Goal: Task Accomplishment & Management: Manage account settings

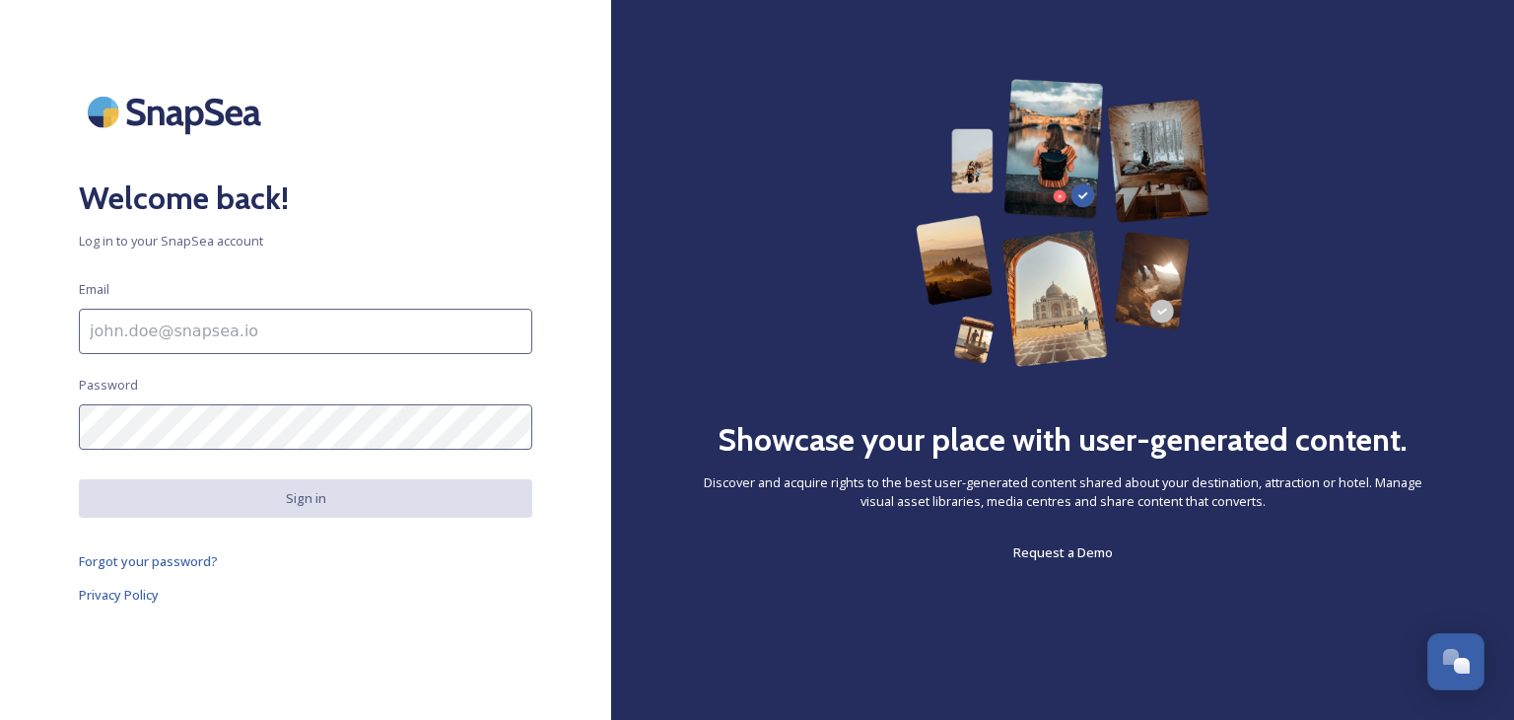
click at [169, 333] on input at bounding box center [305, 331] width 453 height 45
type input "[PERSON_NAME][EMAIL_ADDRESS][PERSON_NAME][DOMAIN_NAME]"
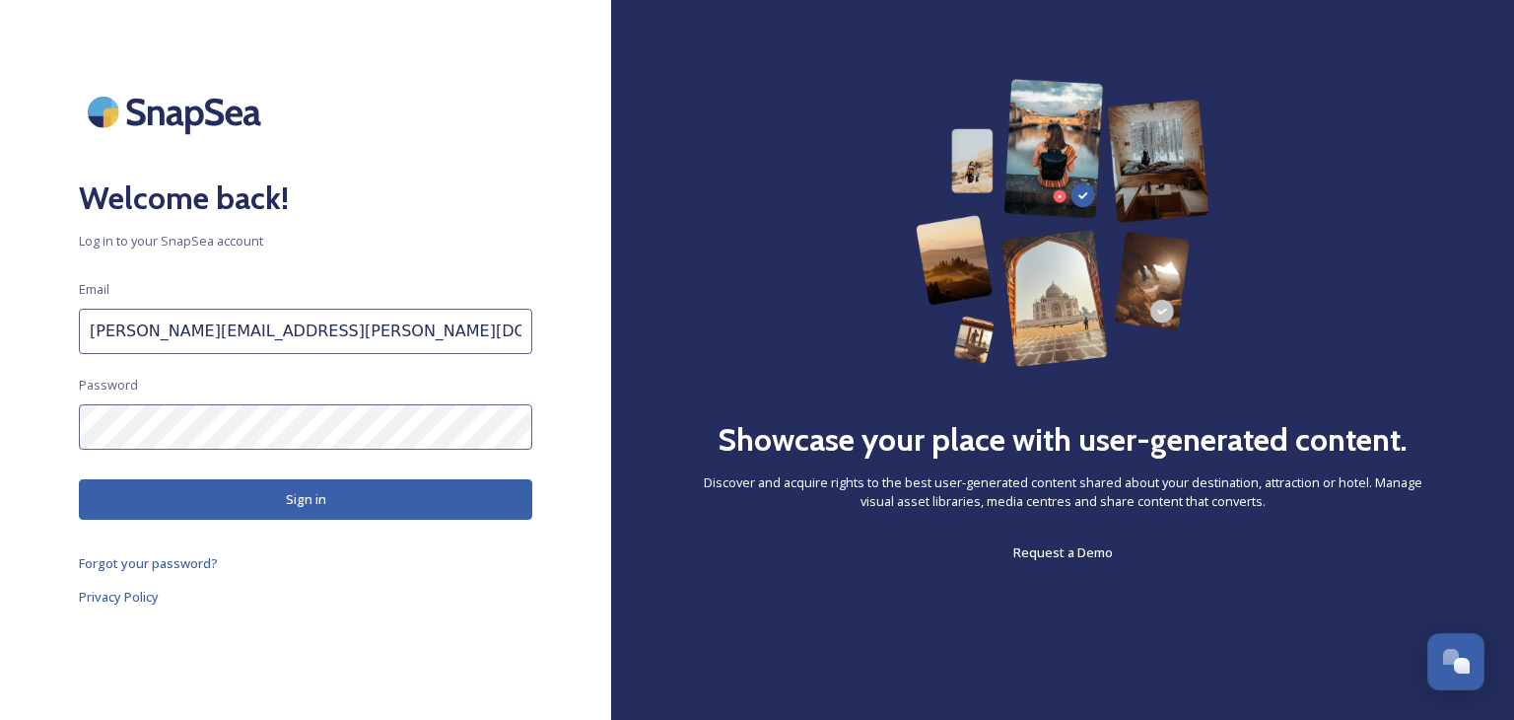
click at [319, 498] on button "Sign in" at bounding box center [305, 499] width 453 height 40
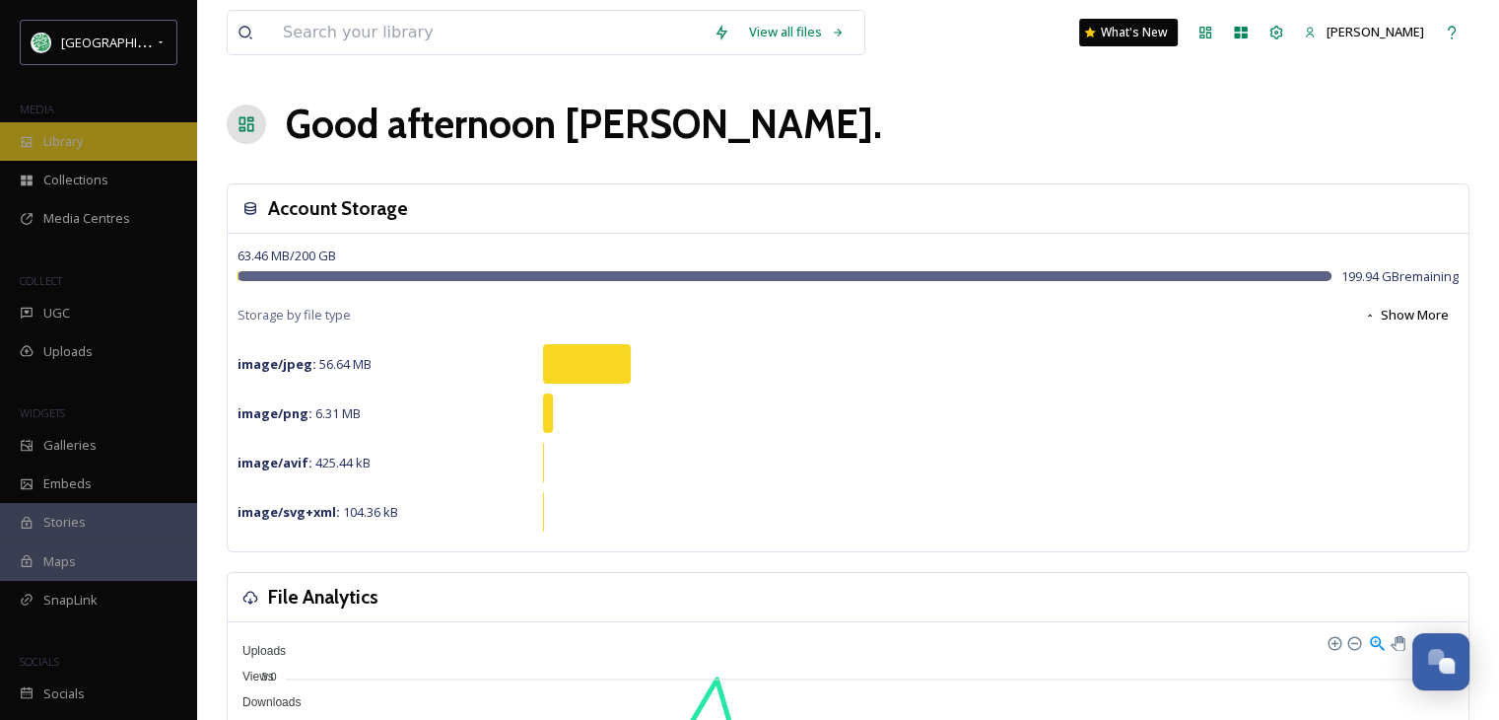
click at [72, 146] on span "Library" at bounding box center [62, 141] width 39 height 19
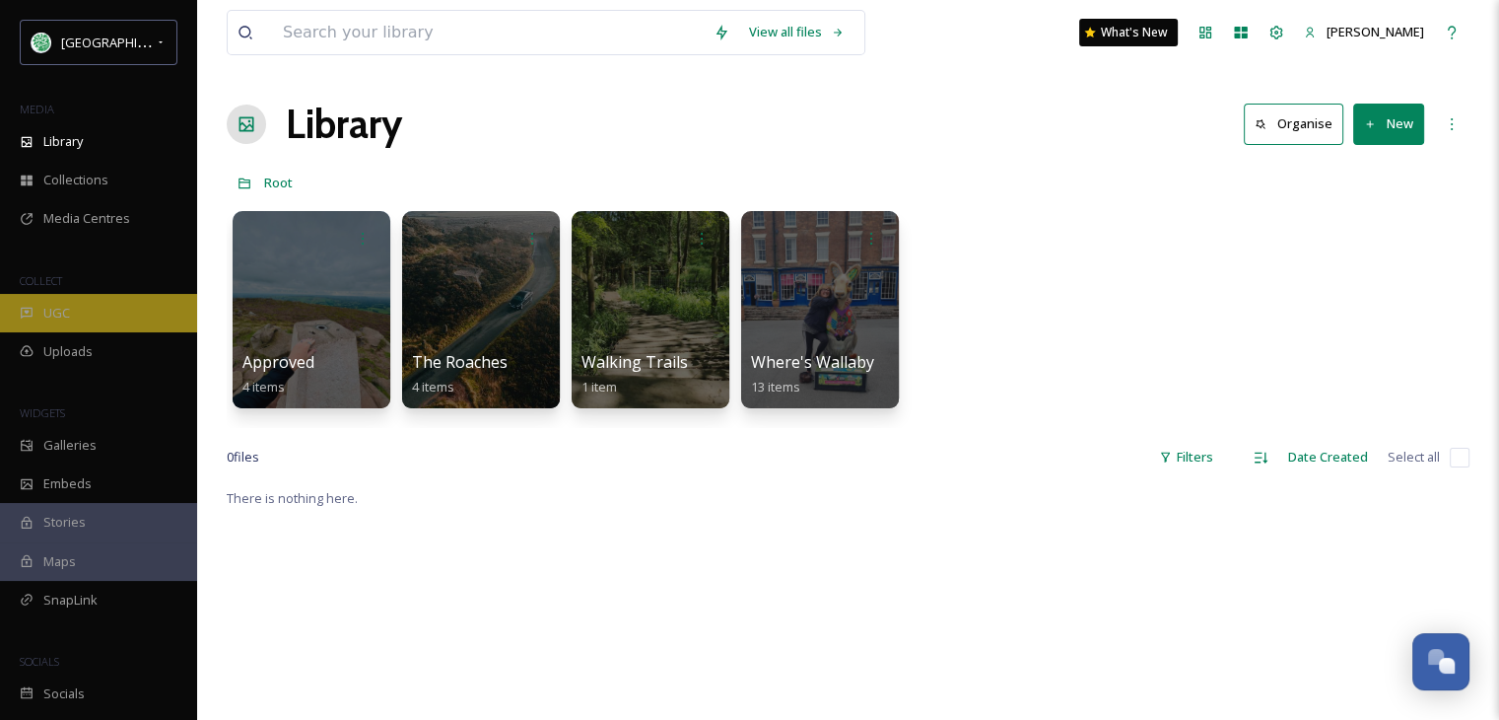
click at [126, 307] on div "UGC" at bounding box center [98, 313] width 197 height 38
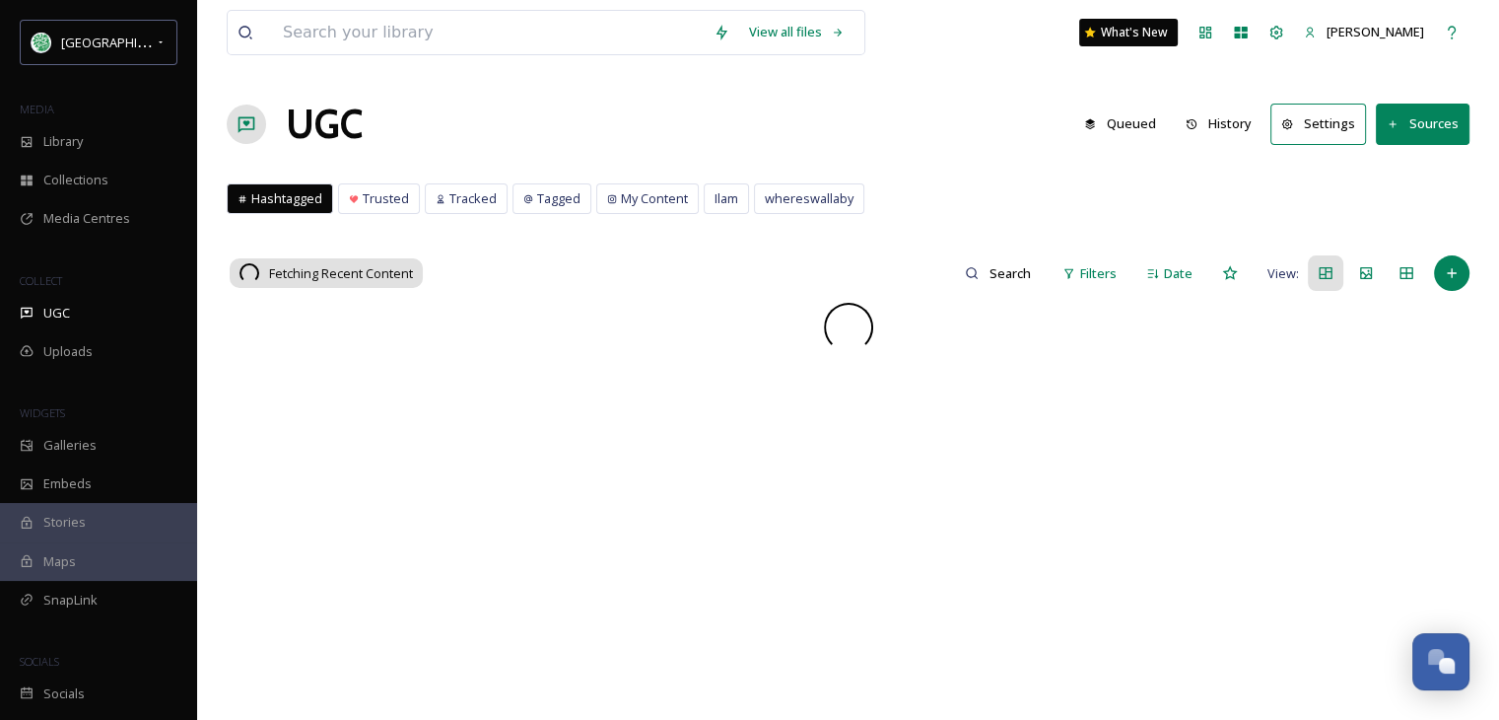
click at [1240, 119] on button "History" at bounding box center [1219, 123] width 86 height 38
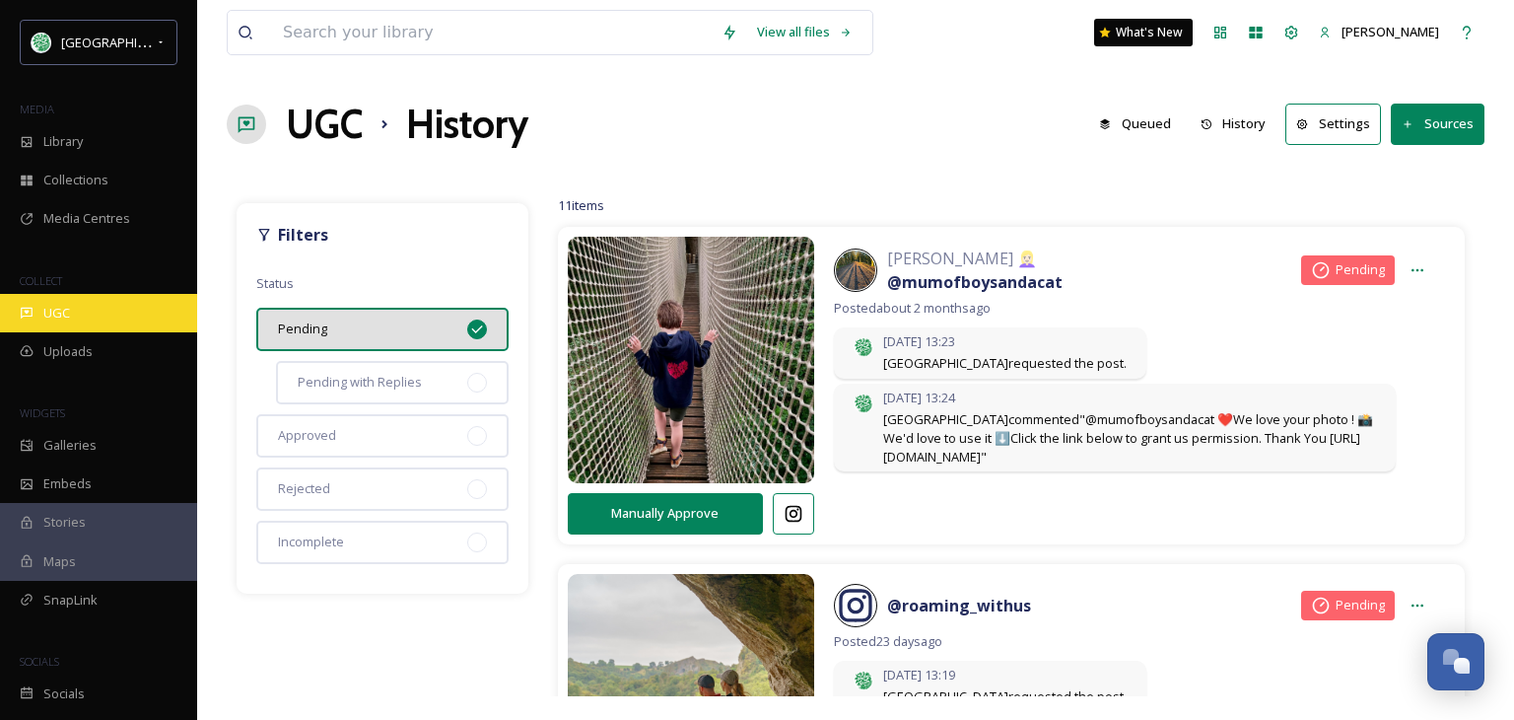
click at [49, 308] on span "UGC" at bounding box center [56, 313] width 27 height 19
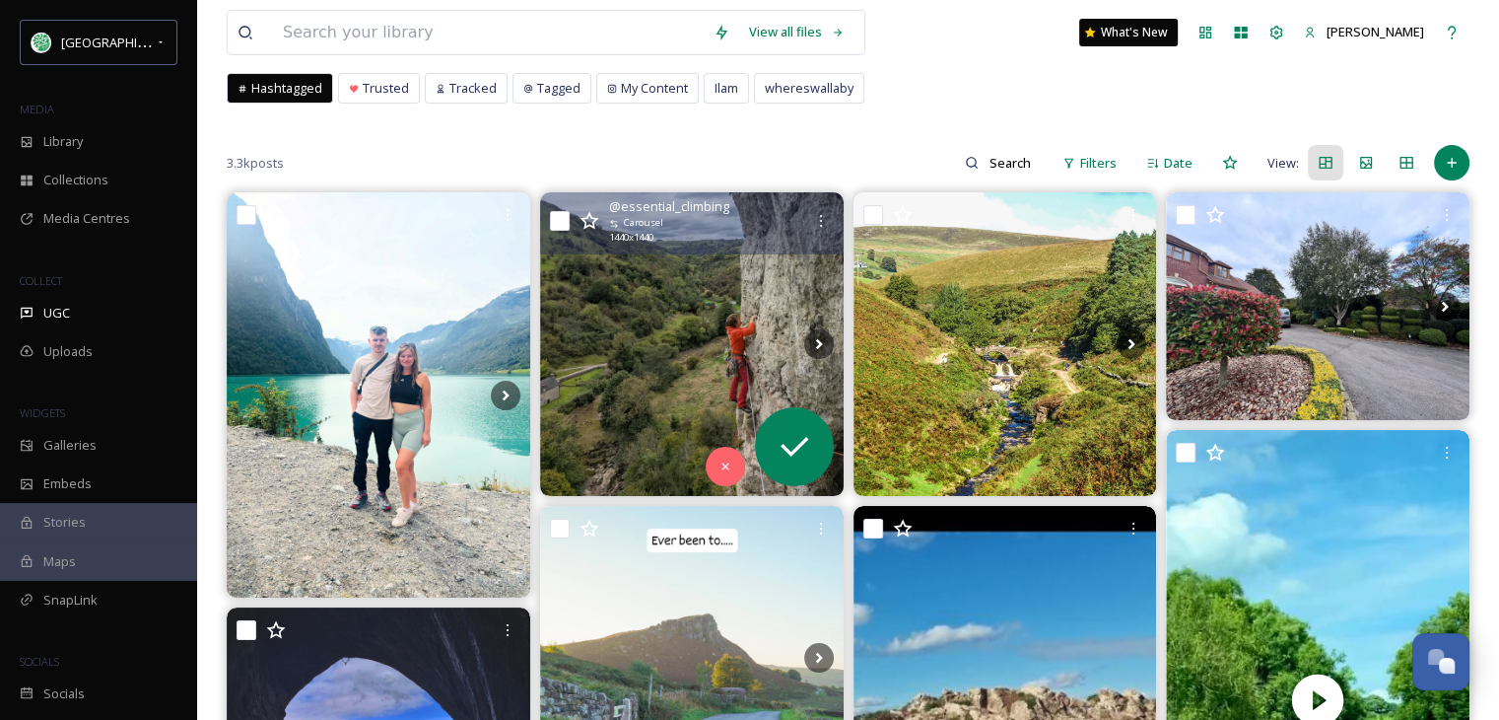
scroll to position [99, 0]
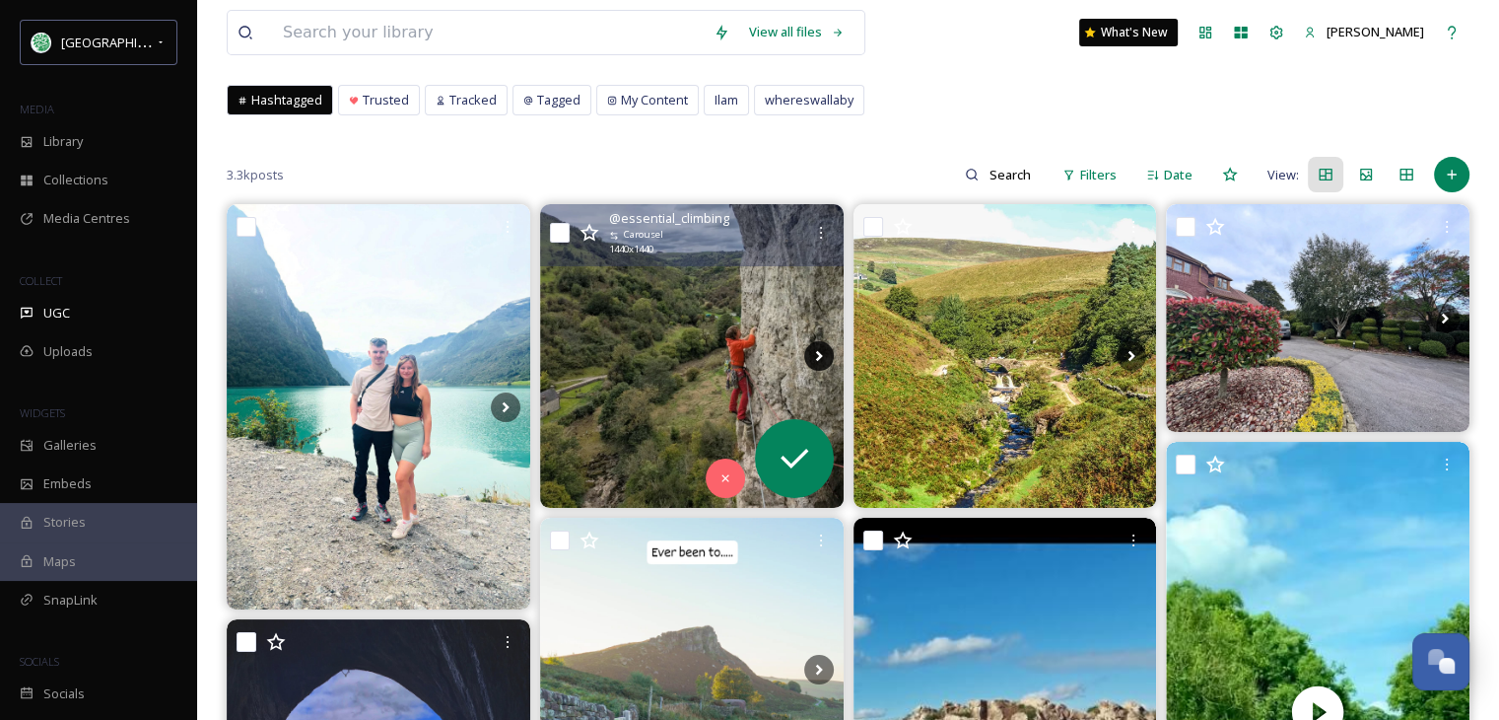
click at [821, 345] on icon at bounding box center [819, 356] width 30 height 30
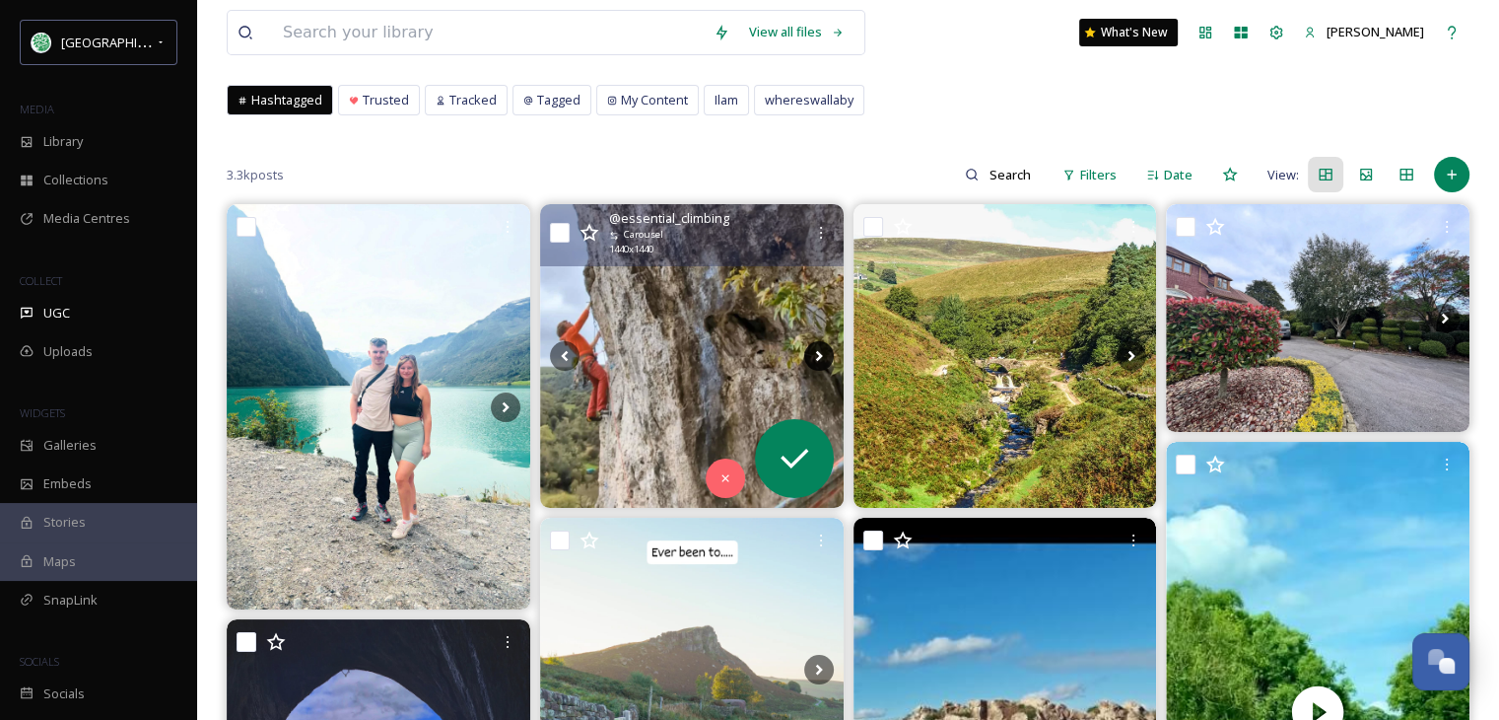
click at [821, 345] on icon at bounding box center [819, 356] width 30 height 30
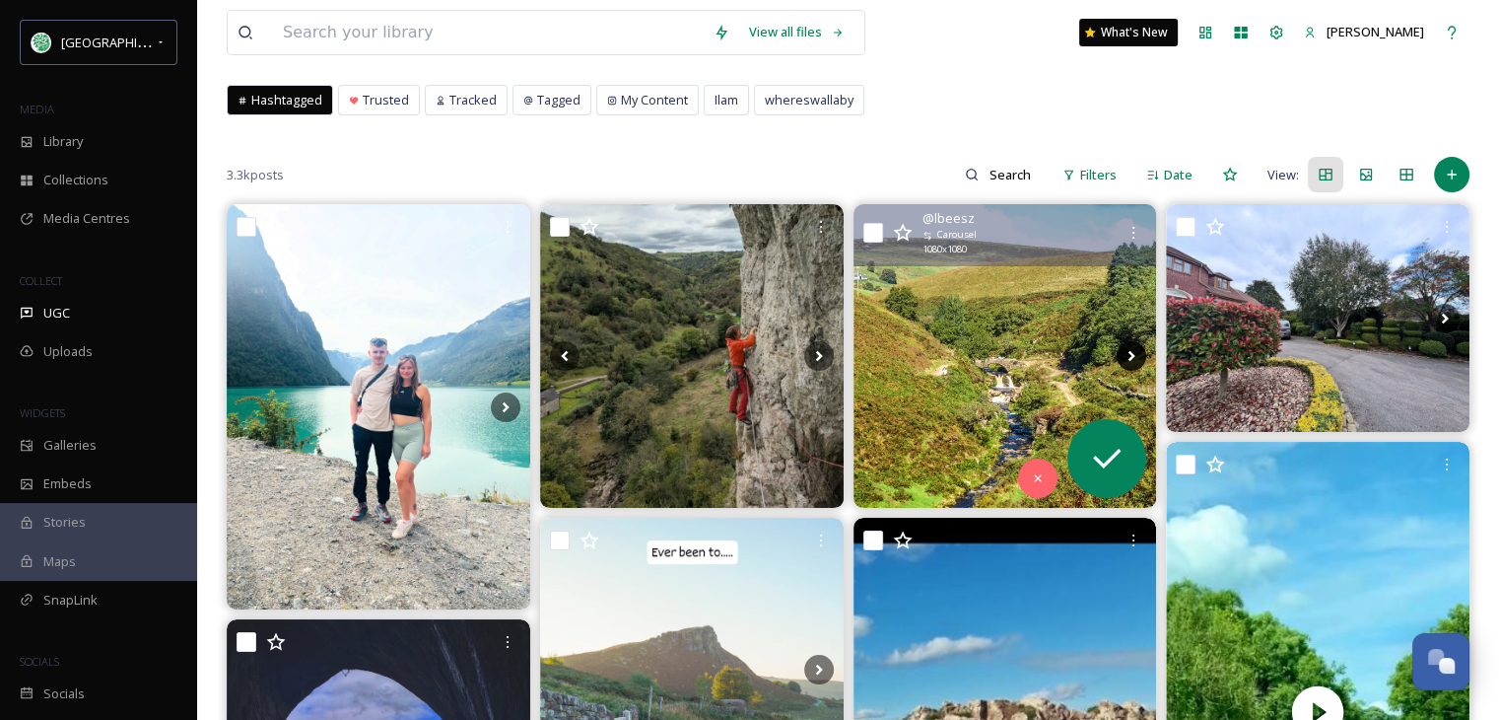
click at [1124, 350] on icon at bounding box center [1132, 356] width 30 height 30
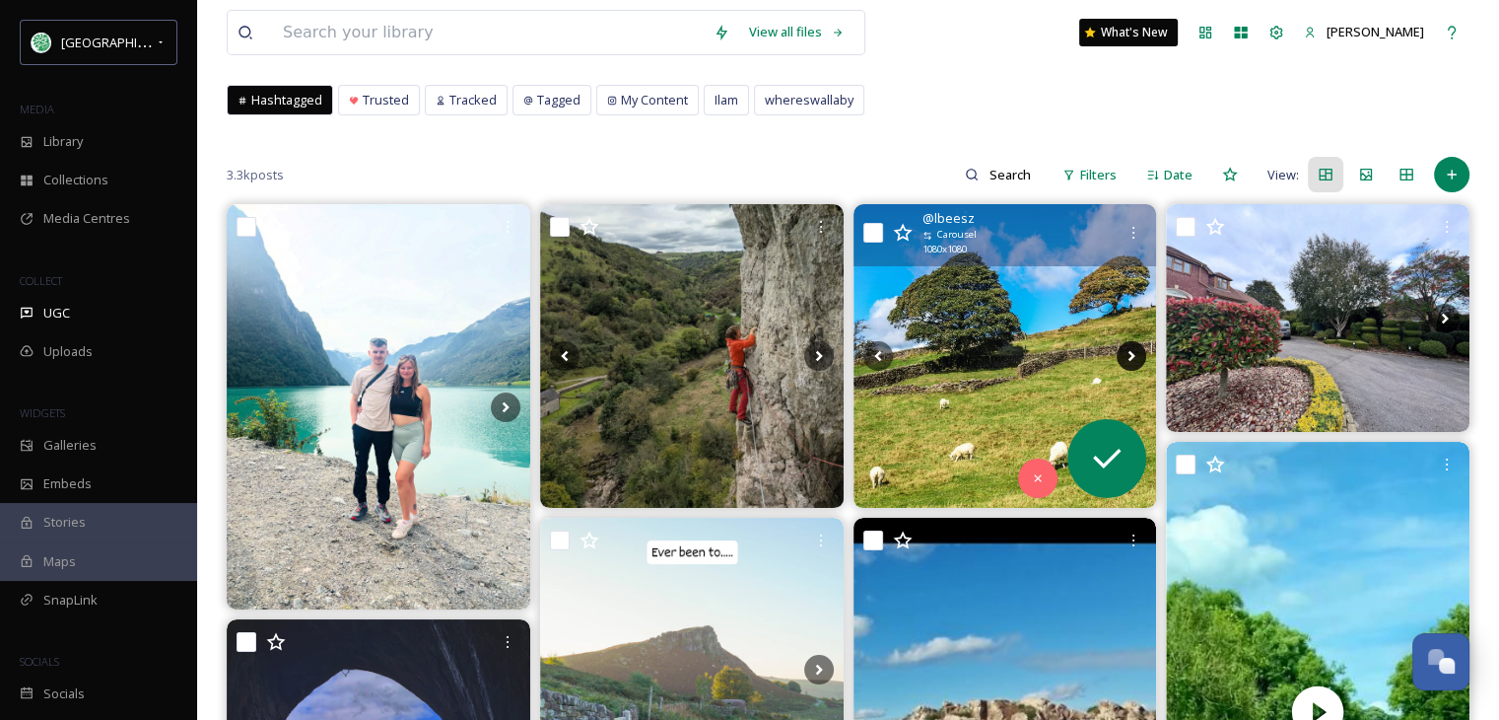
click at [1124, 350] on icon at bounding box center [1132, 356] width 30 height 30
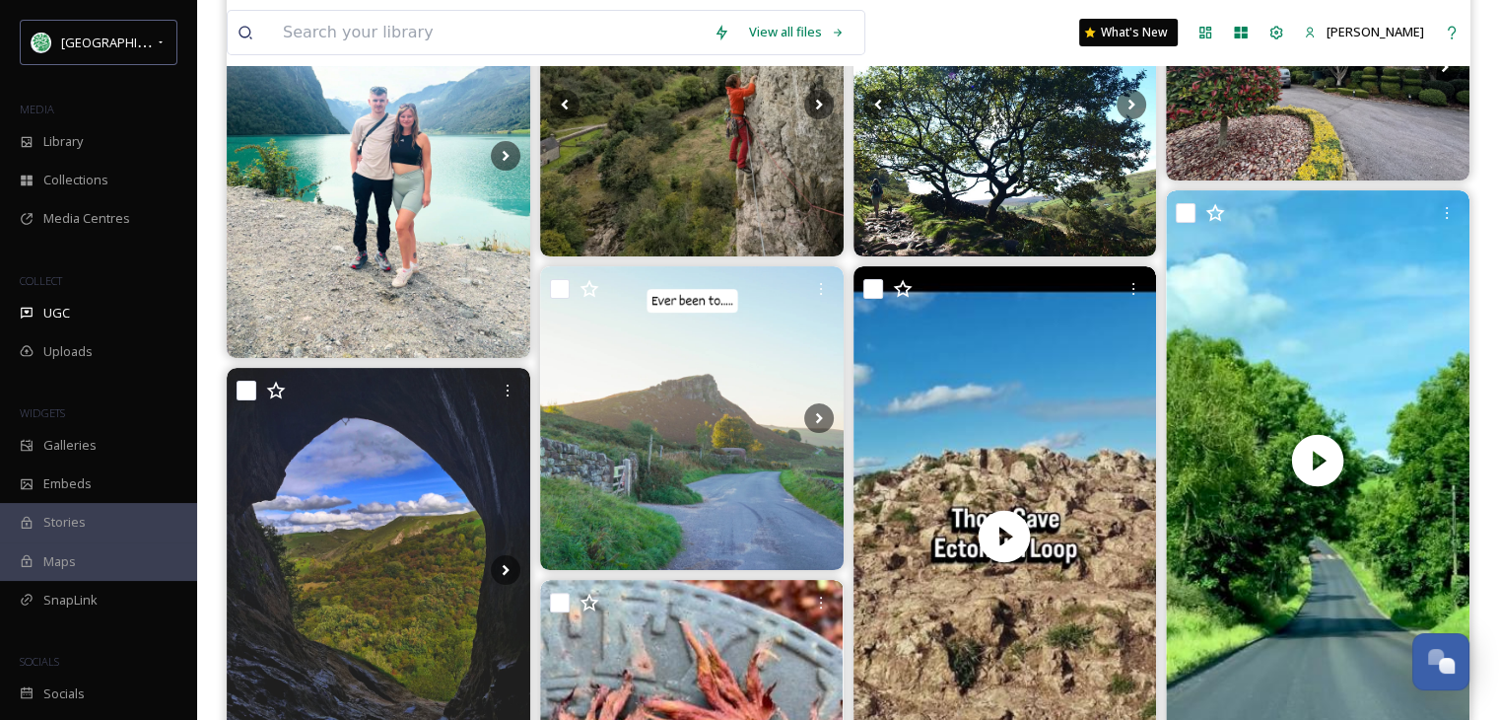
scroll to position [493, 0]
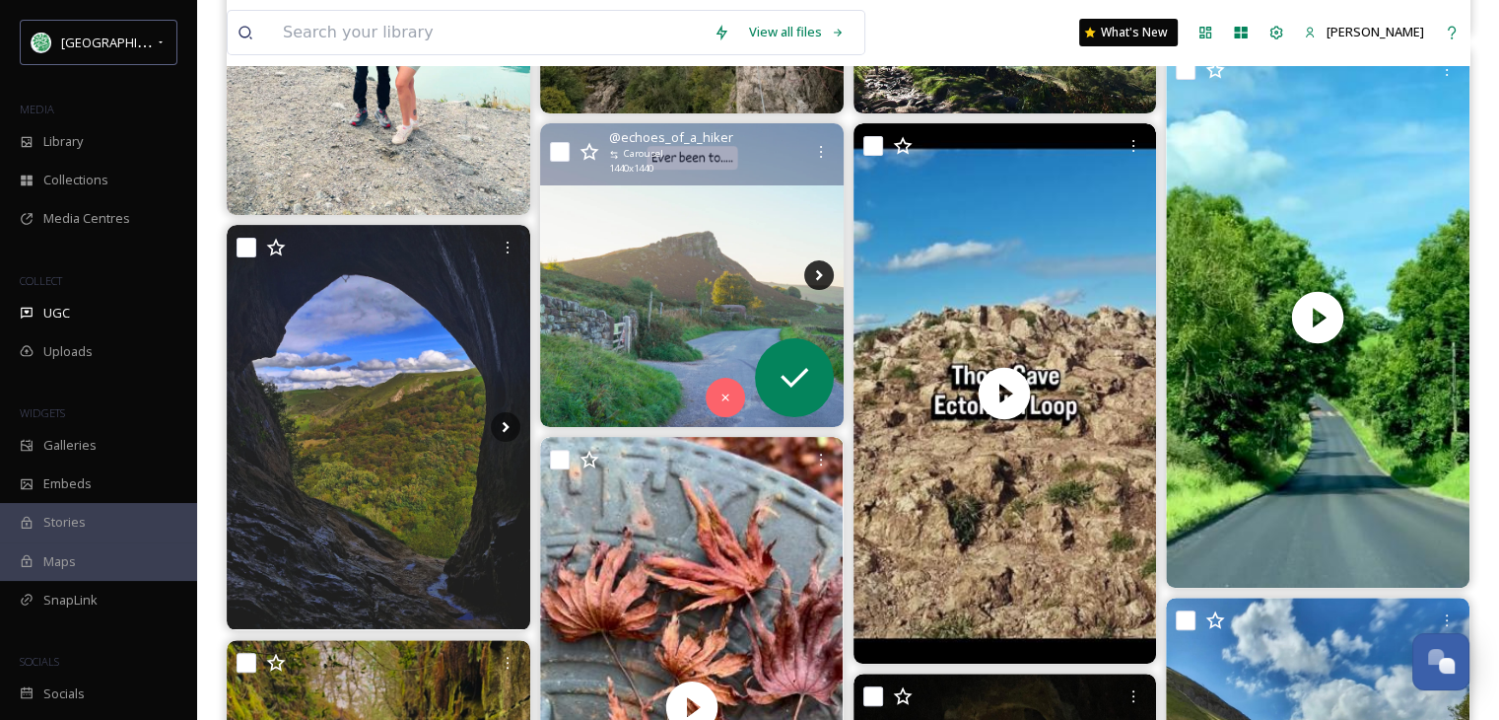
click at [824, 267] on icon at bounding box center [819, 275] width 30 height 30
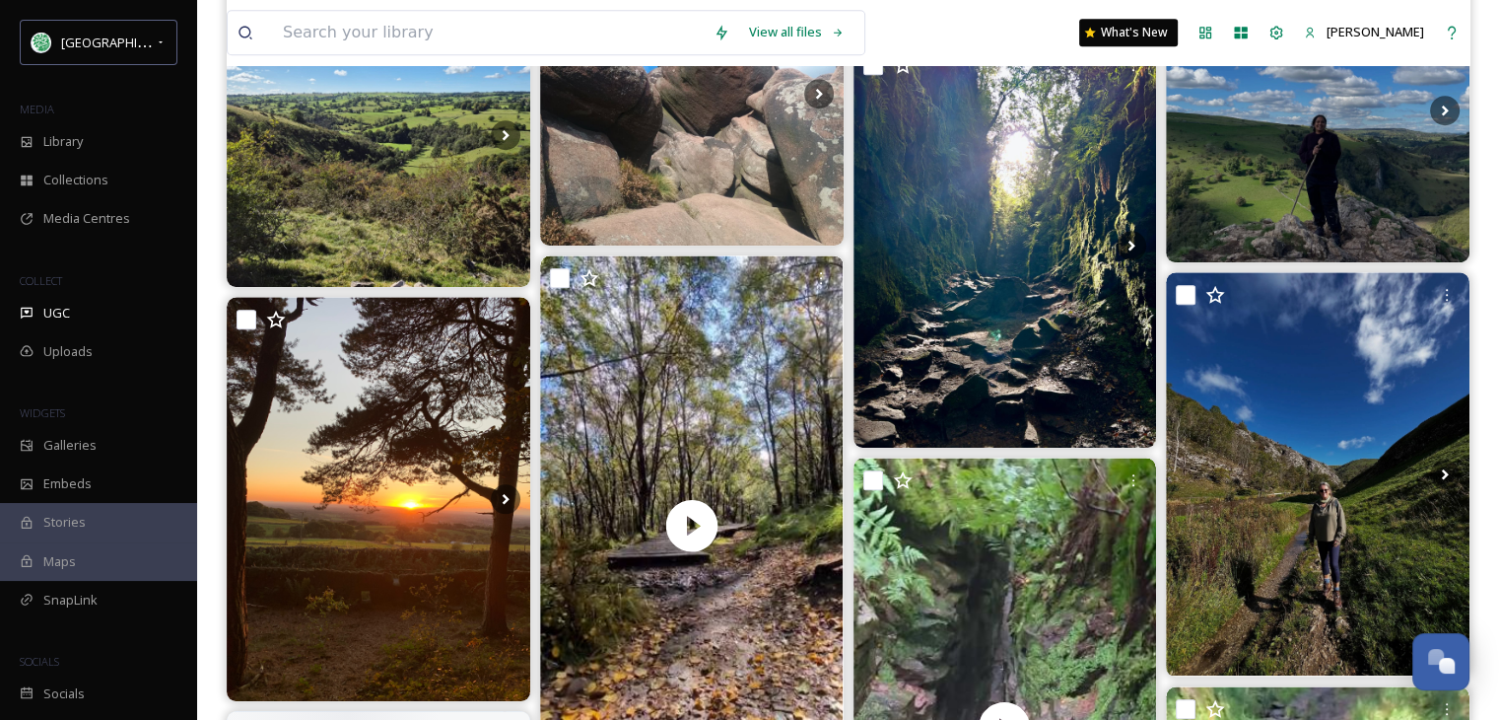
scroll to position [1676, 0]
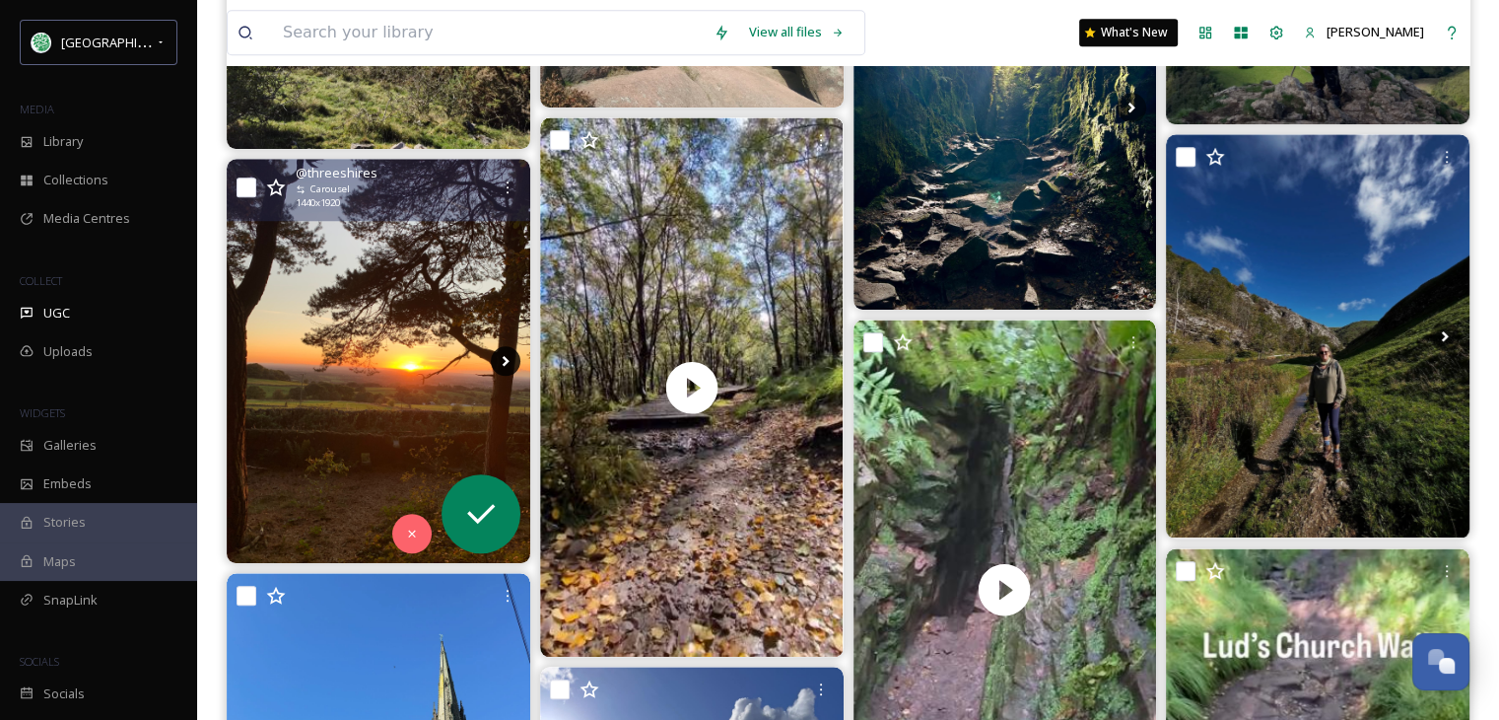
click at [505, 353] on icon at bounding box center [506, 361] width 30 height 30
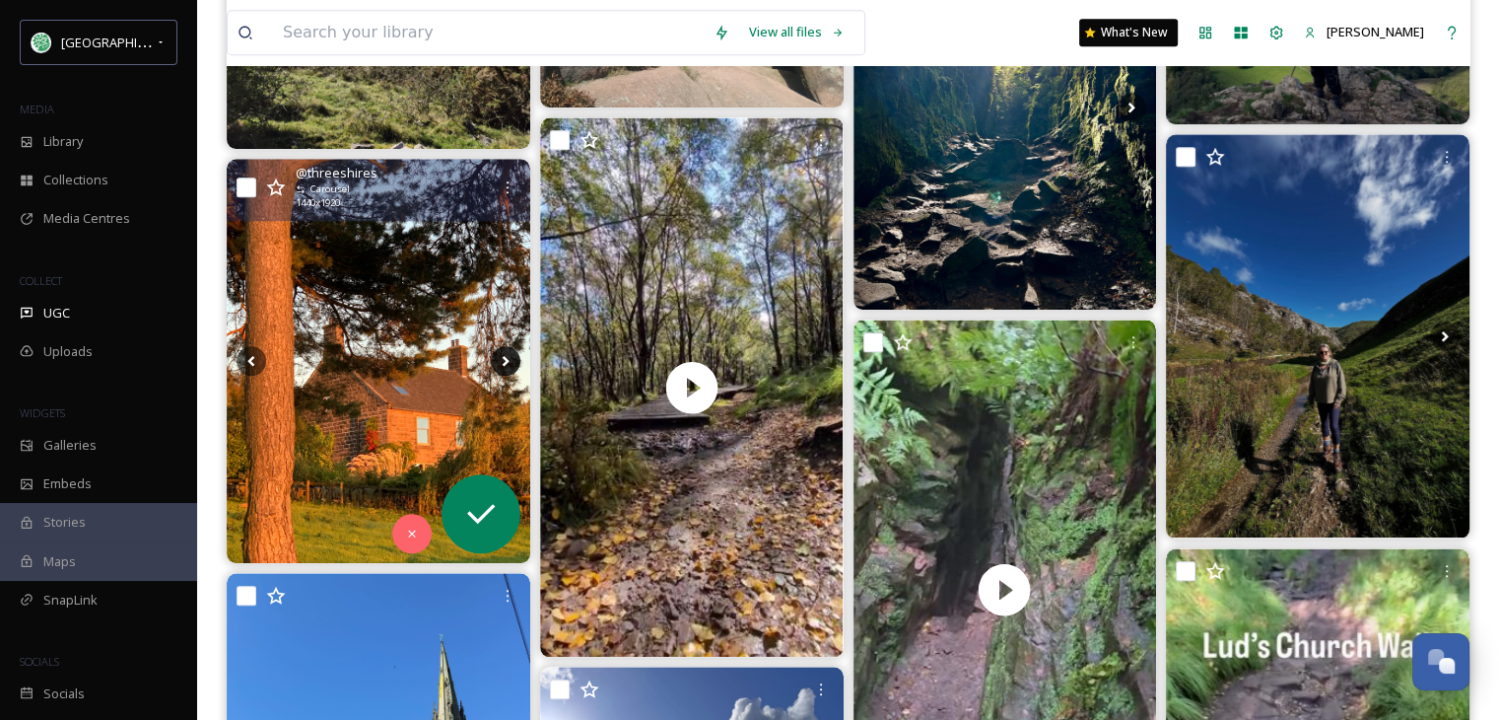
click at [505, 353] on icon at bounding box center [506, 361] width 30 height 30
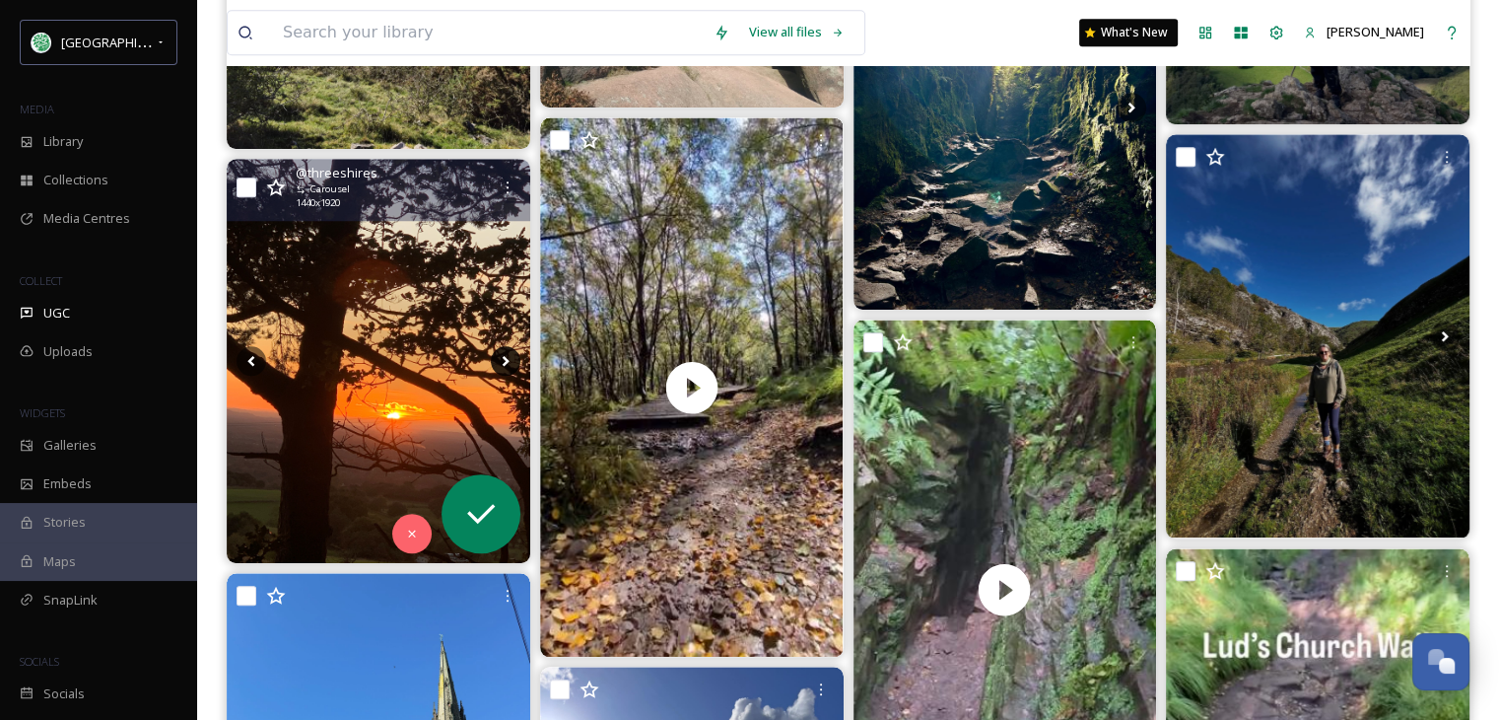
click at [505, 353] on icon at bounding box center [506, 361] width 30 height 30
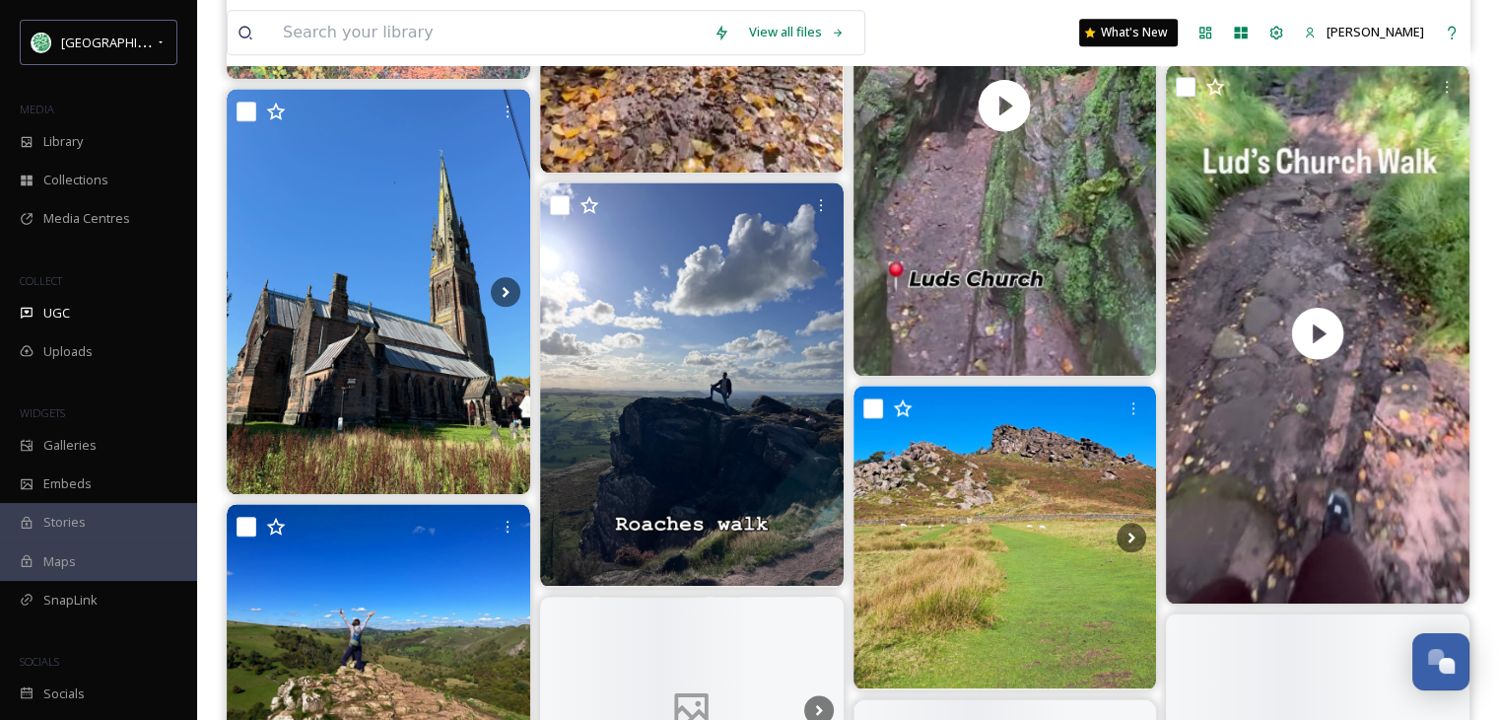
scroll to position [2168, 0]
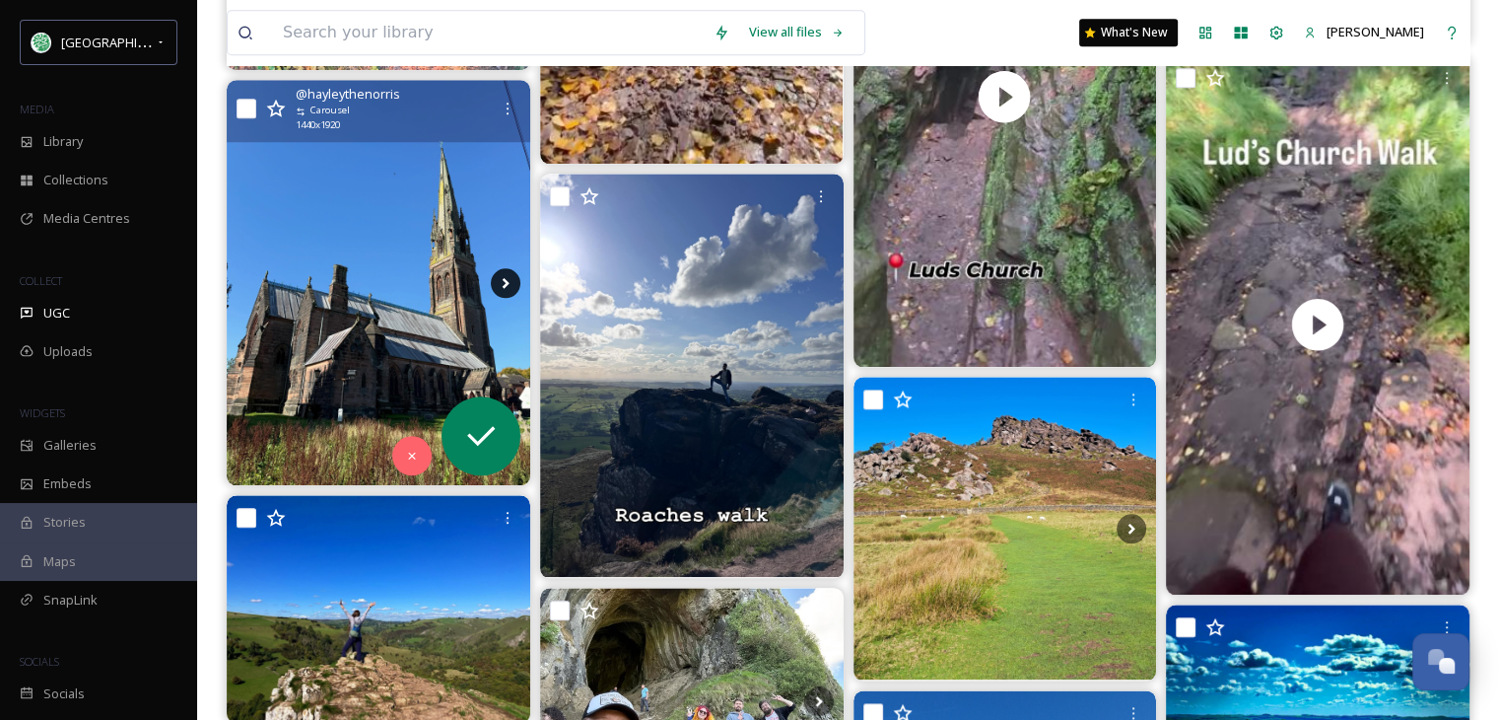
click at [491, 274] on icon at bounding box center [506, 283] width 30 height 30
click at [495, 277] on icon at bounding box center [506, 283] width 30 height 30
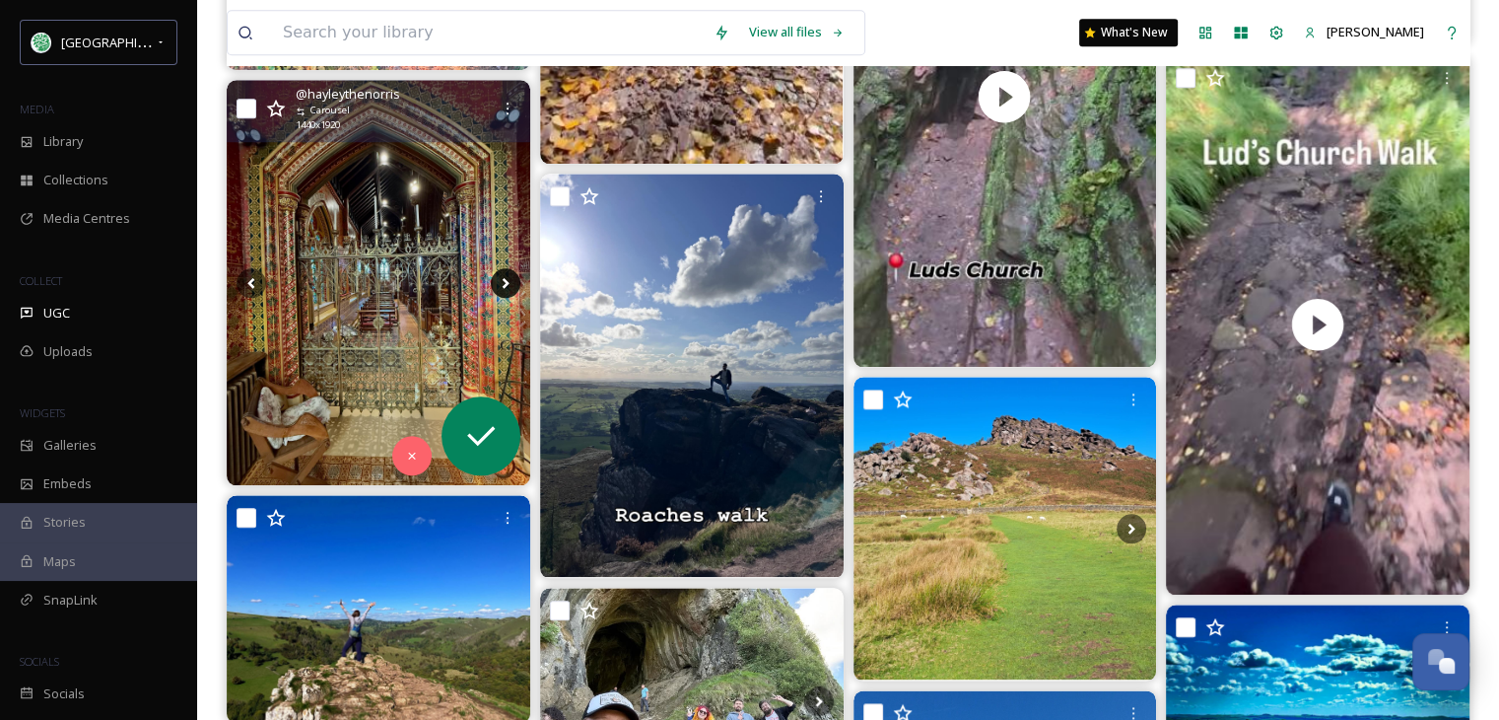
click at [495, 277] on icon at bounding box center [506, 283] width 30 height 30
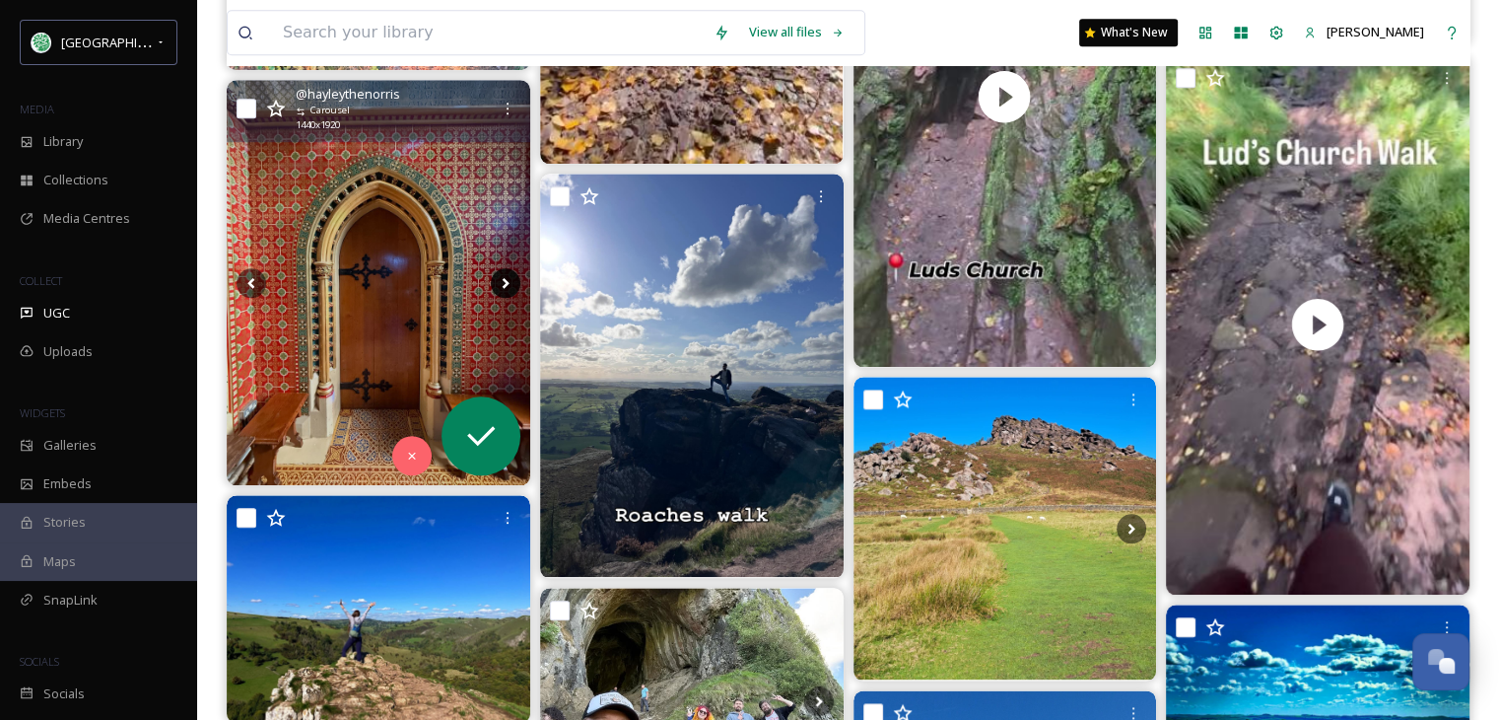
click at [495, 277] on icon at bounding box center [506, 283] width 30 height 30
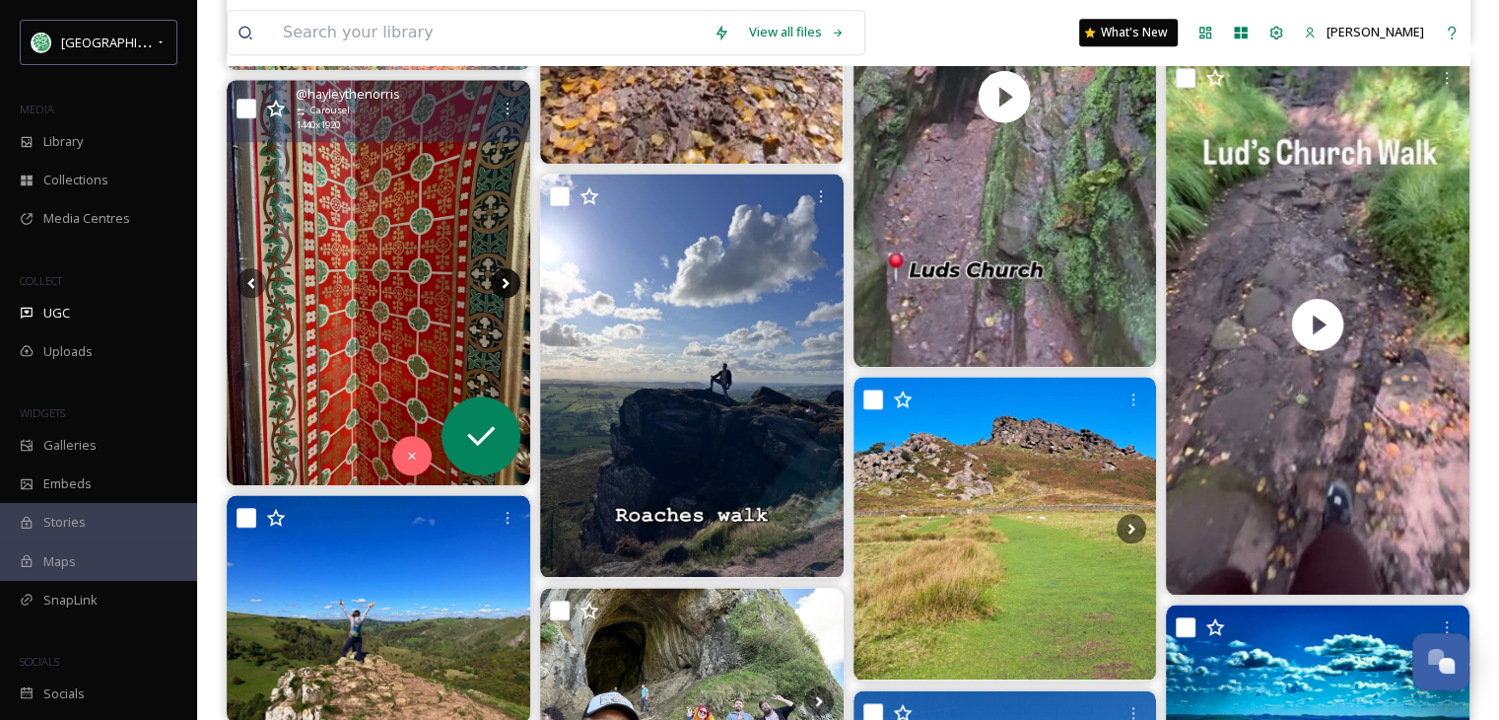
click at [495, 277] on icon at bounding box center [506, 283] width 30 height 30
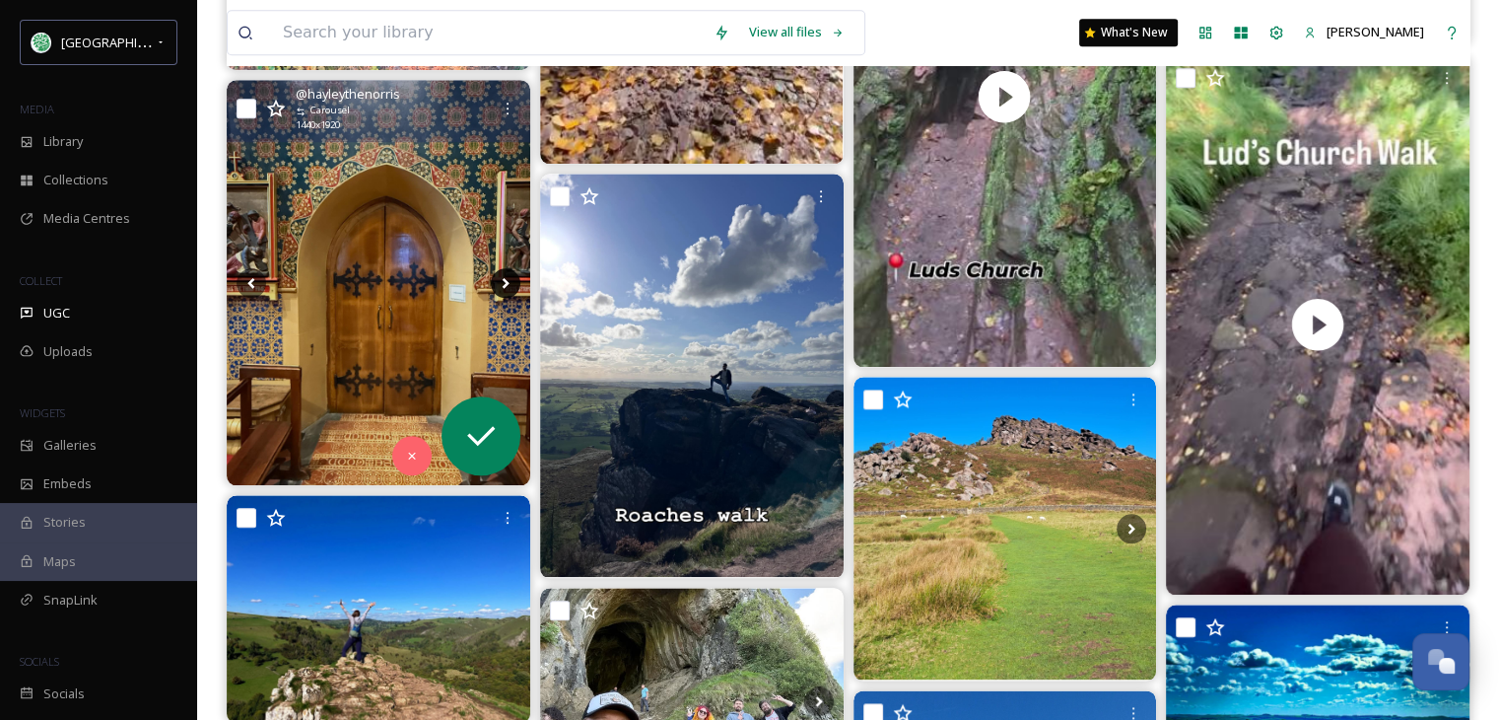
click at [495, 277] on icon at bounding box center [506, 283] width 30 height 30
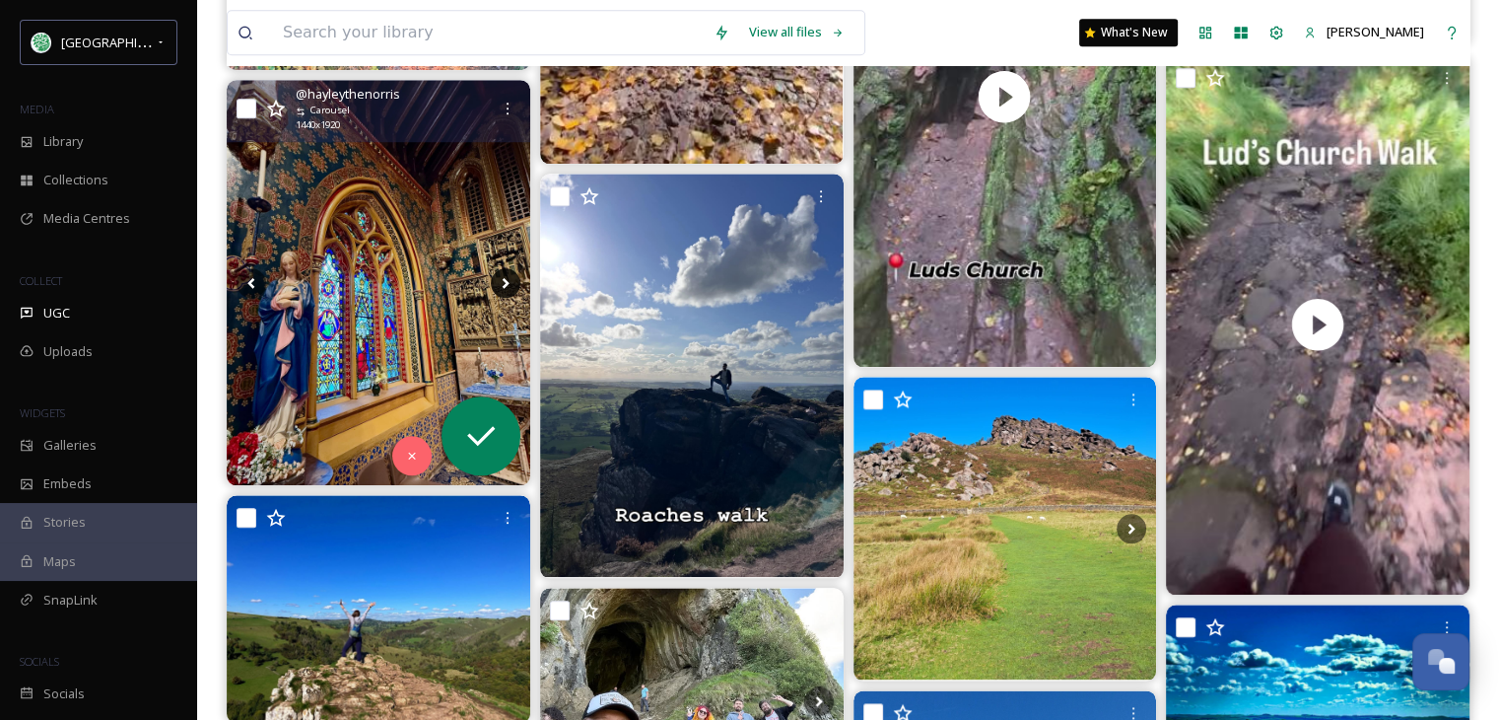
click at [495, 277] on icon at bounding box center [506, 283] width 30 height 30
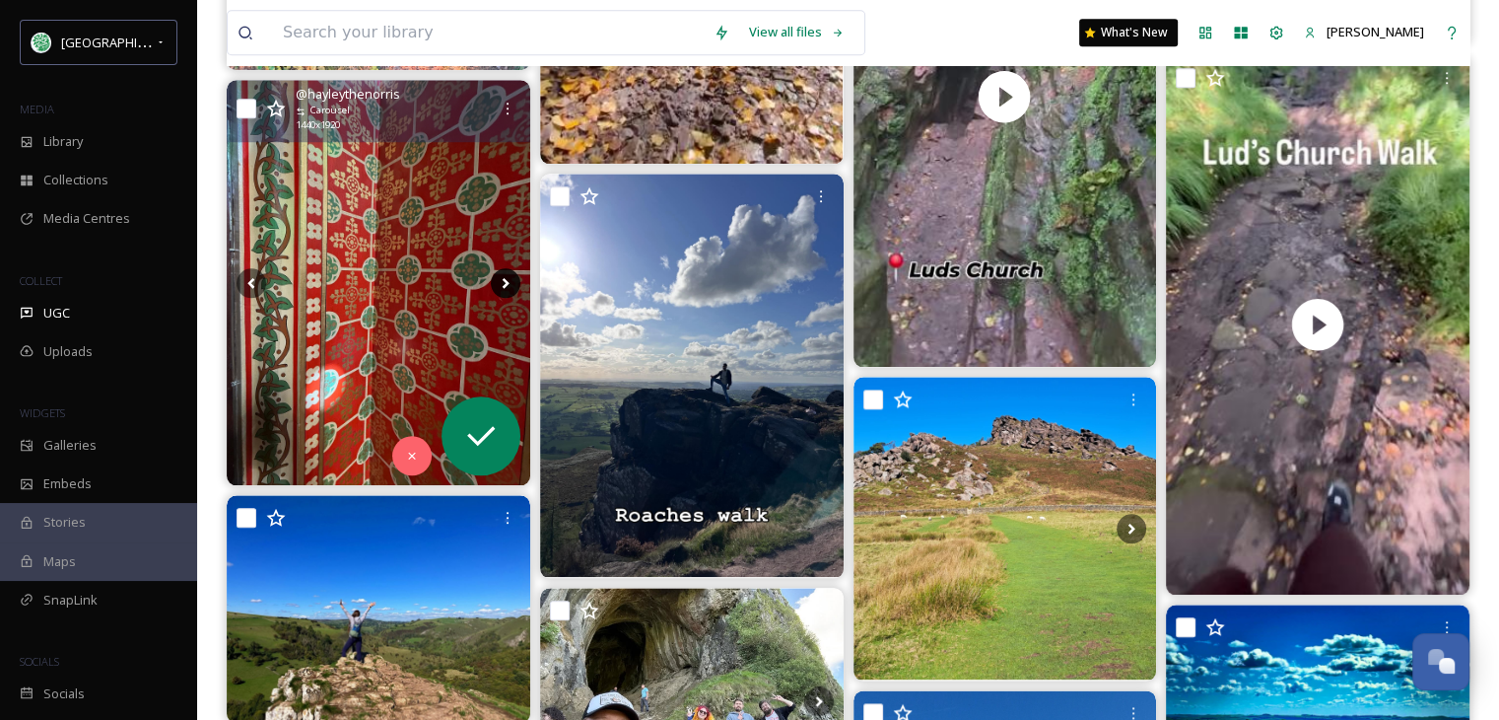
click at [495, 277] on icon at bounding box center [506, 283] width 30 height 30
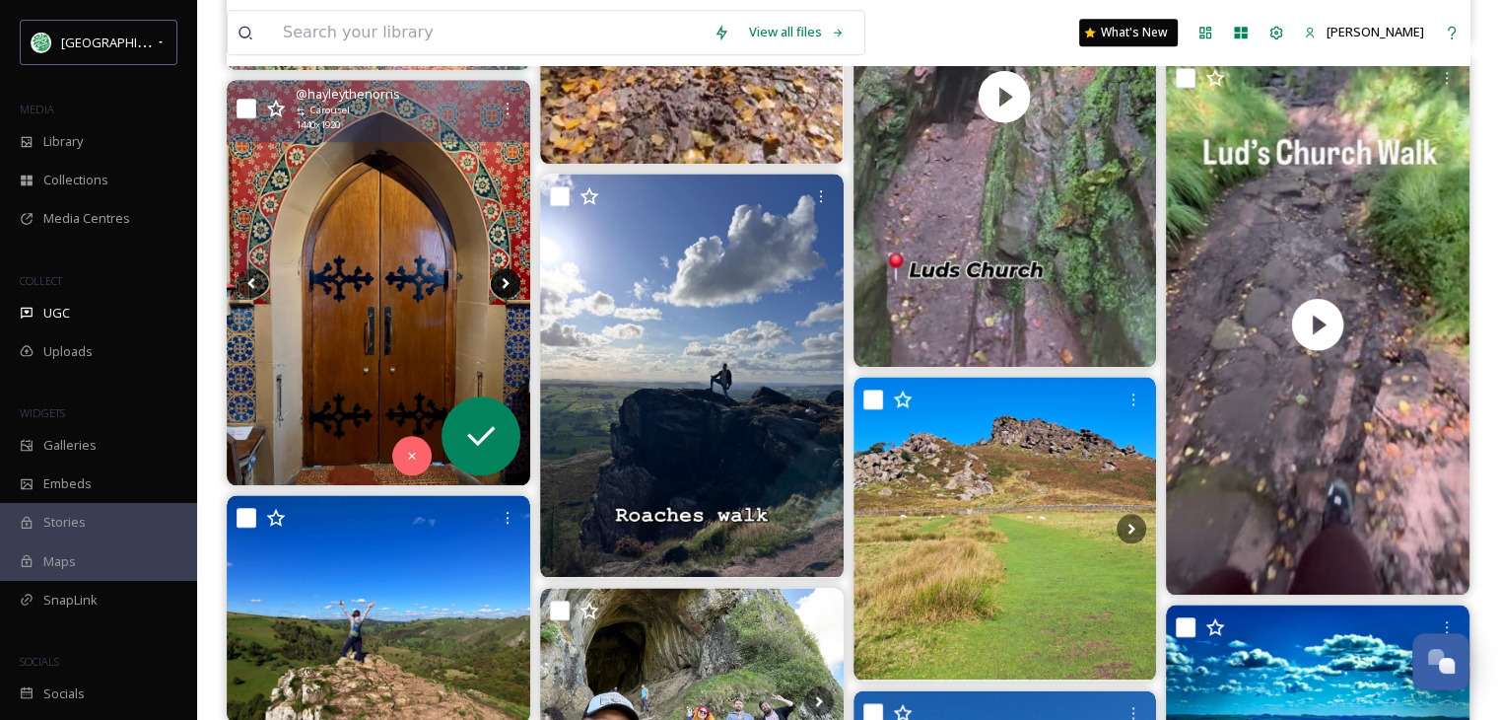
click at [495, 277] on icon at bounding box center [506, 283] width 30 height 30
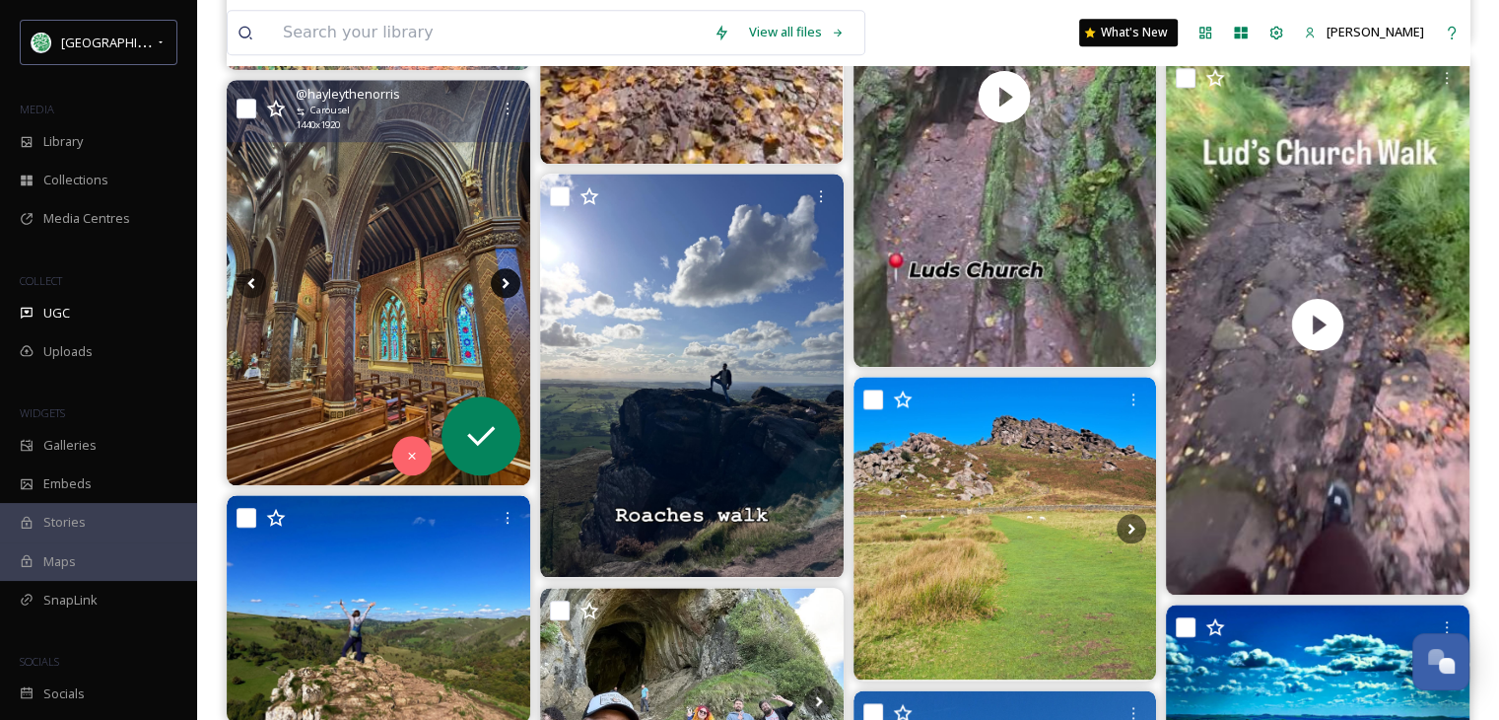
click at [495, 277] on icon at bounding box center [506, 283] width 30 height 30
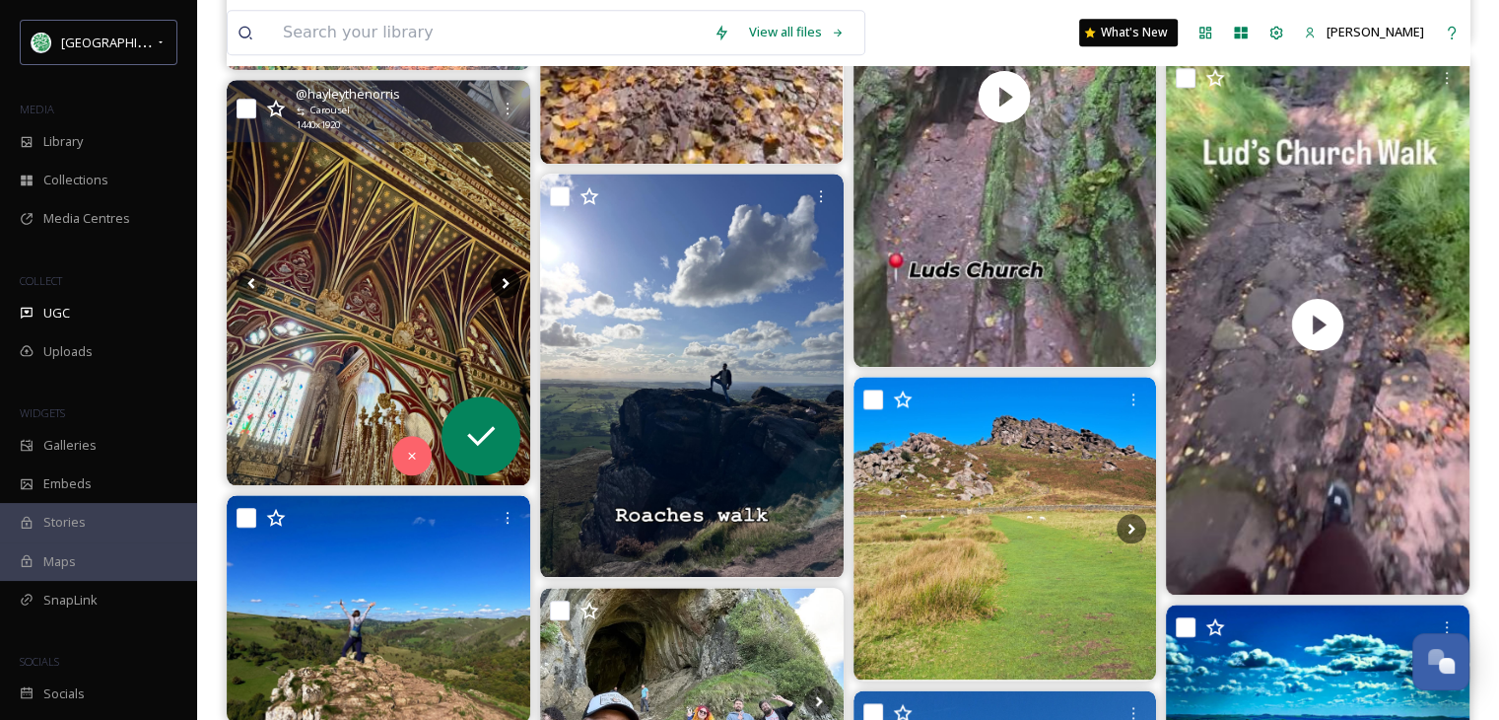
click at [495, 277] on icon at bounding box center [506, 283] width 30 height 30
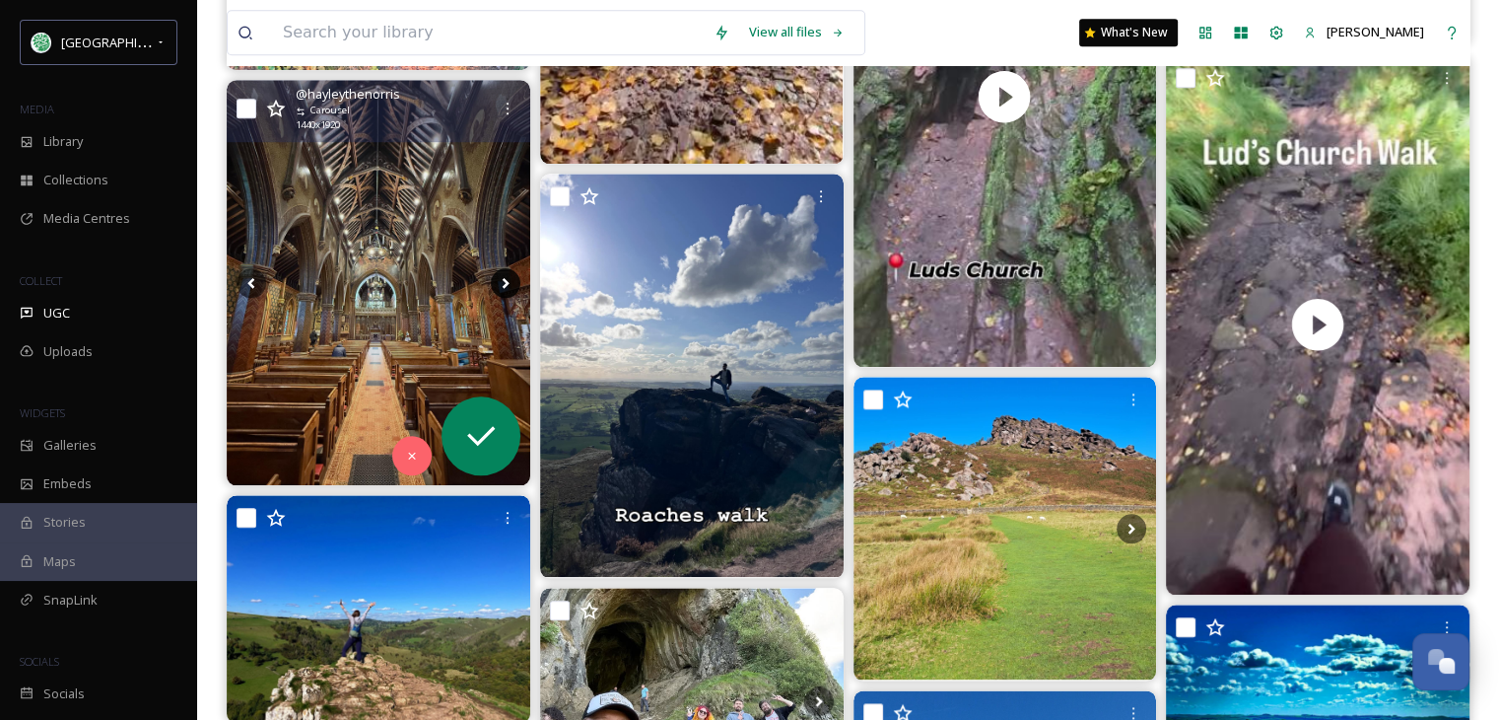
click at [495, 277] on icon at bounding box center [506, 283] width 30 height 30
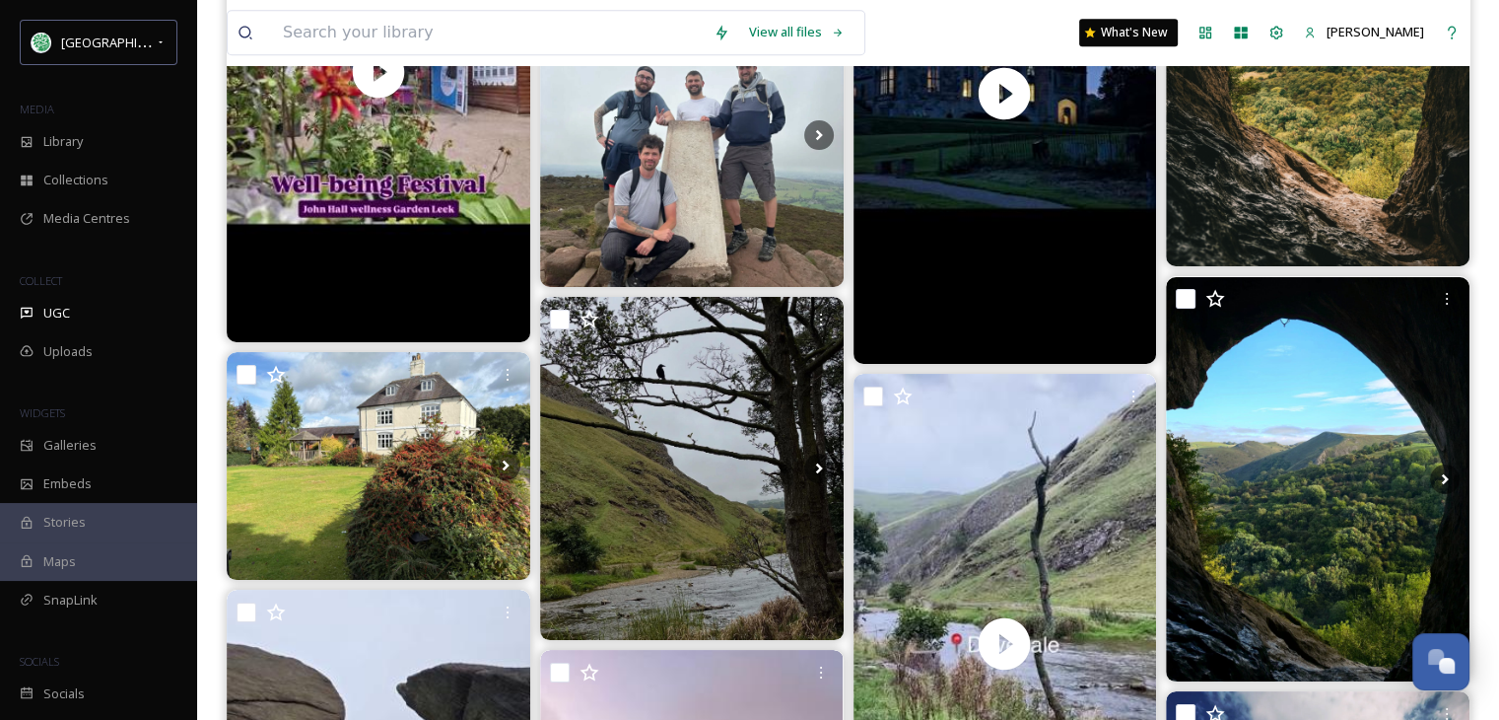
scroll to position [9166, 0]
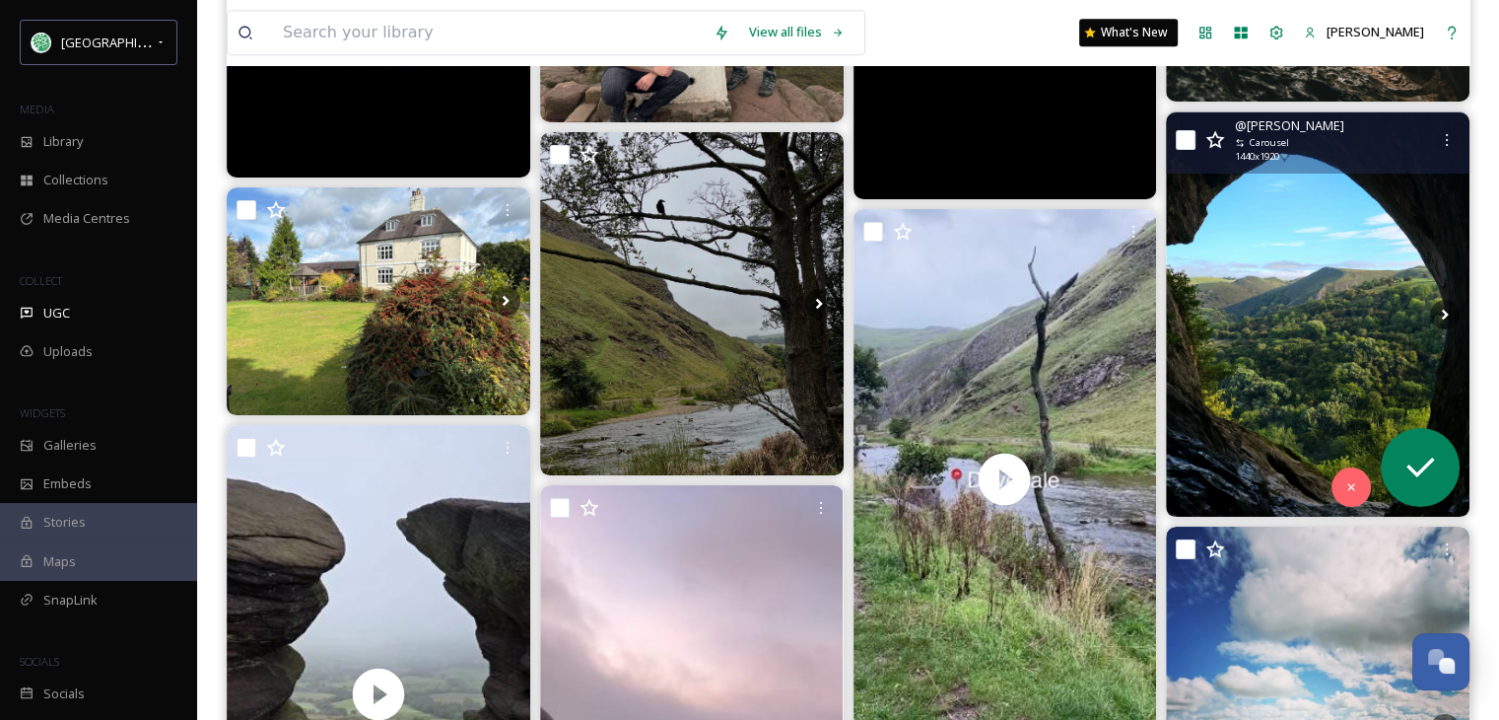
click at [1333, 386] on img at bounding box center [1318, 314] width 304 height 404
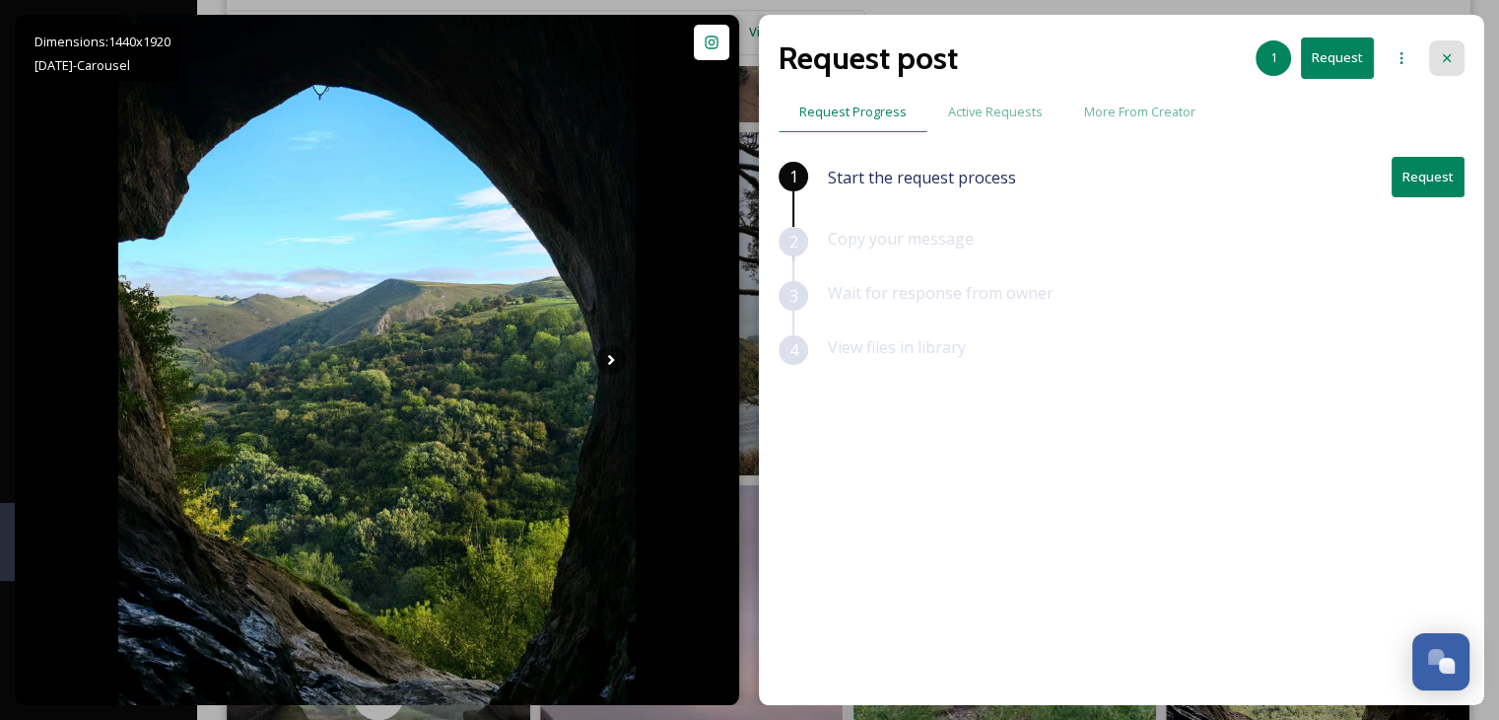
click at [1451, 57] on icon at bounding box center [1447, 58] width 16 height 16
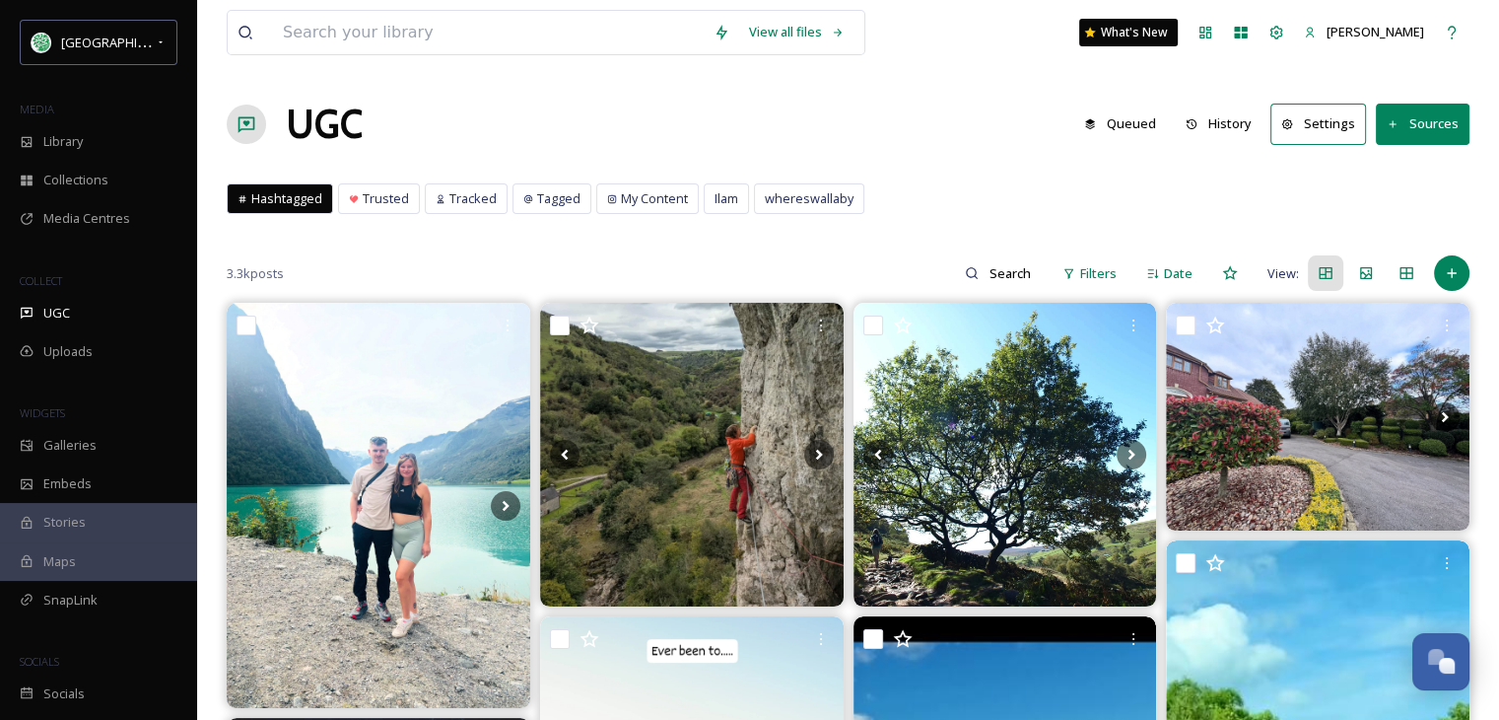
click at [1246, 115] on button "History" at bounding box center [1219, 123] width 86 height 38
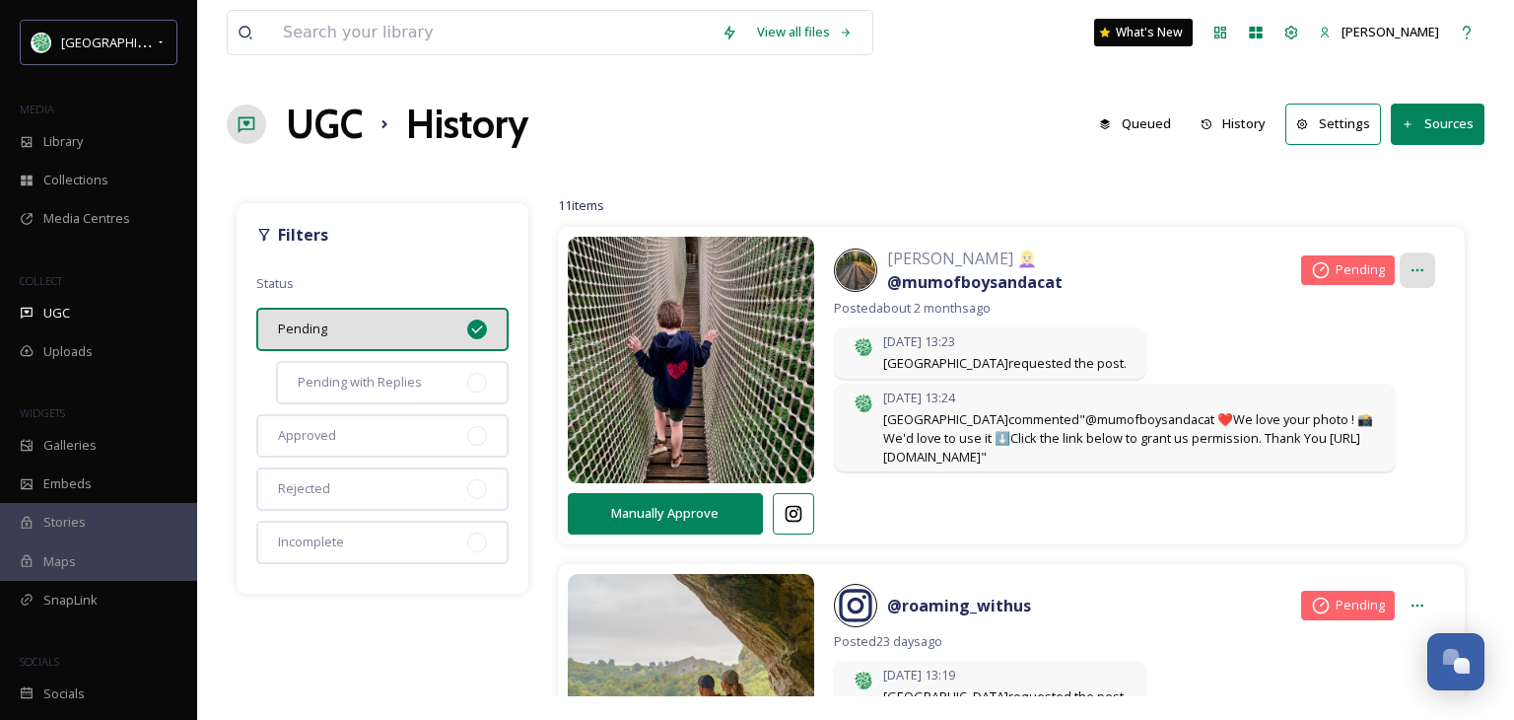
click at [1409, 265] on icon at bounding box center [1417, 270] width 16 height 16
click at [1415, 379] on div "[DATE] 13:23 [GEOGRAPHIC_DATA] requested the post." at bounding box center [1134, 354] width 601 height 55
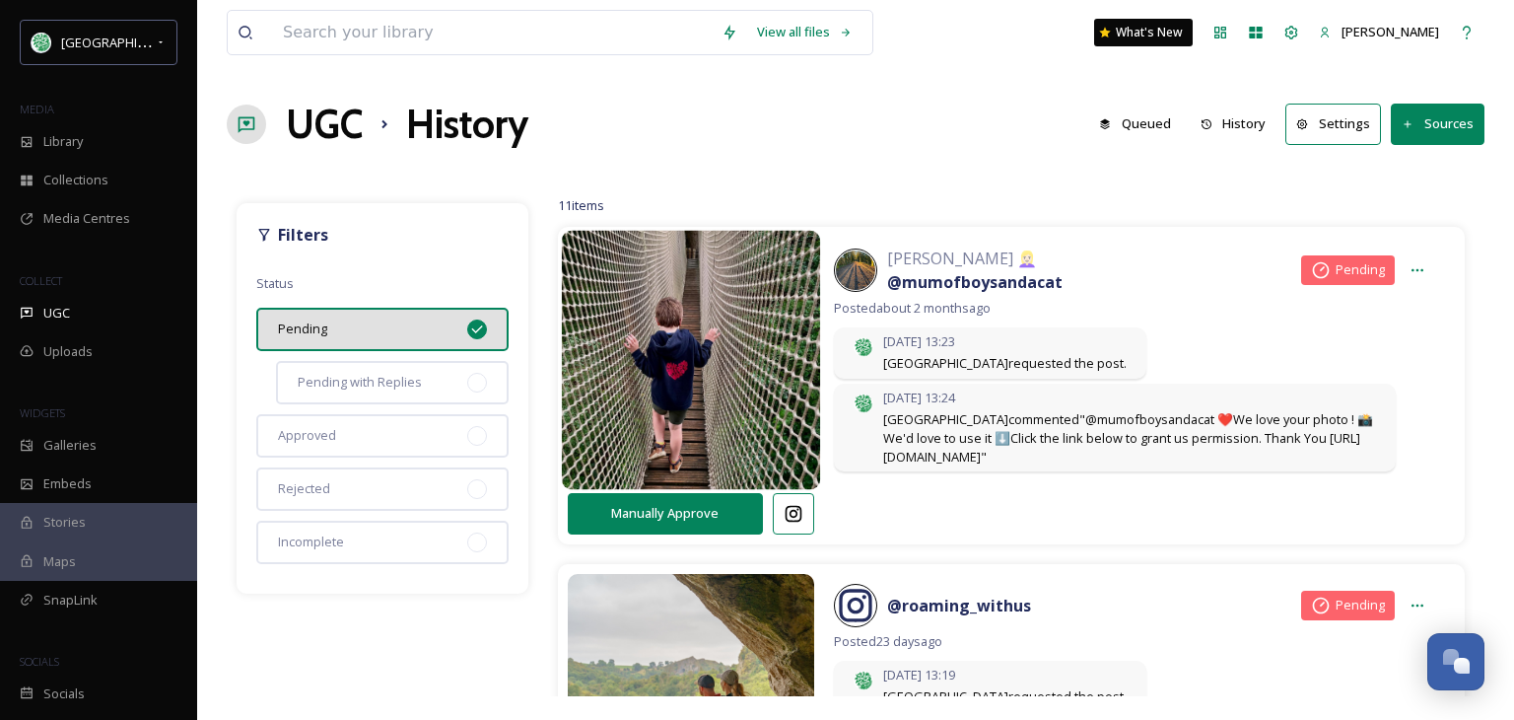
click at [698, 324] on img at bounding box center [690, 360] width 259 height 310
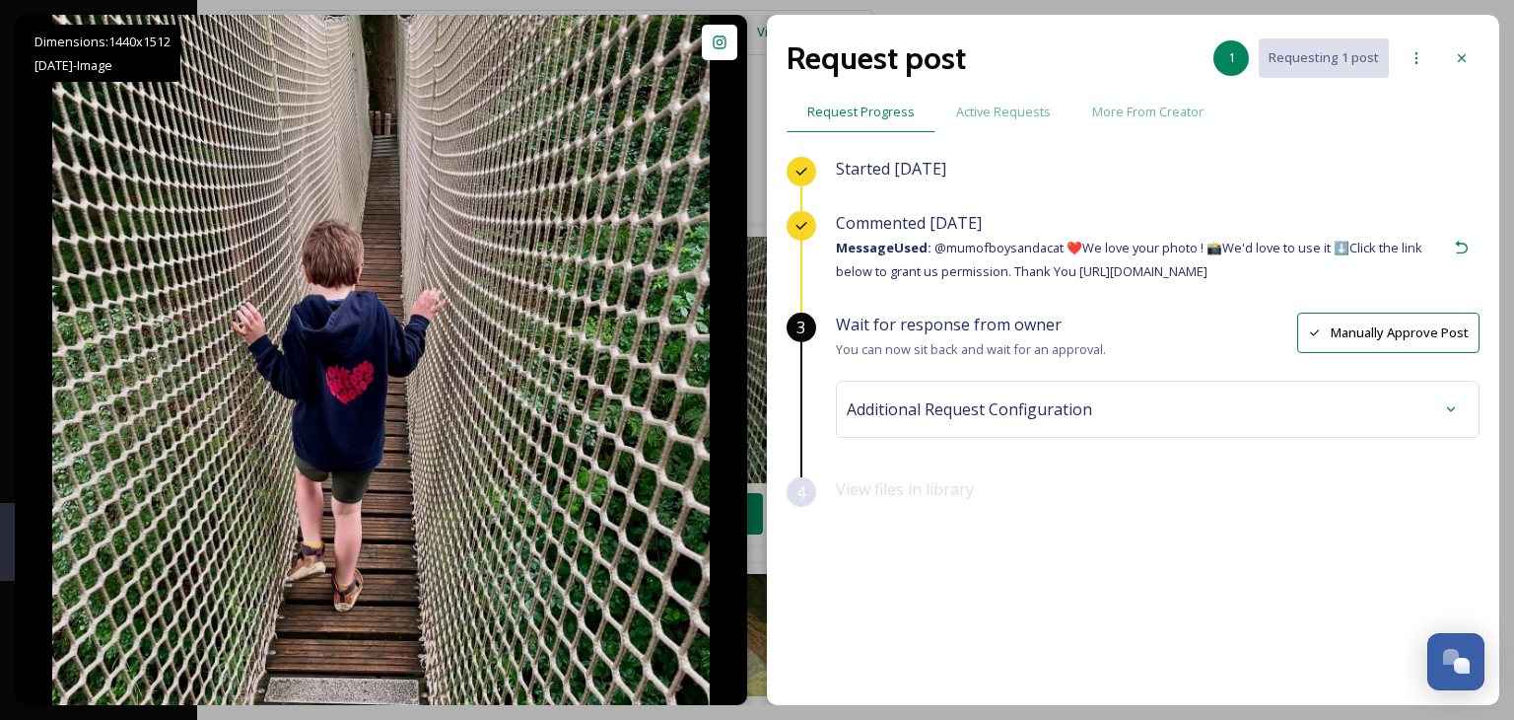
click at [1079, 405] on span "Additional Request Configuration" at bounding box center [969, 409] width 245 height 24
click at [1025, 113] on span "Active Requests" at bounding box center [1003, 112] width 95 height 19
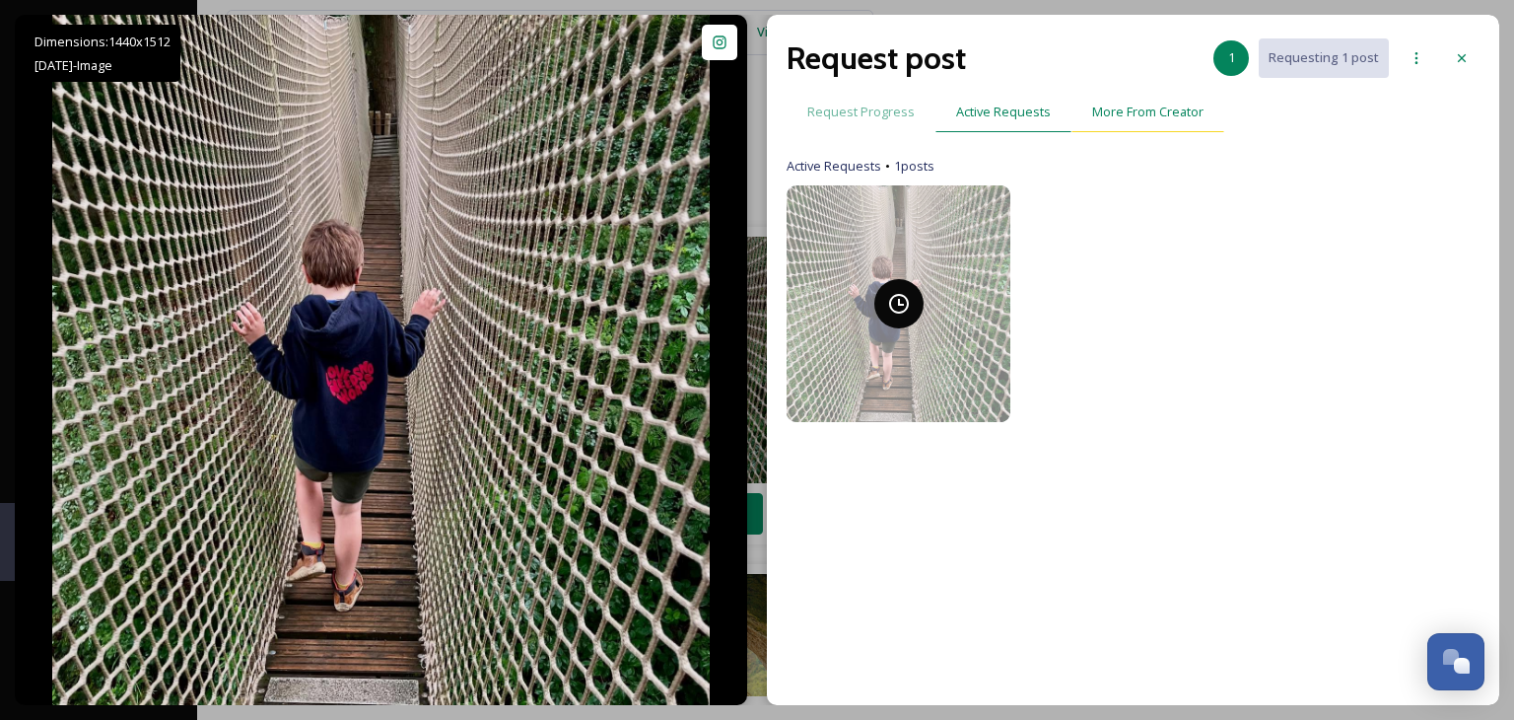
click at [1152, 115] on span "More From Creator" at bounding box center [1147, 112] width 111 height 19
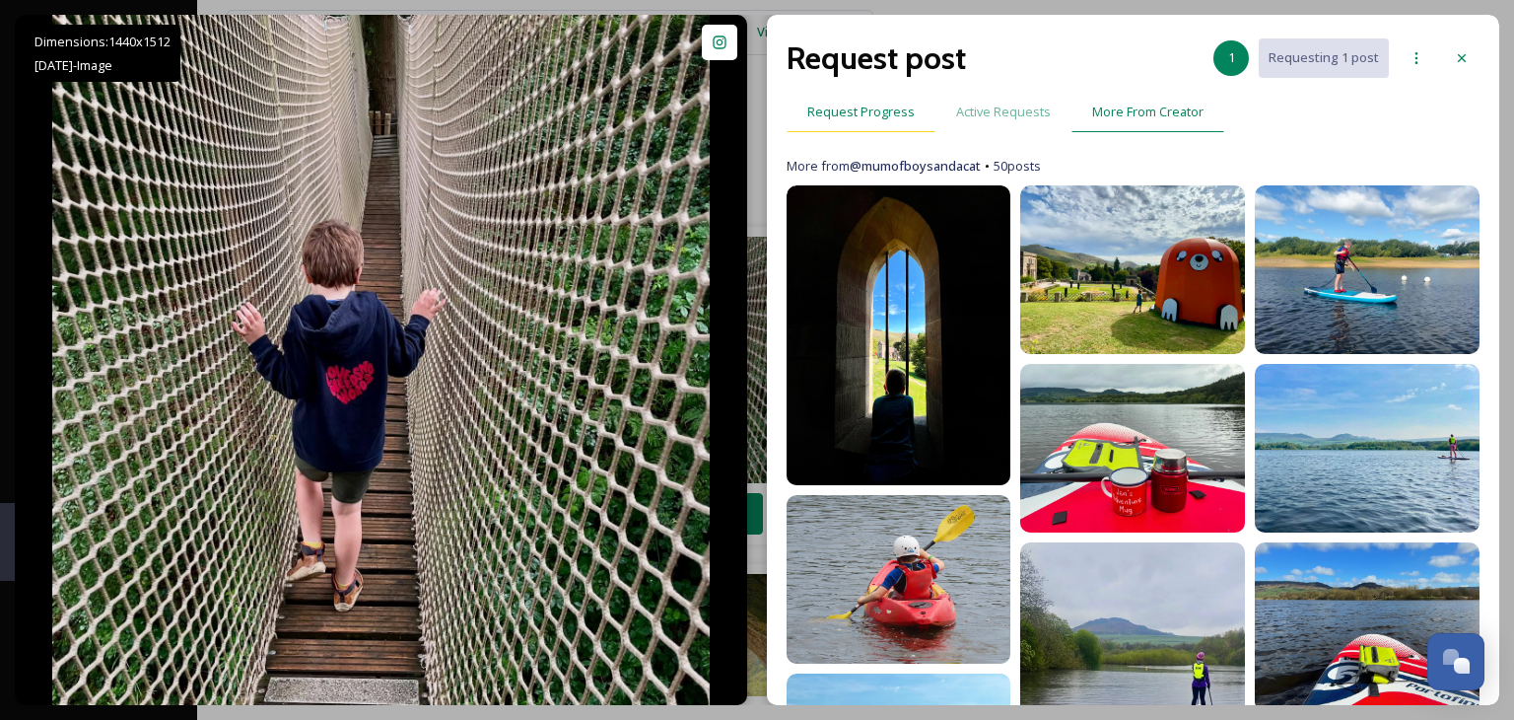
click at [881, 112] on span "Request Progress" at bounding box center [860, 112] width 107 height 19
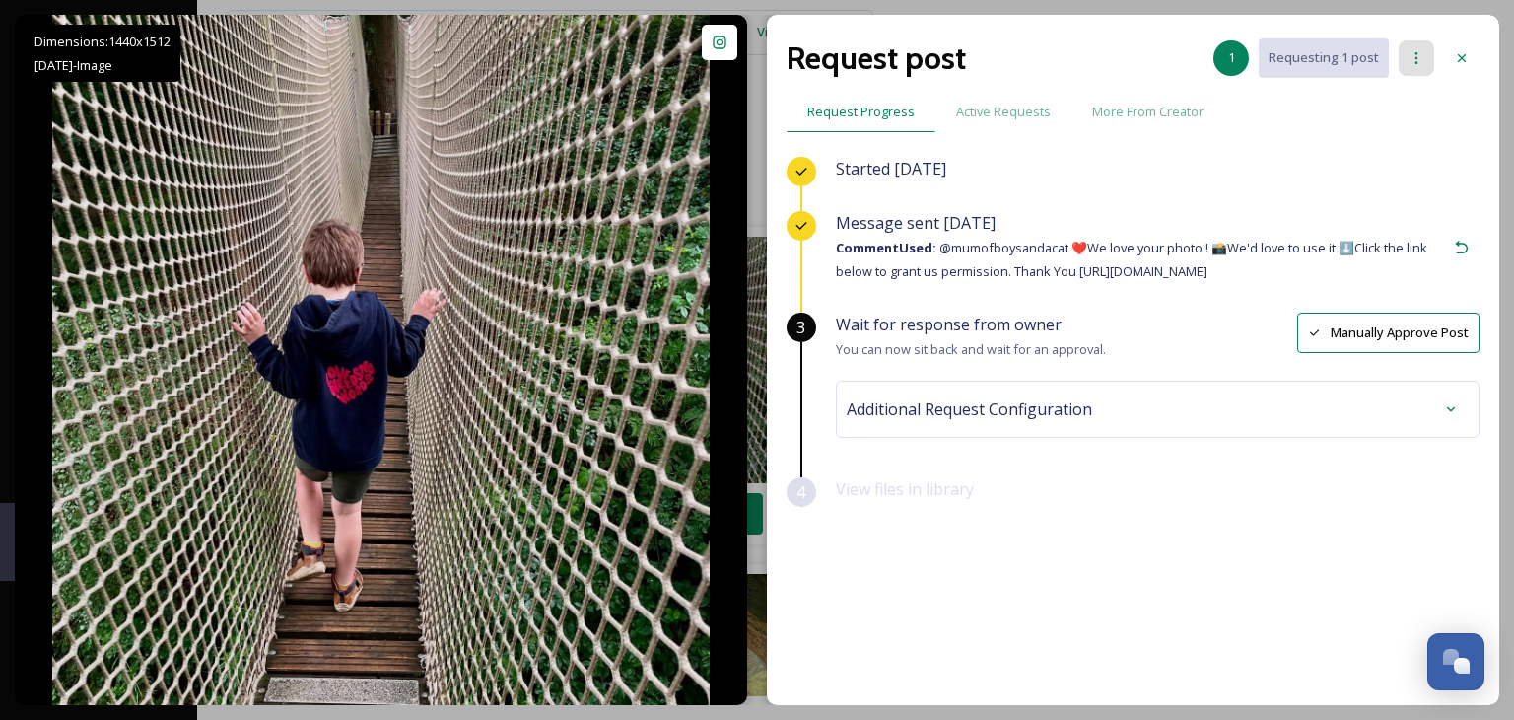
click at [1415, 61] on icon at bounding box center [1416, 58] width 3 height 12
click at [1482, 92] on div "Request post 1 Requesting 1 post Request Progress Active Requests More From Cre…" at bounding box center [1133, 360] width 732 height 690
click at [1463, 245] on icon at bounding box center [1462, 248] width 16 height 16
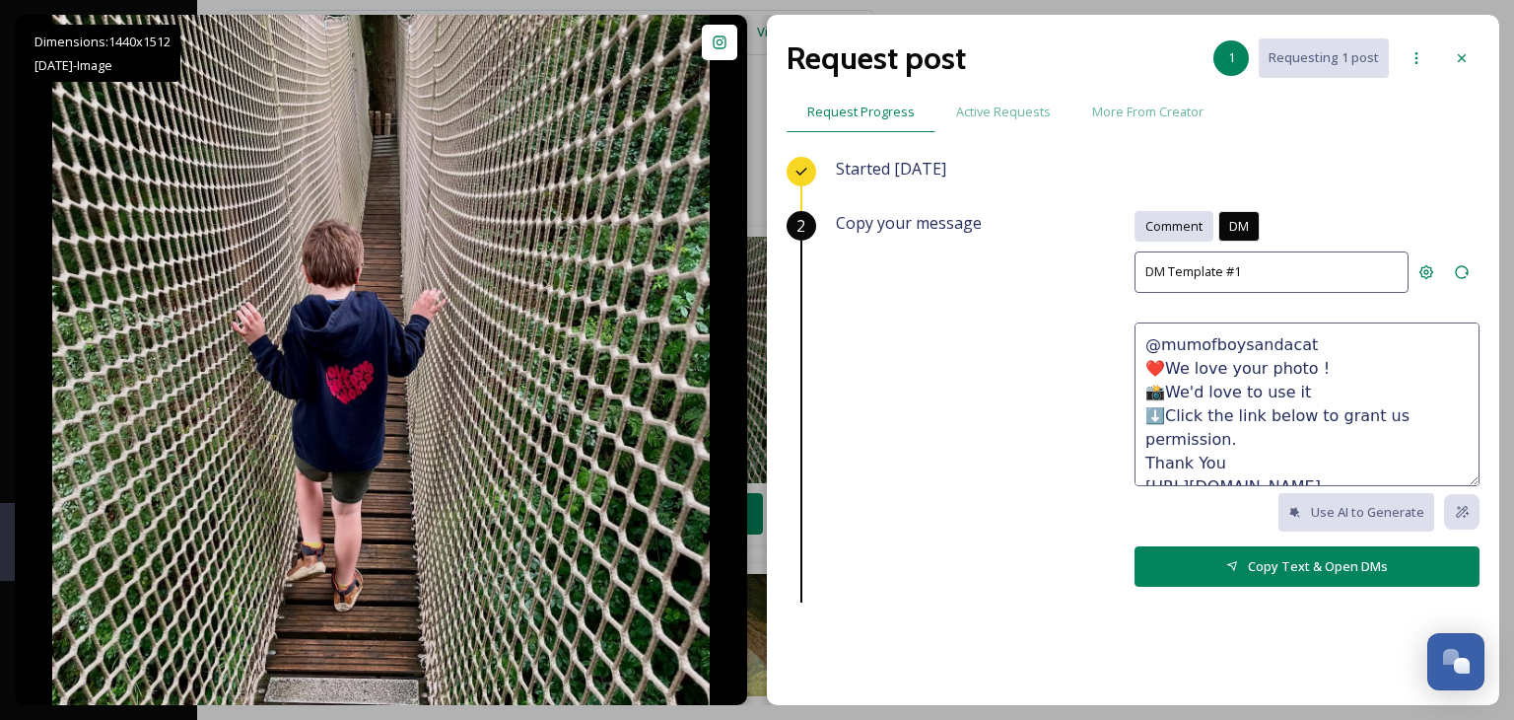
click at [1167, 226] on span "Comment" at bounding box center [1173, 226] width 57 height 19
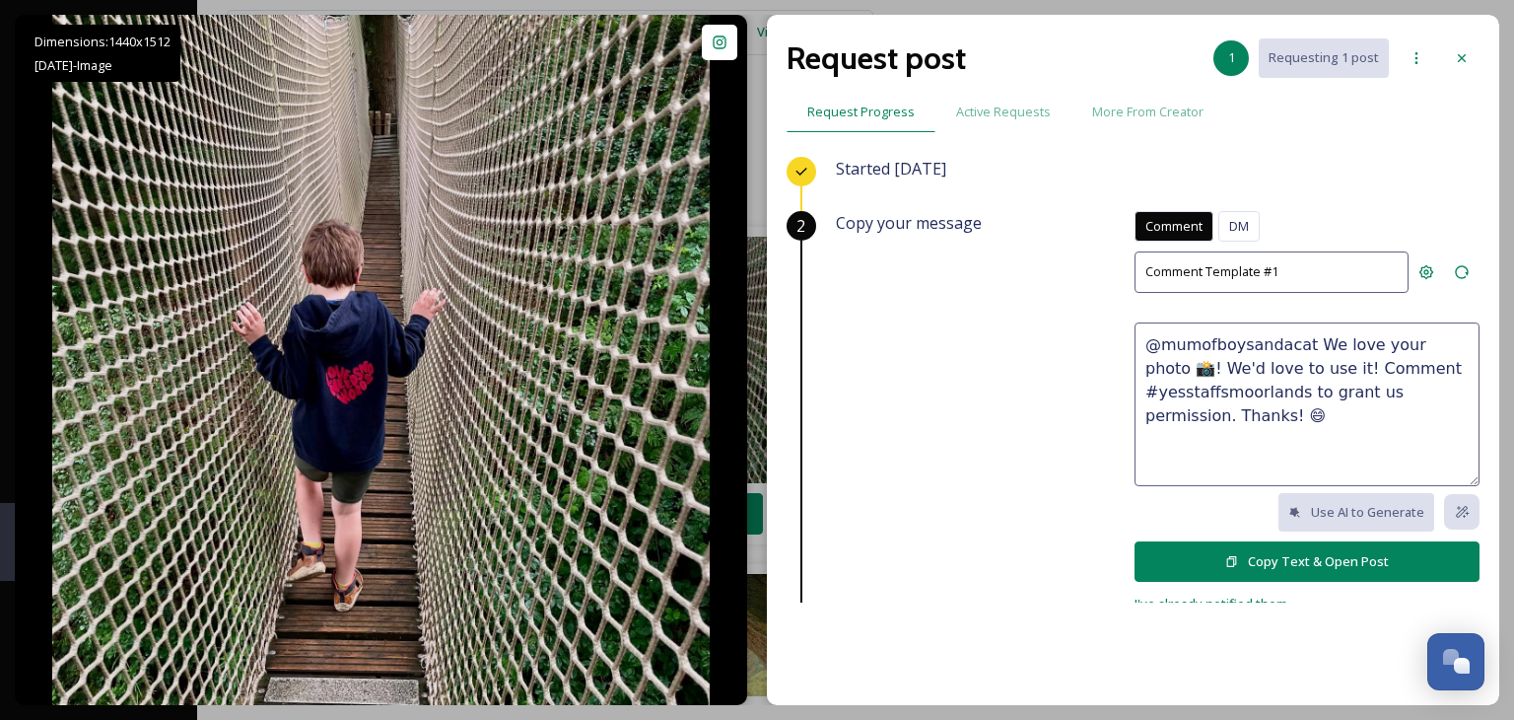
click at [1269, 556] on button "Copy Text & Open Post" at bounding box center [1306, 561] width 345 height 40
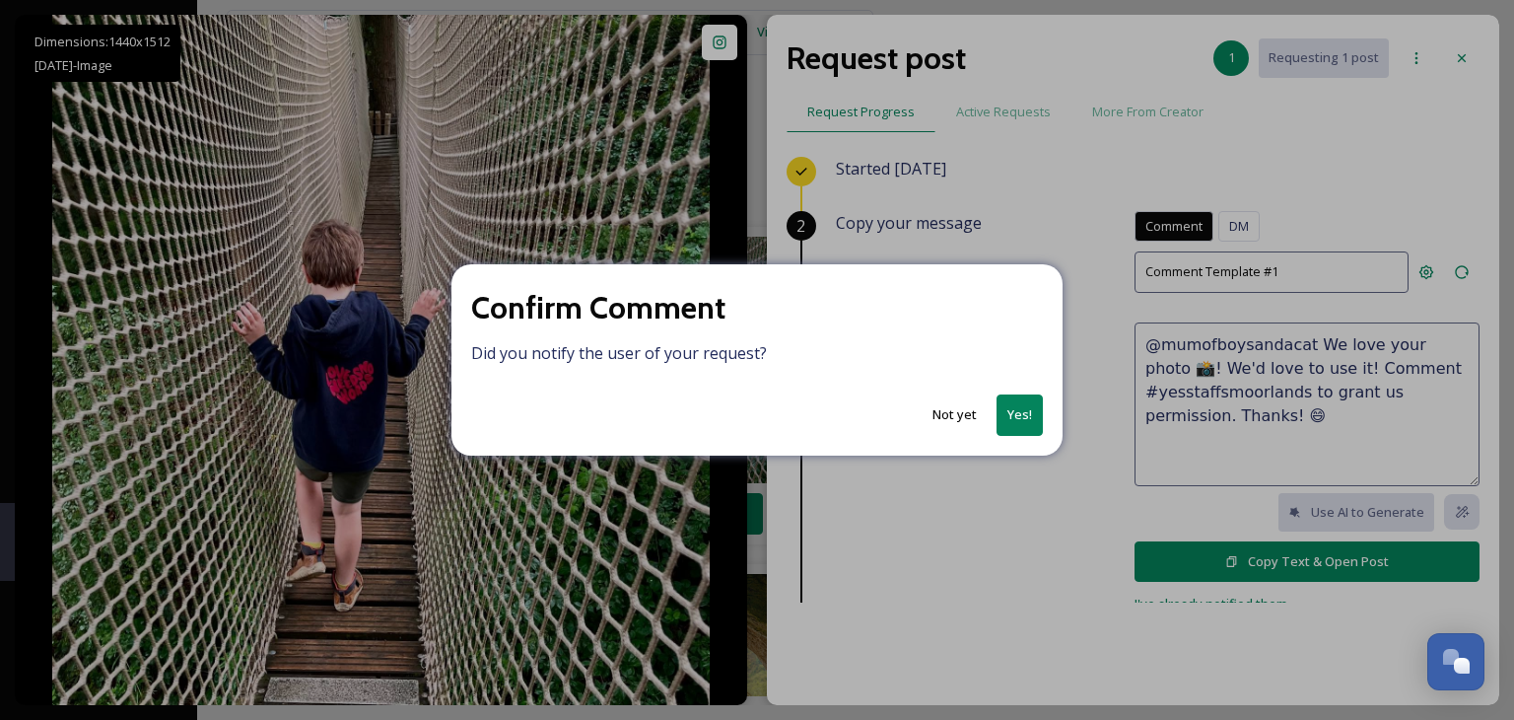
click at [1016, 417] on button "Yes!" at bounding box center [1019, 414] width 46 height 40
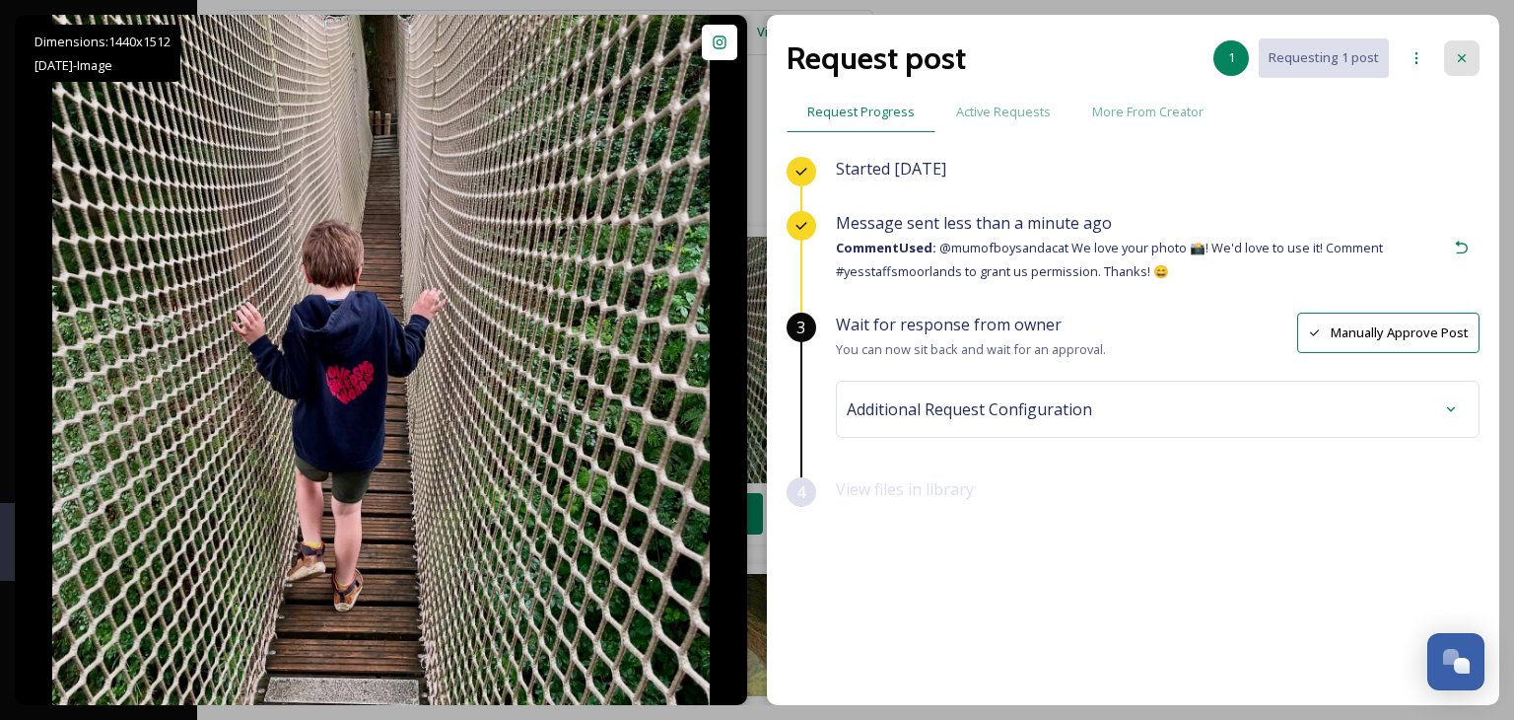
click at [1457, 54] on icon at bounding box center [1462, 58] width 16 height 16
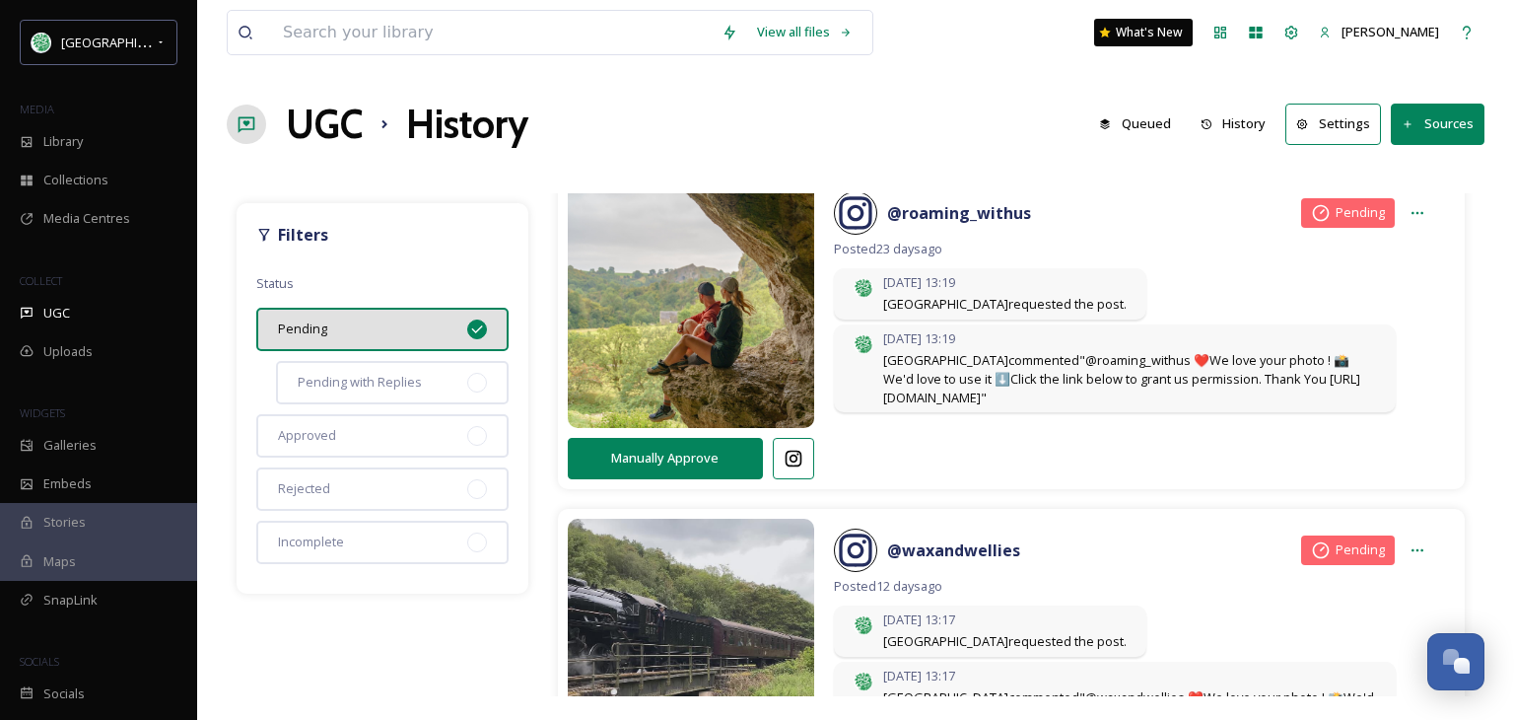
scroll to position [394, 0]
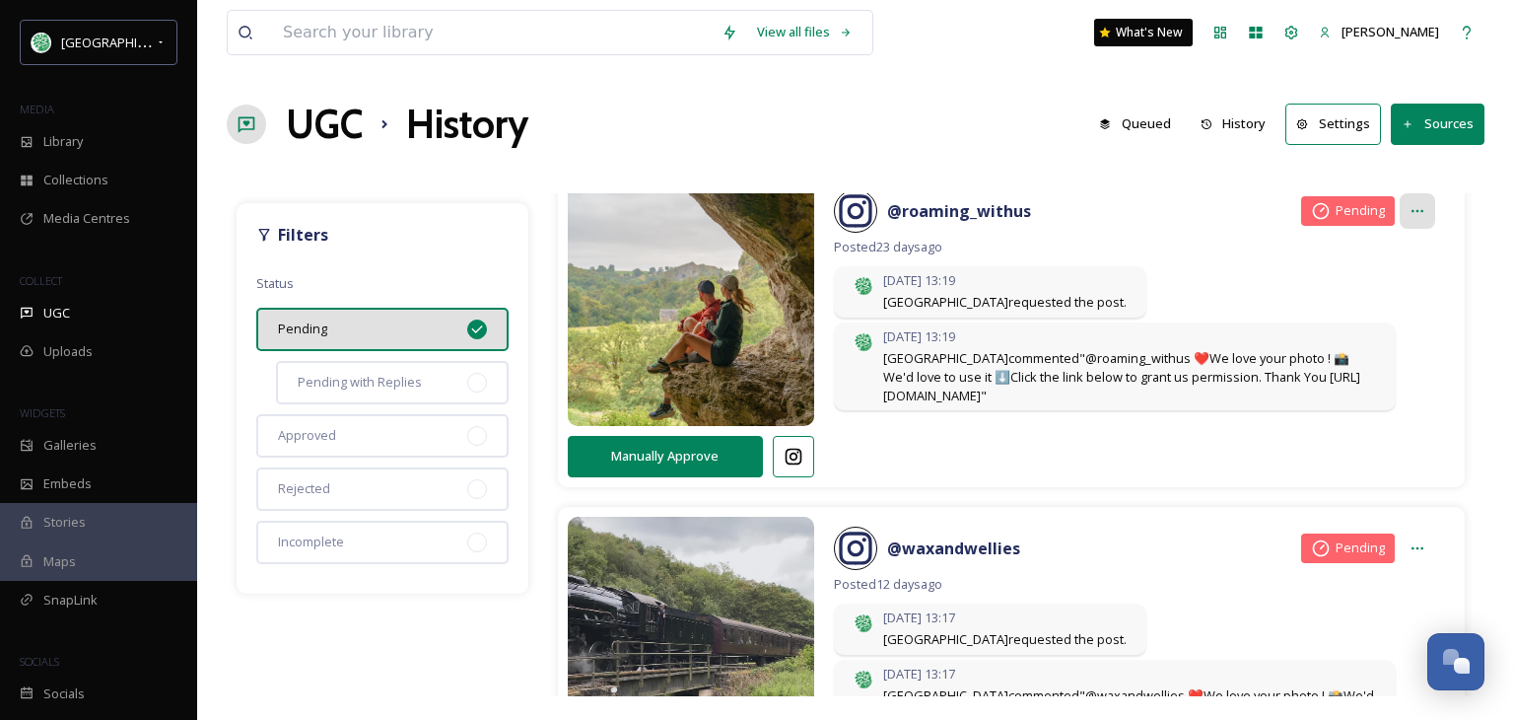
click at [1409, 207] on icon at bounding box center [1417, 211] width 16 height 16
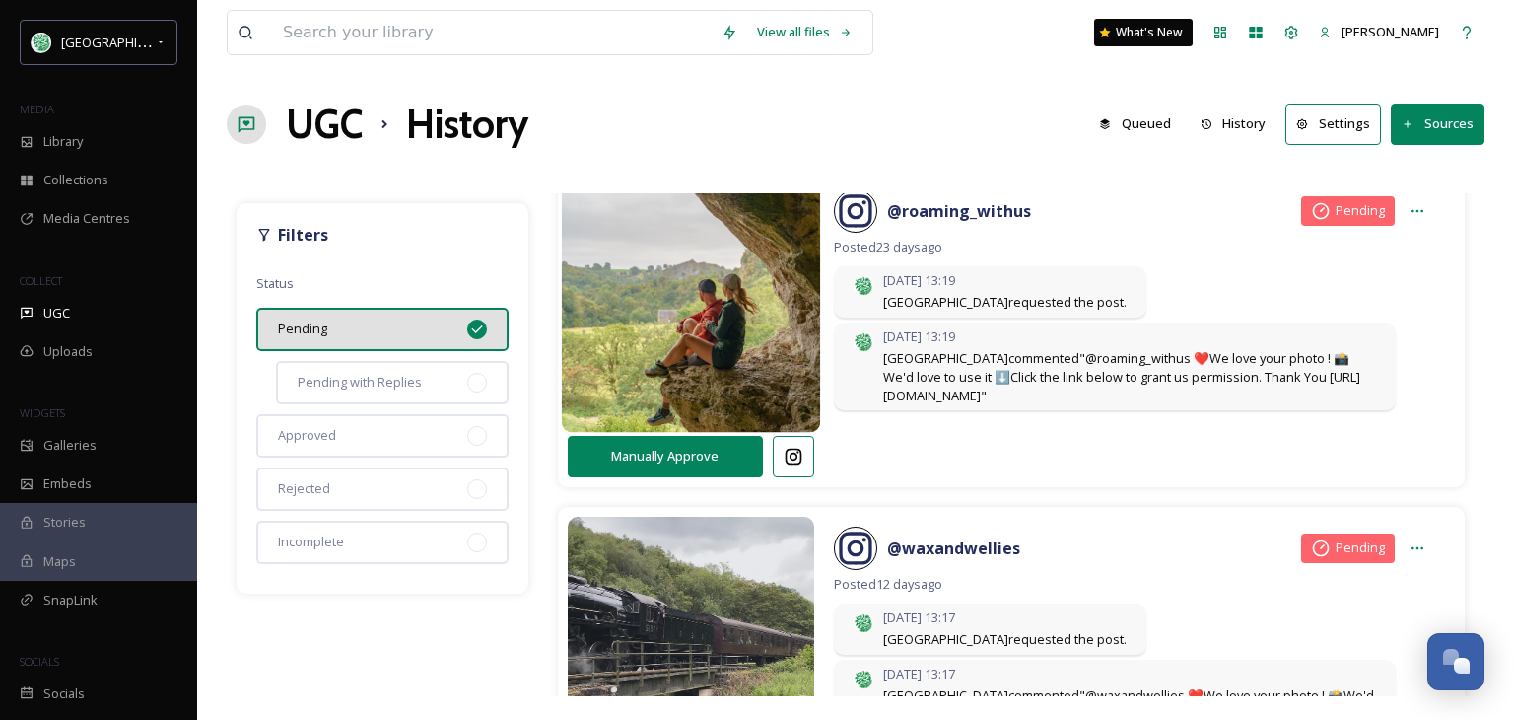
click at [757, 248] on img at bounding box center [690, 303] width 259 height 310
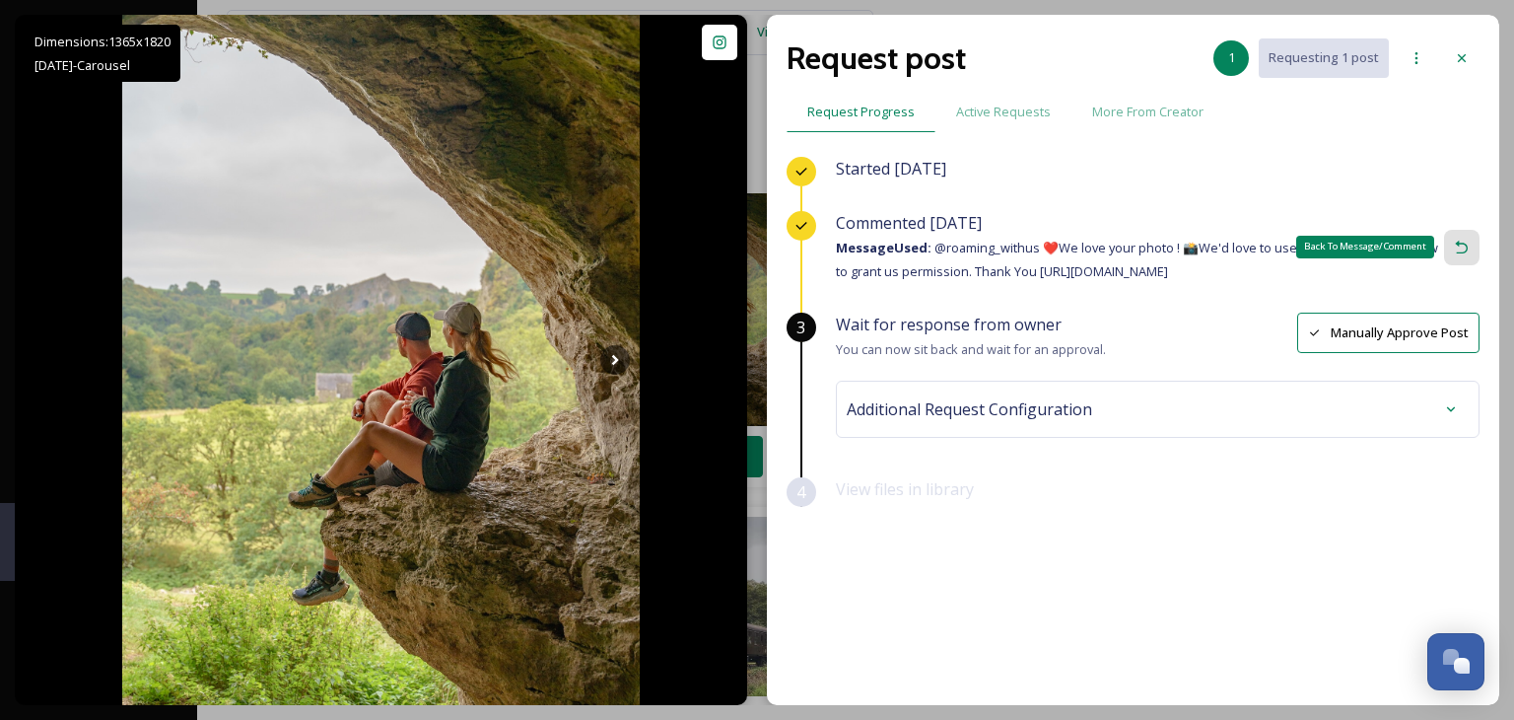
click at [1466, 247] on icon at bounding box center [1462, 248] width 16 height 16
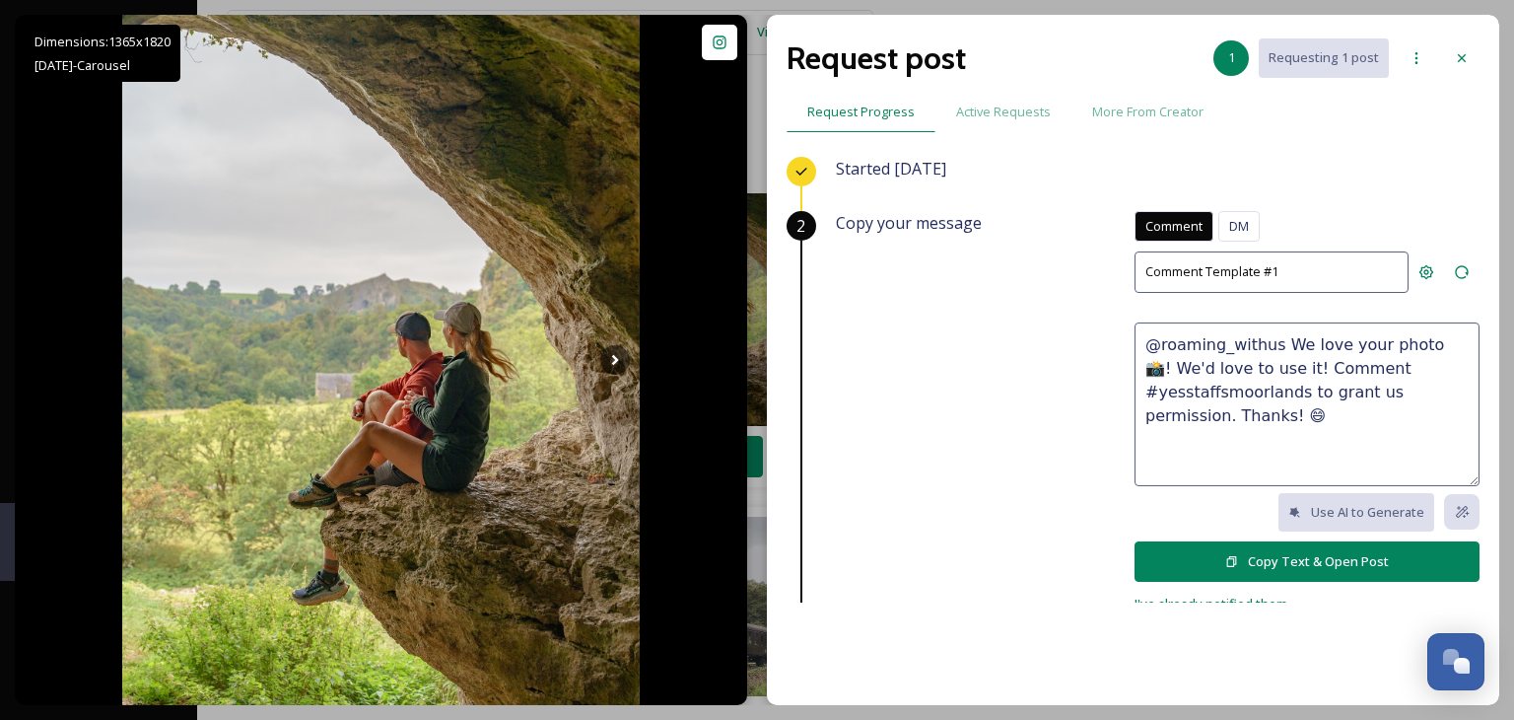
click at [1158, 224] on span "Comment" at bounding box center [1173, 226] width 57 height 19
click at [1269, 553] on button "Copy Text & Open Post" at bounding box center [1306, 561] width 345 height 40
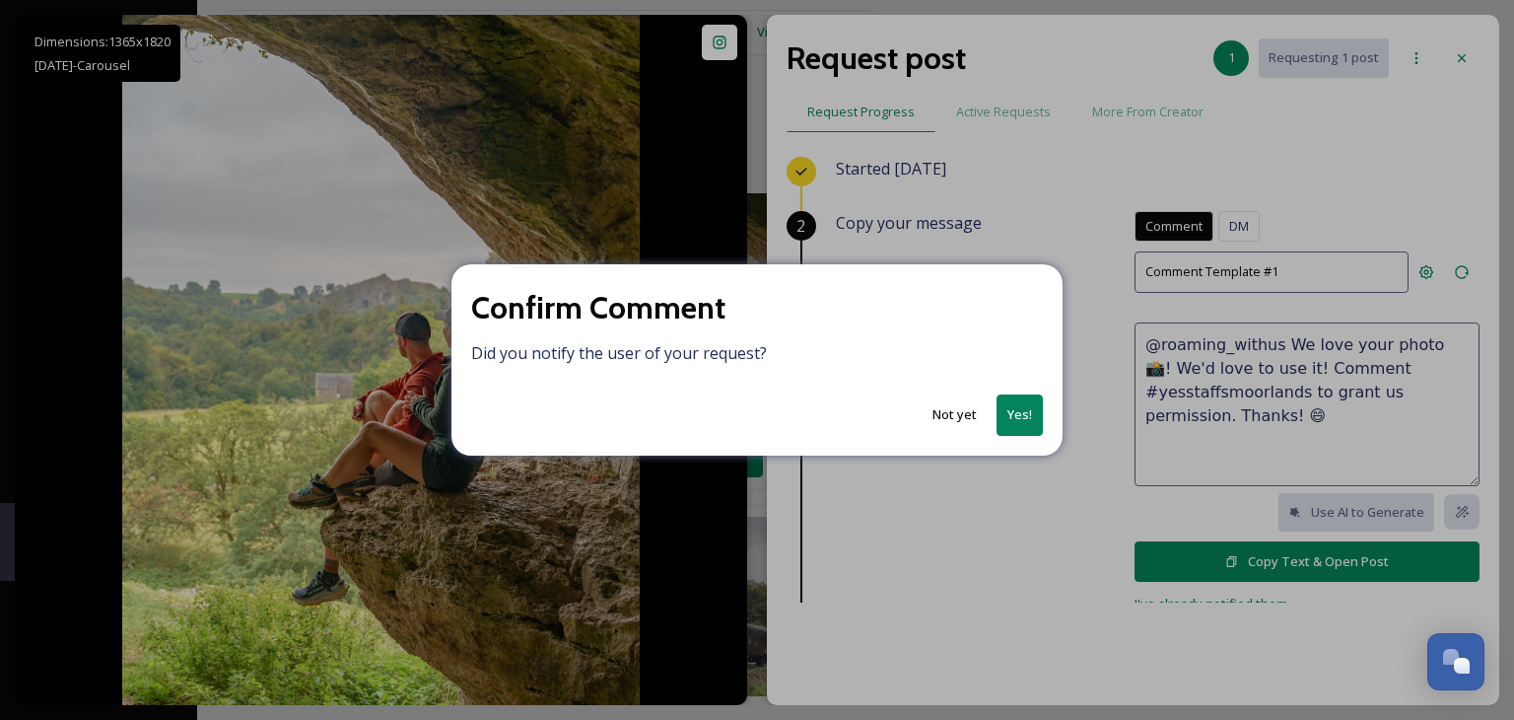
click at [1023, 415] on button "Yes!" at bounding box center [1019, 414] width 46 height 40
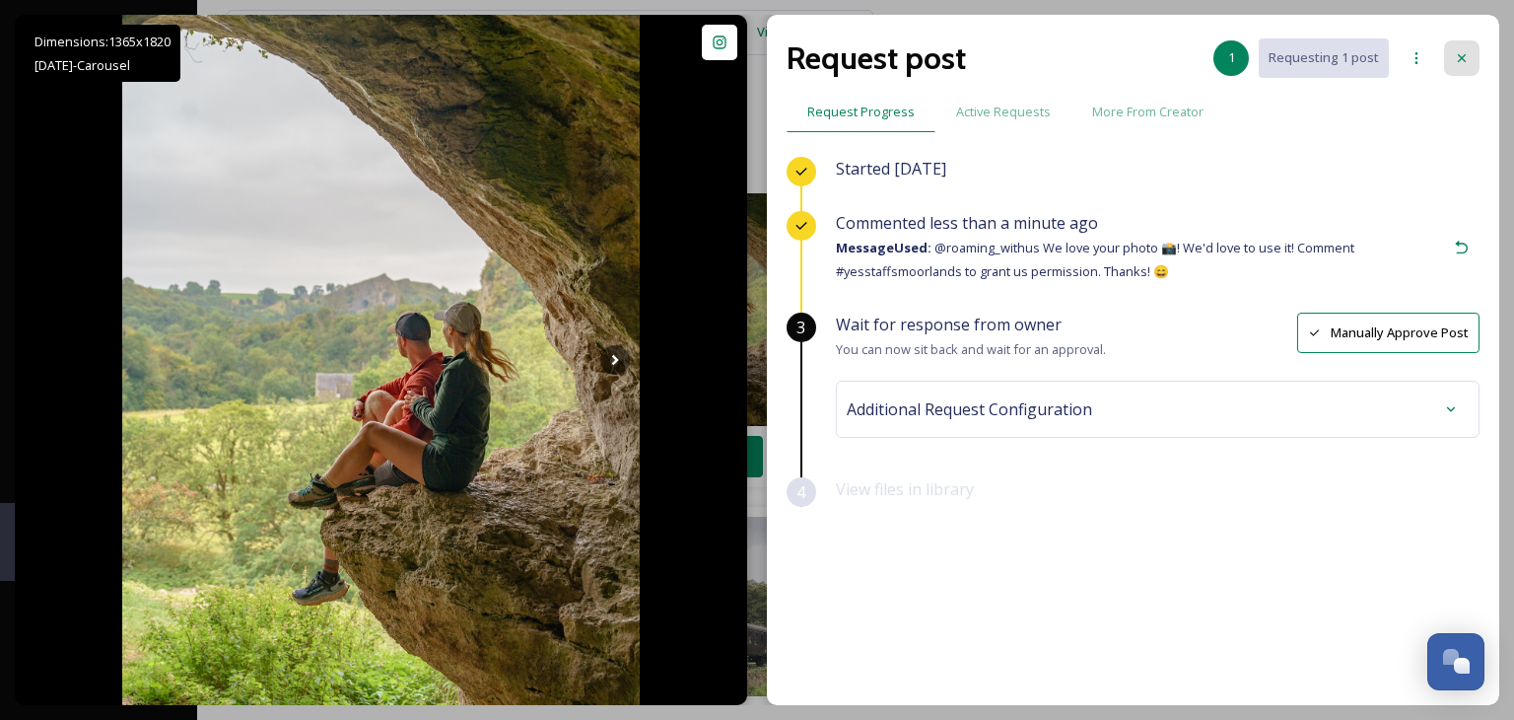
click at [1463, 52] on icon at bounding box center [1462, 58] width 16 height 16
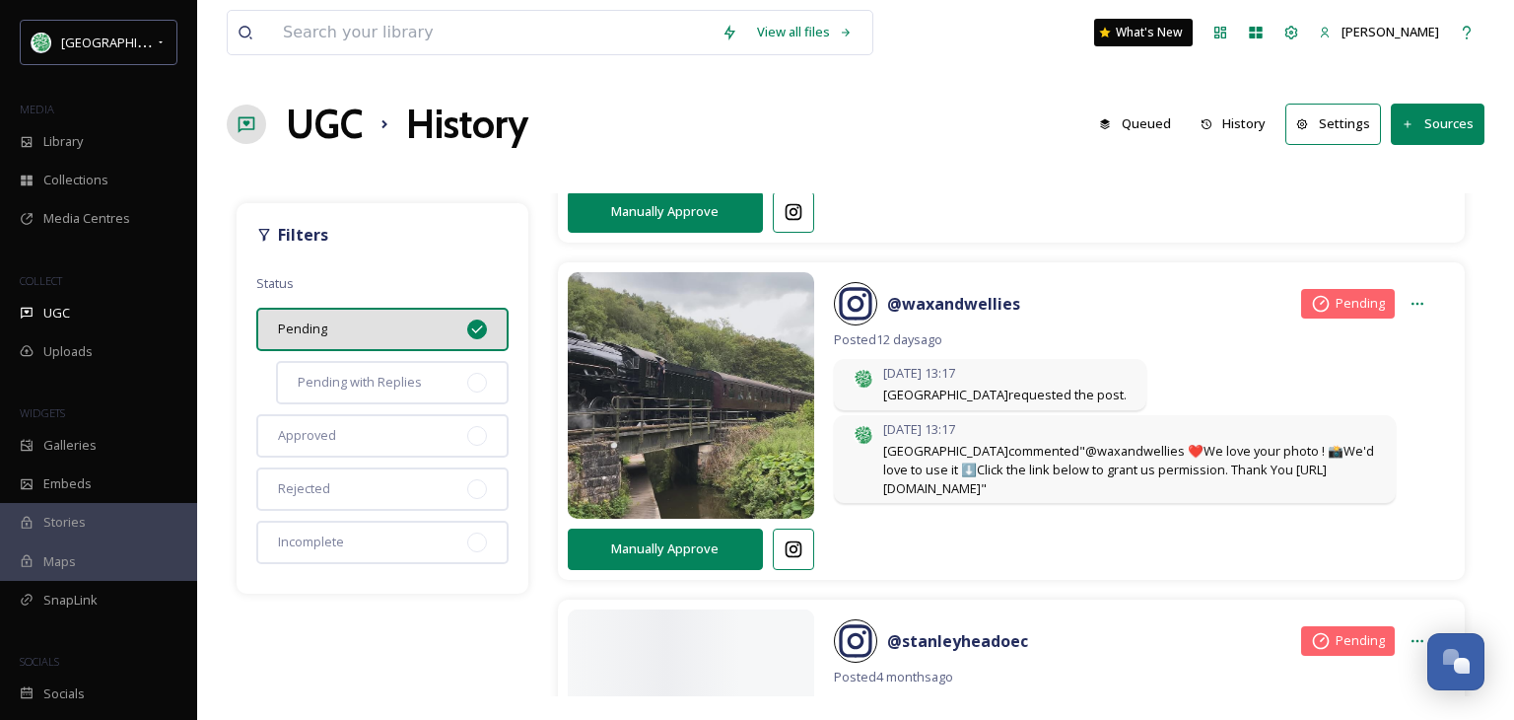
scroll to position [690, 0]
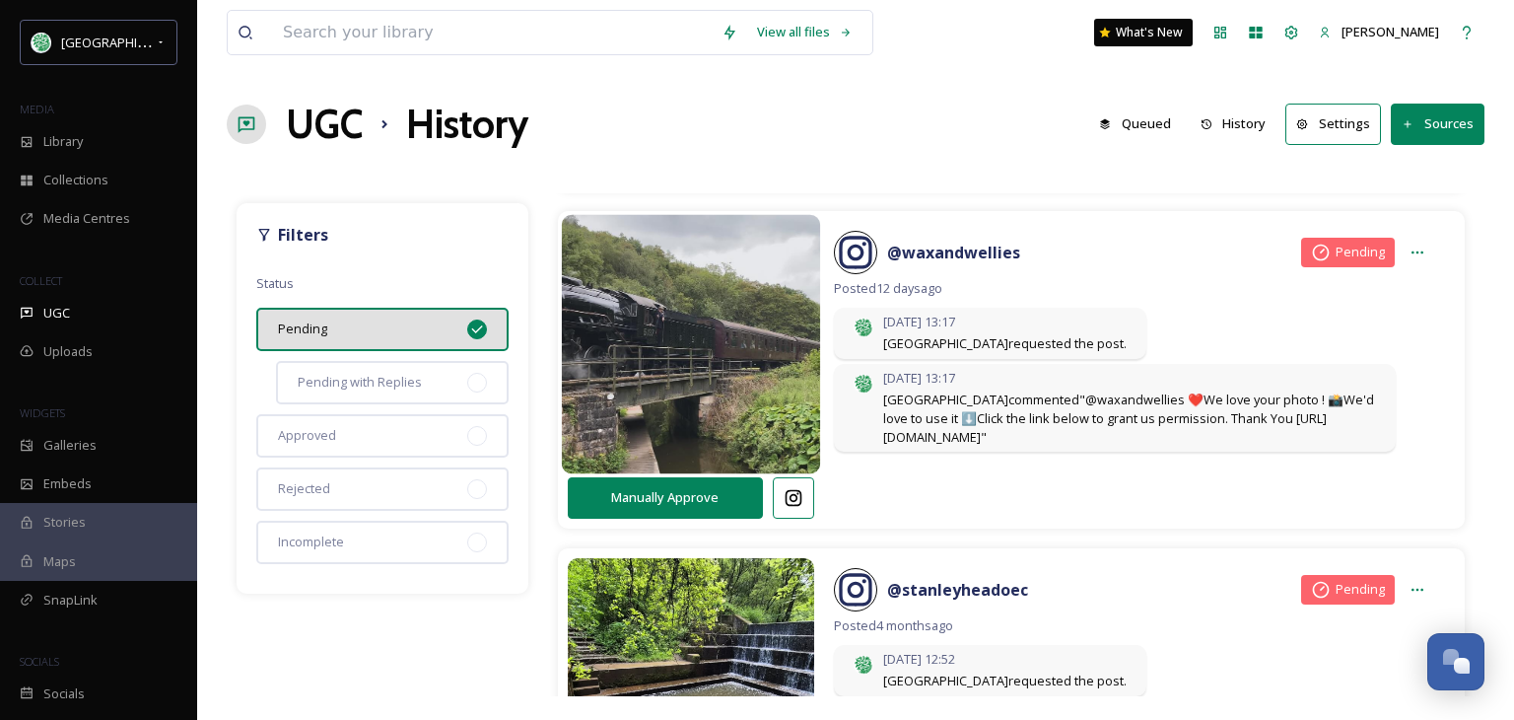
click at [728, 309] on img at bounding box center [690, 344] width 259 height 310
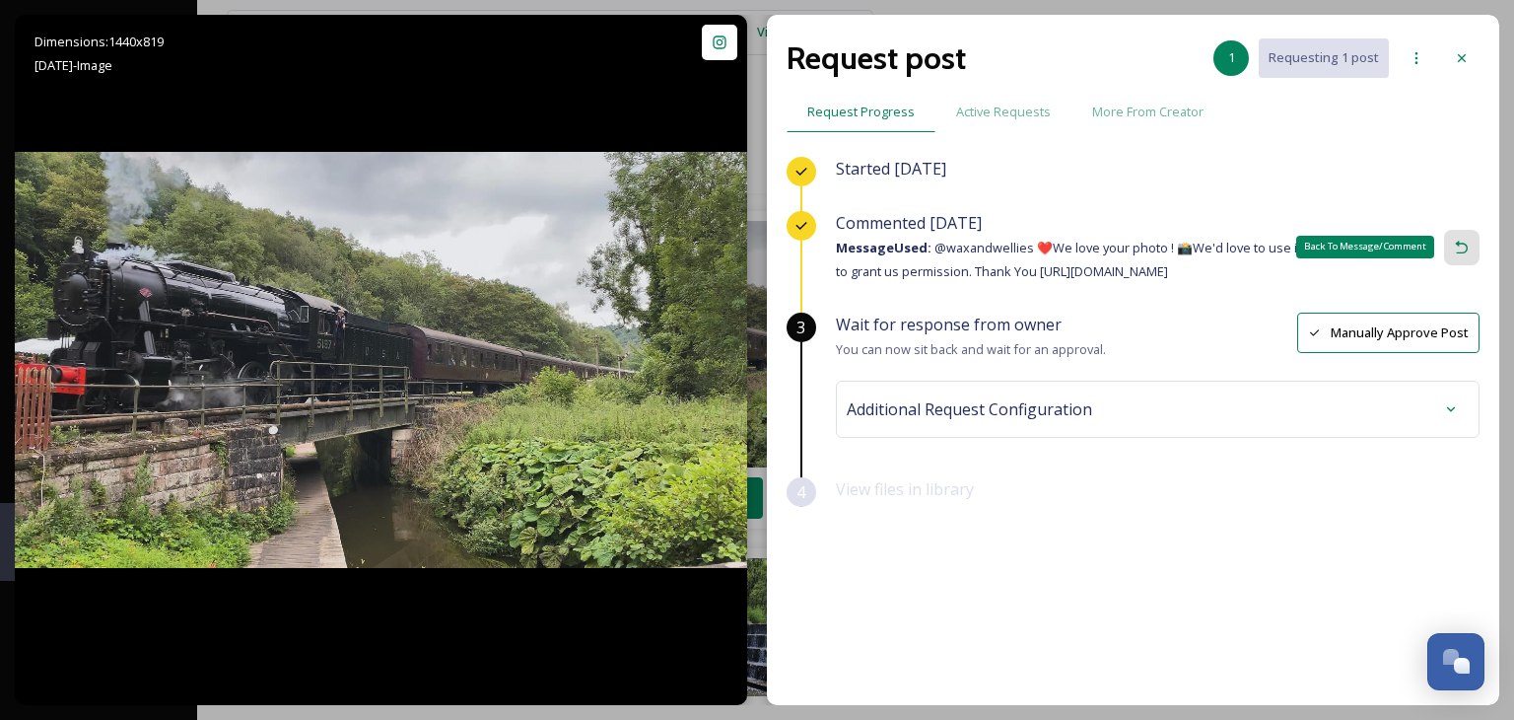
click at [1462, 244] on icon at bounding box center [1462, 248] width 16 height 16
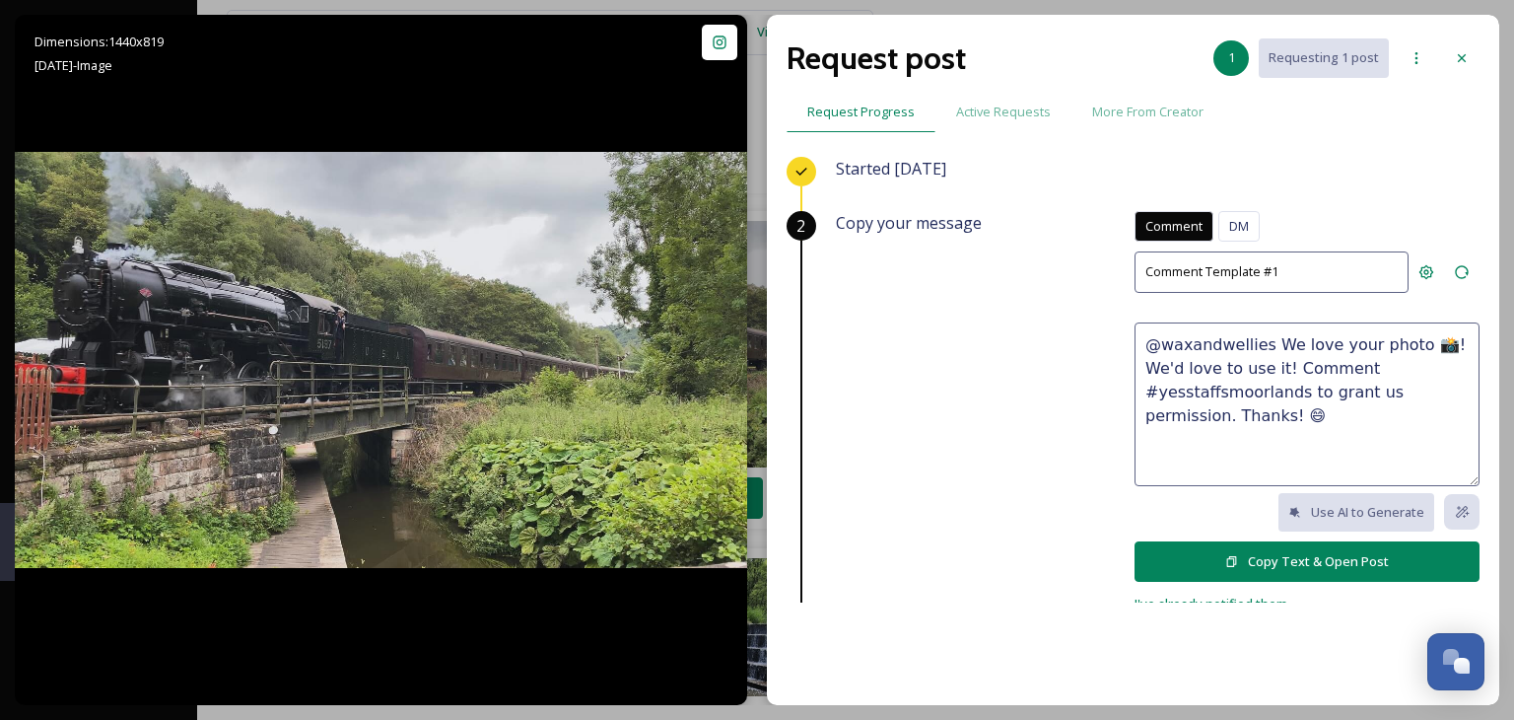
click at [1269, 557] on button "Copy Text & Open Post" at bounding box center [1306, 561] width 345 height 40
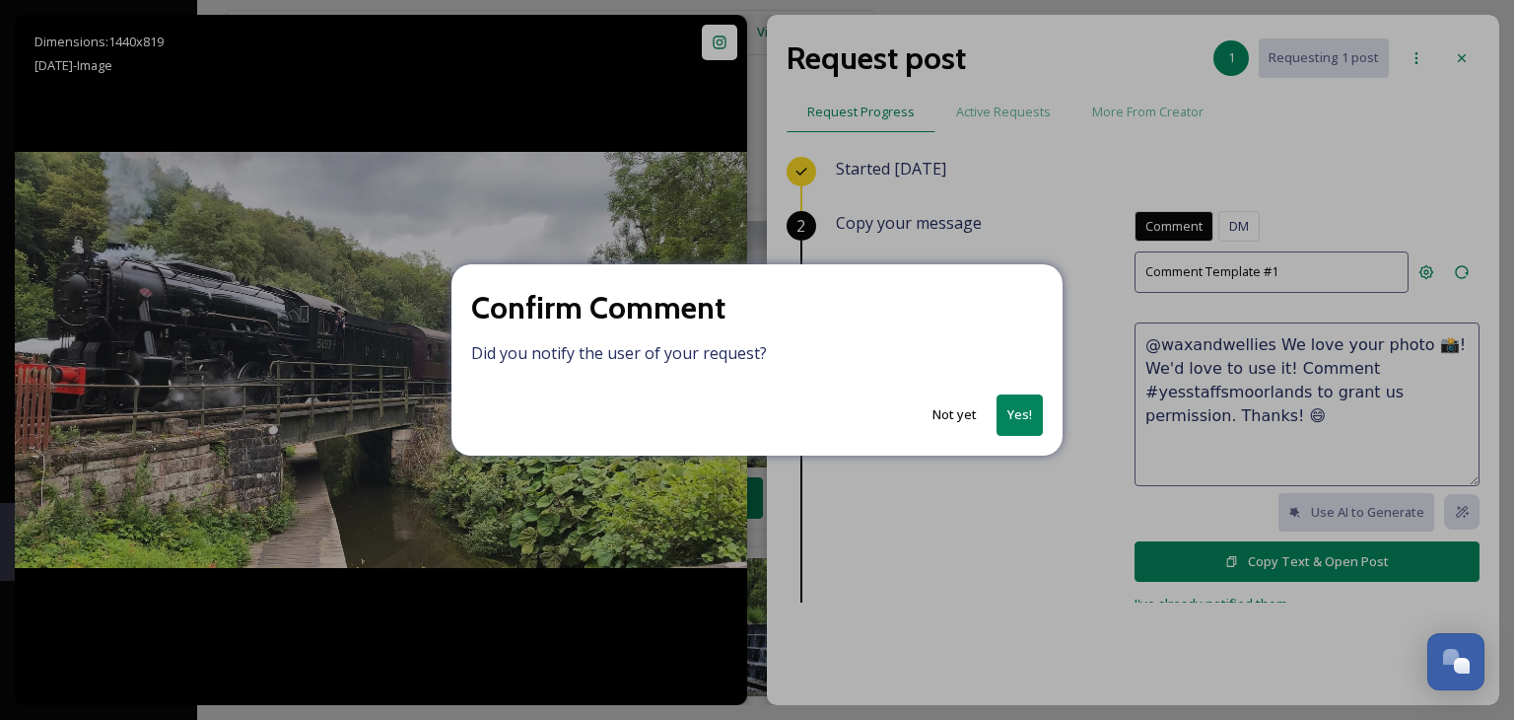
click at [1027, 413] on button "Yes!" at bounding box center [1019, 414] width 46 height 40
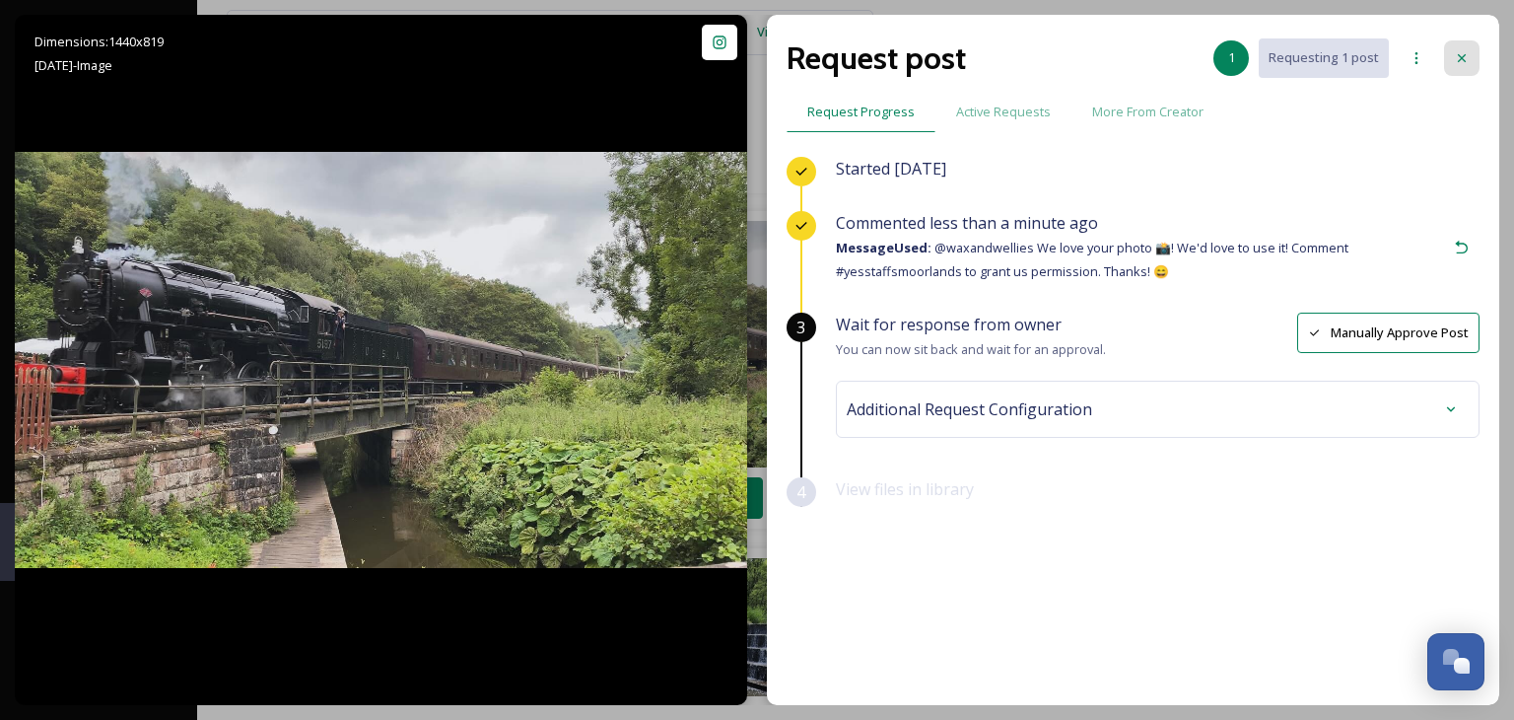
click at [1461, 56] on icon at bounding box center [1462, 58] width 16 height 16
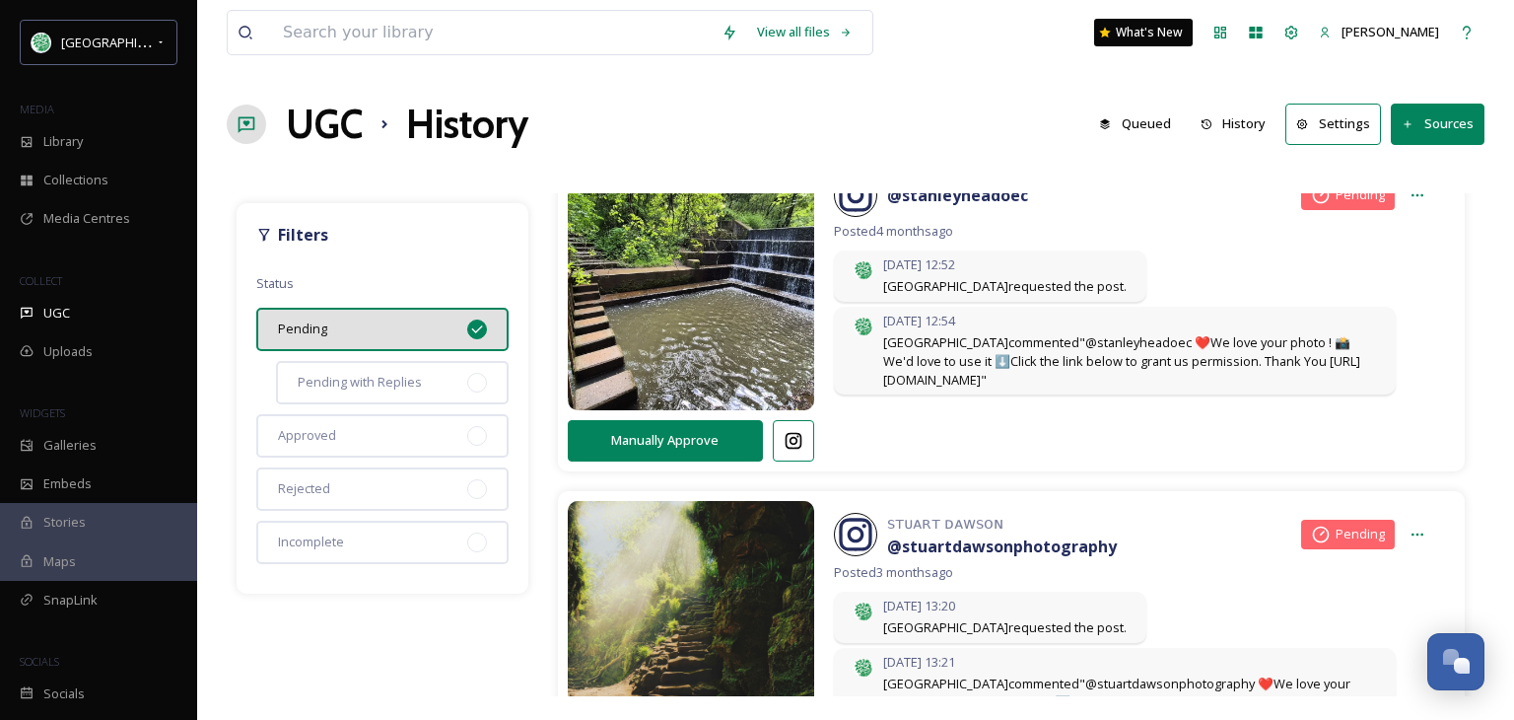
scroll to position [986, 0]
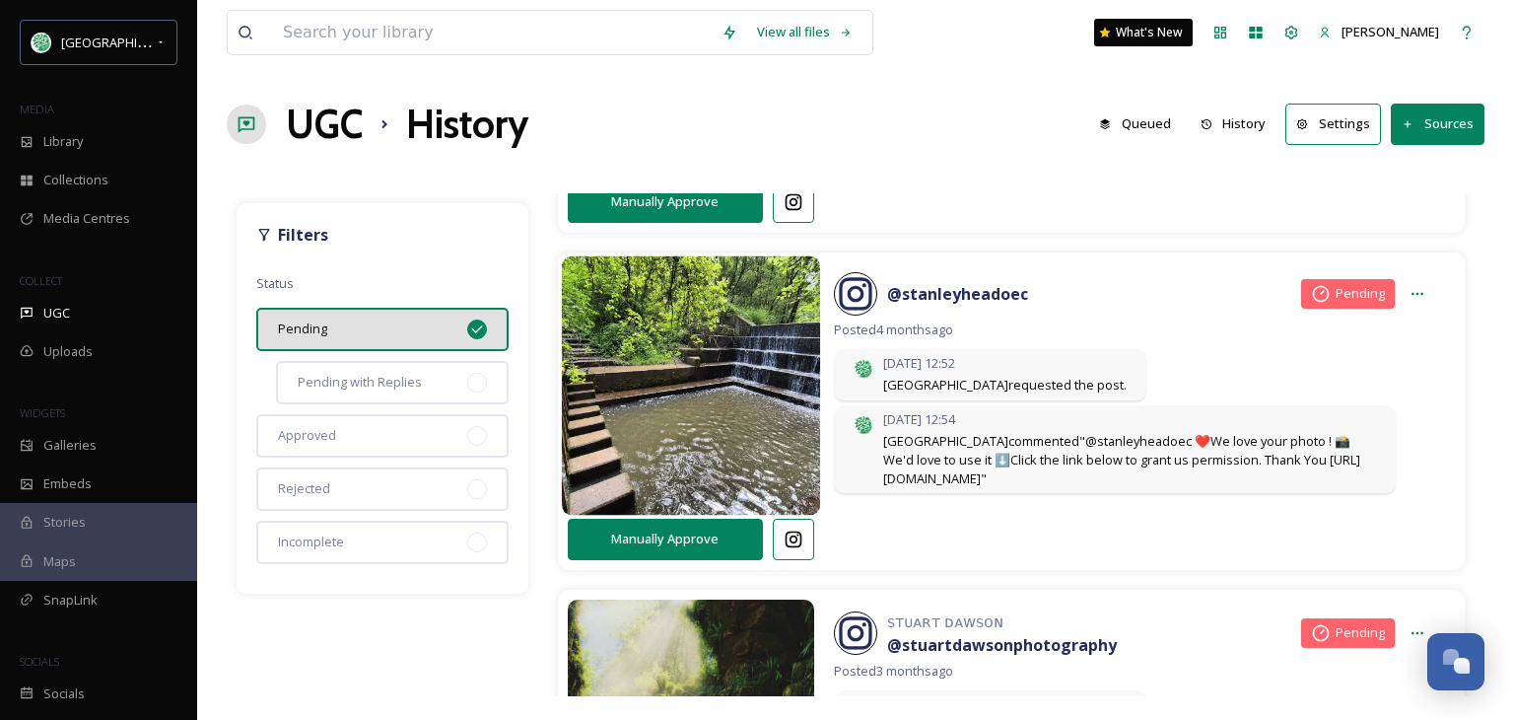
click at [734, 402] on img at bounding box center [690, 386] width 259 height 310
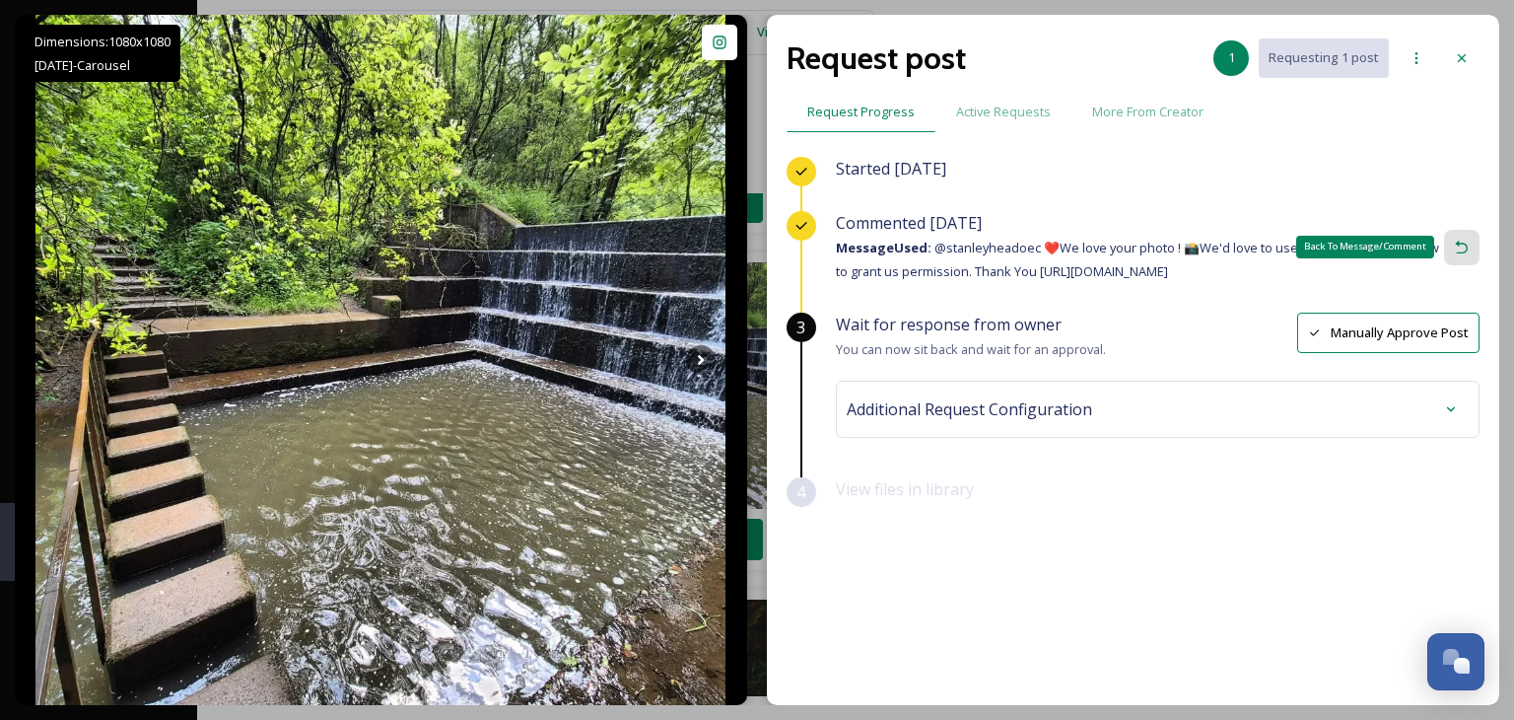
click at [1465, 243] on icon at bounding box center [1461, 246] width 13 height 13
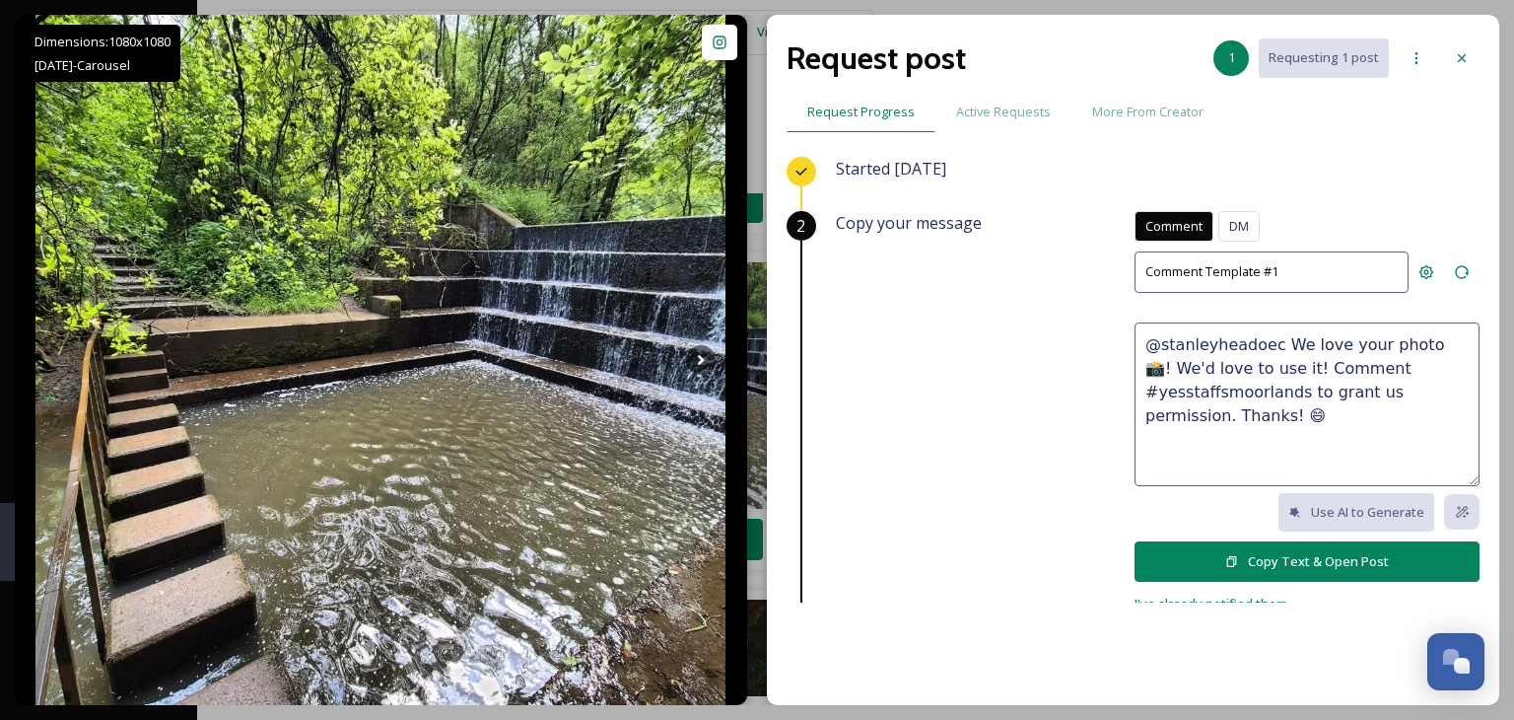
click at [1167, 215] on div "Comment" at bounding box center [1173, 226] width 79 height 31
click at [1230, 557] on button "Copy Text & Open Post" at bounding box center [1306, 561] width 345 height 40
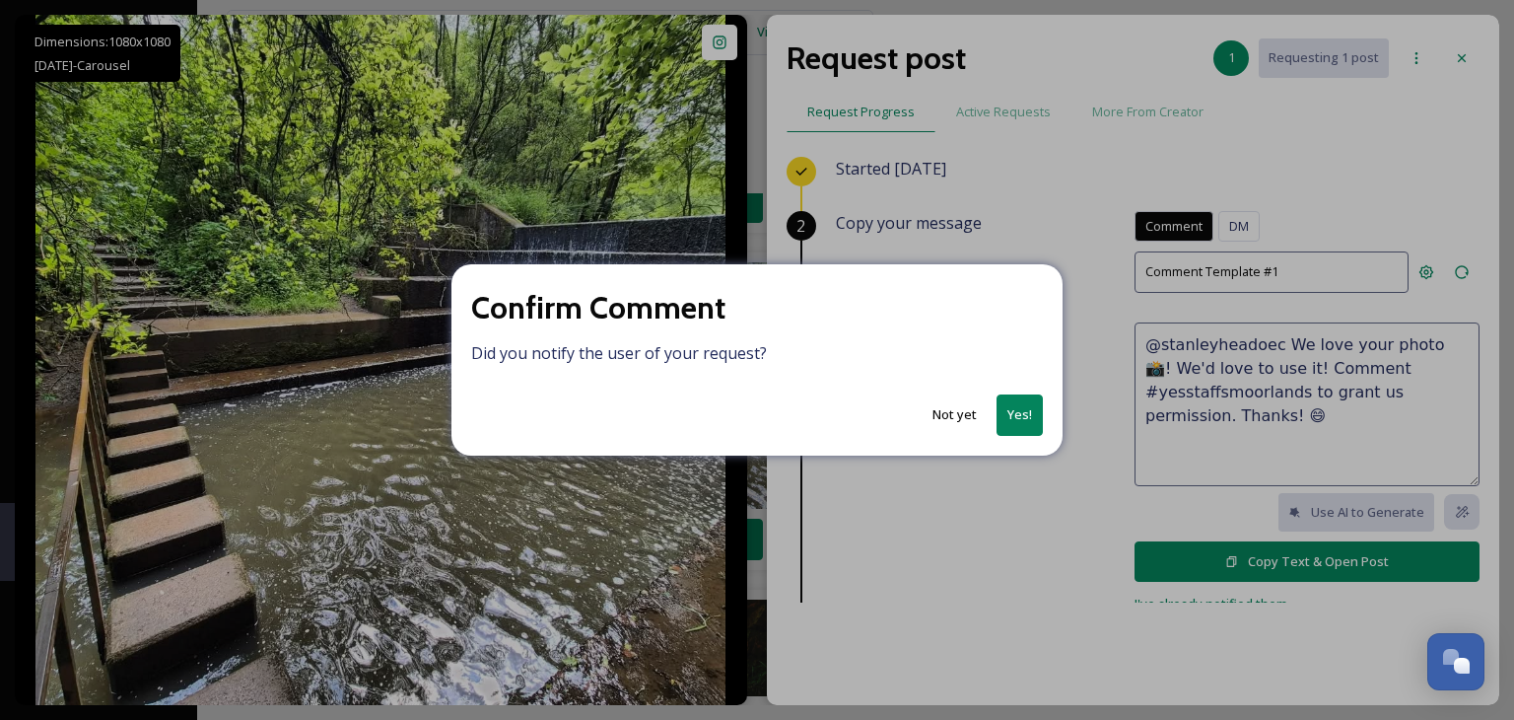
click at [1014, 415] on button "Yes!" at bounding box center [1019, 414] width 46 height 40
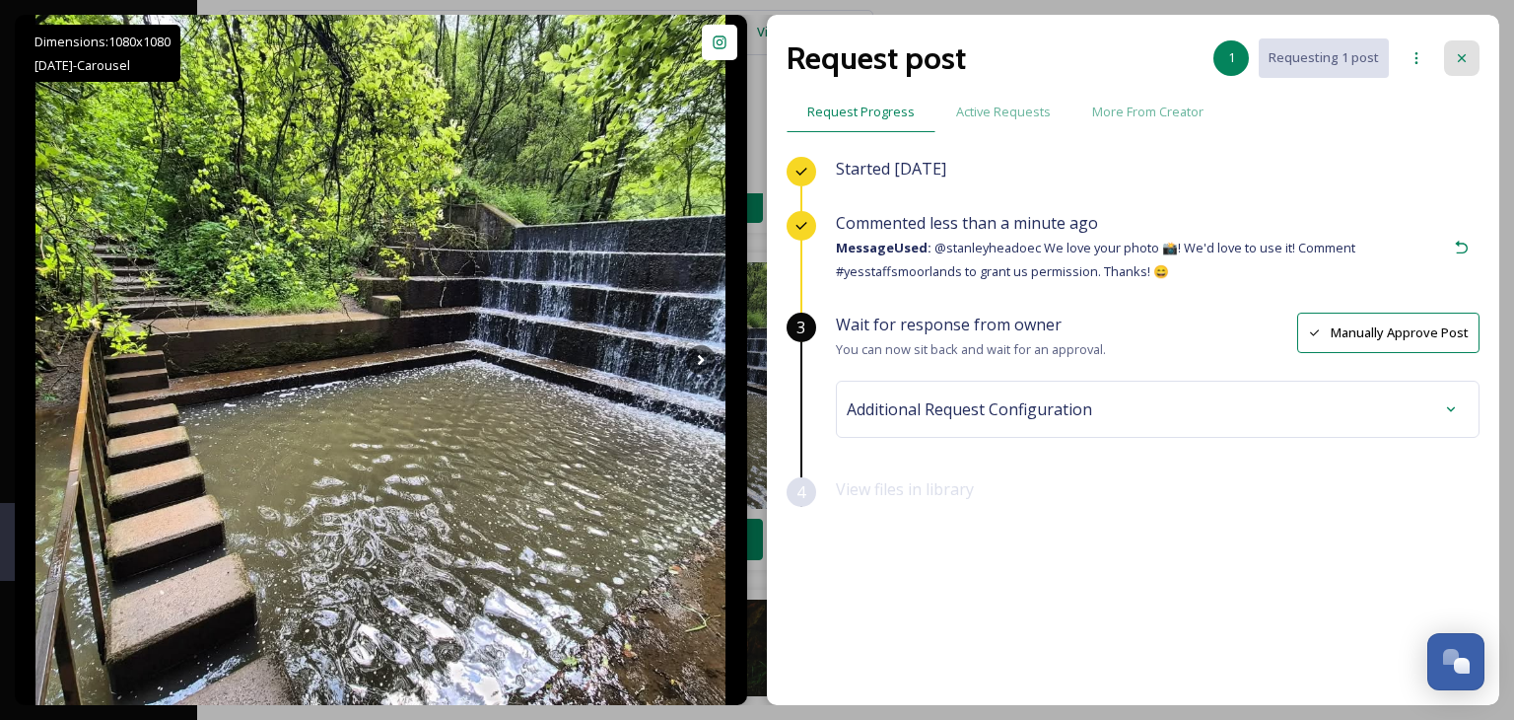
click at [1456, 51] on icon at bounding box center [1462, 58] width 16 height 16
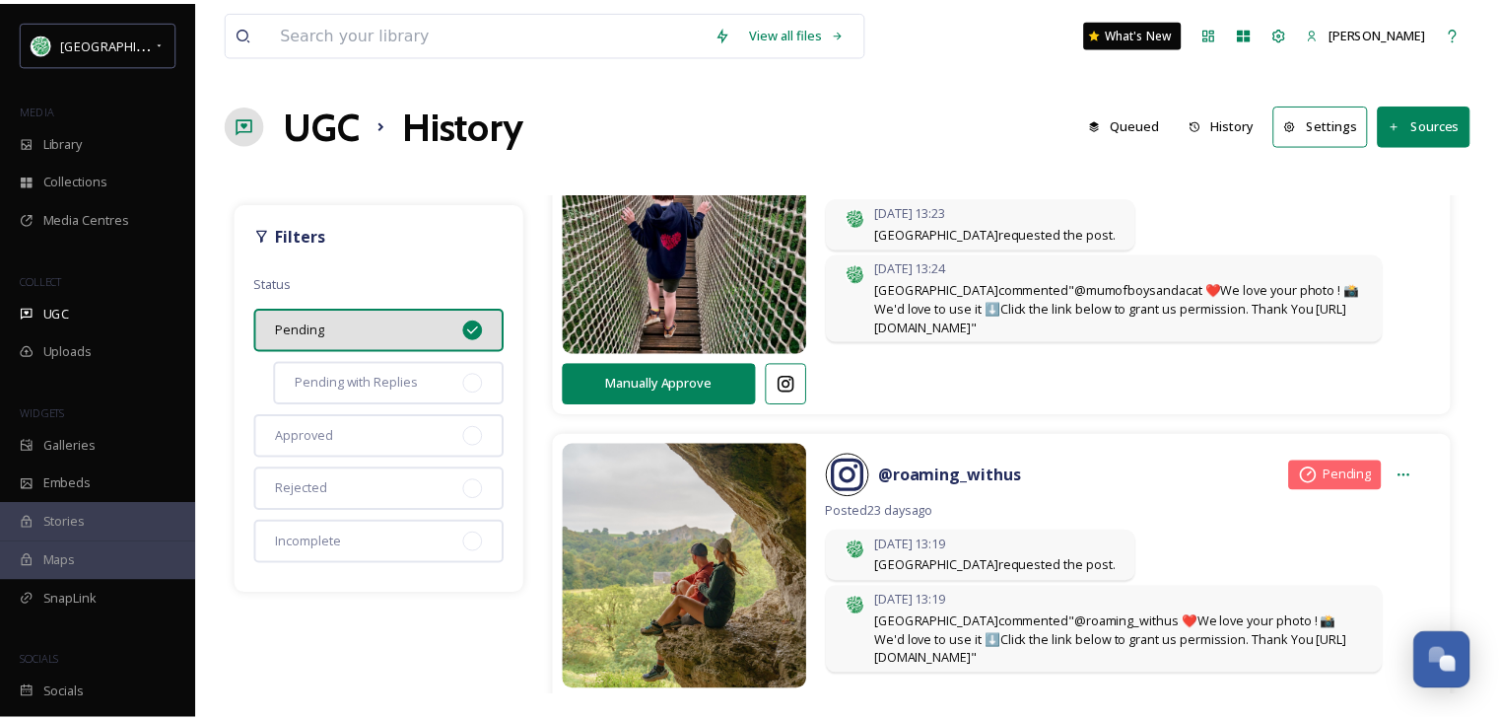
scroll to position [0, 0]
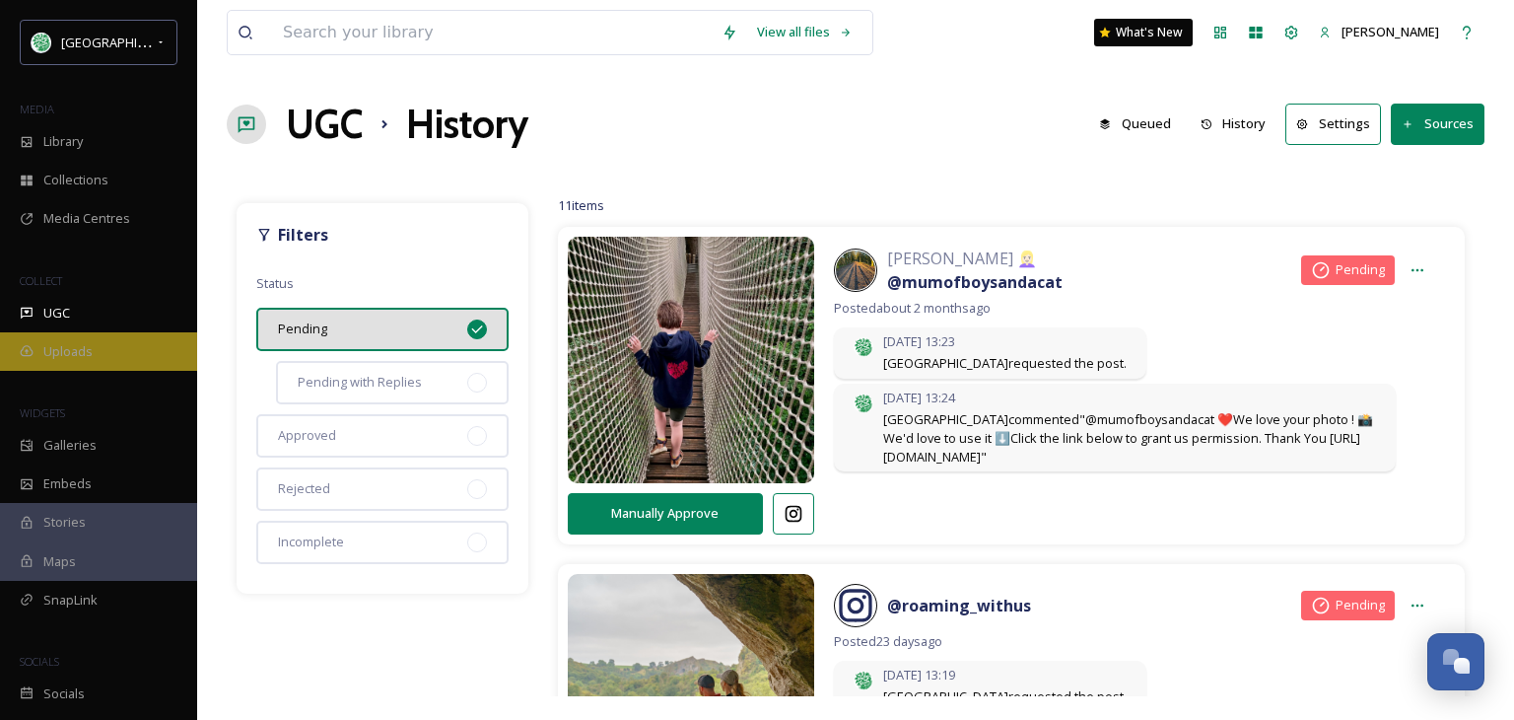
click at [84, 359] on span "Uploads" at bounding box center [67, 351] width 49 height 19
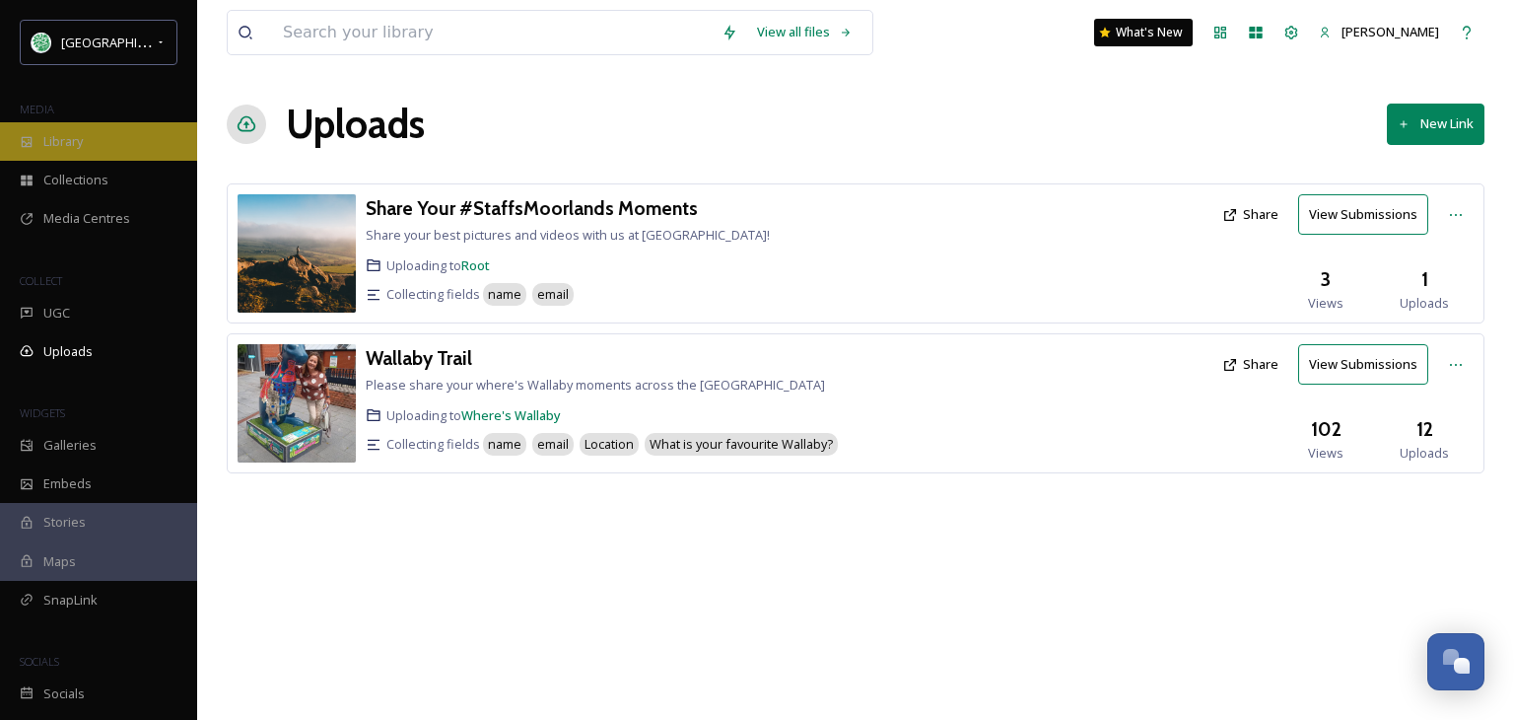
click at [100, 152] on div "Library" at bounding box center [98, 141] width 197 height 38
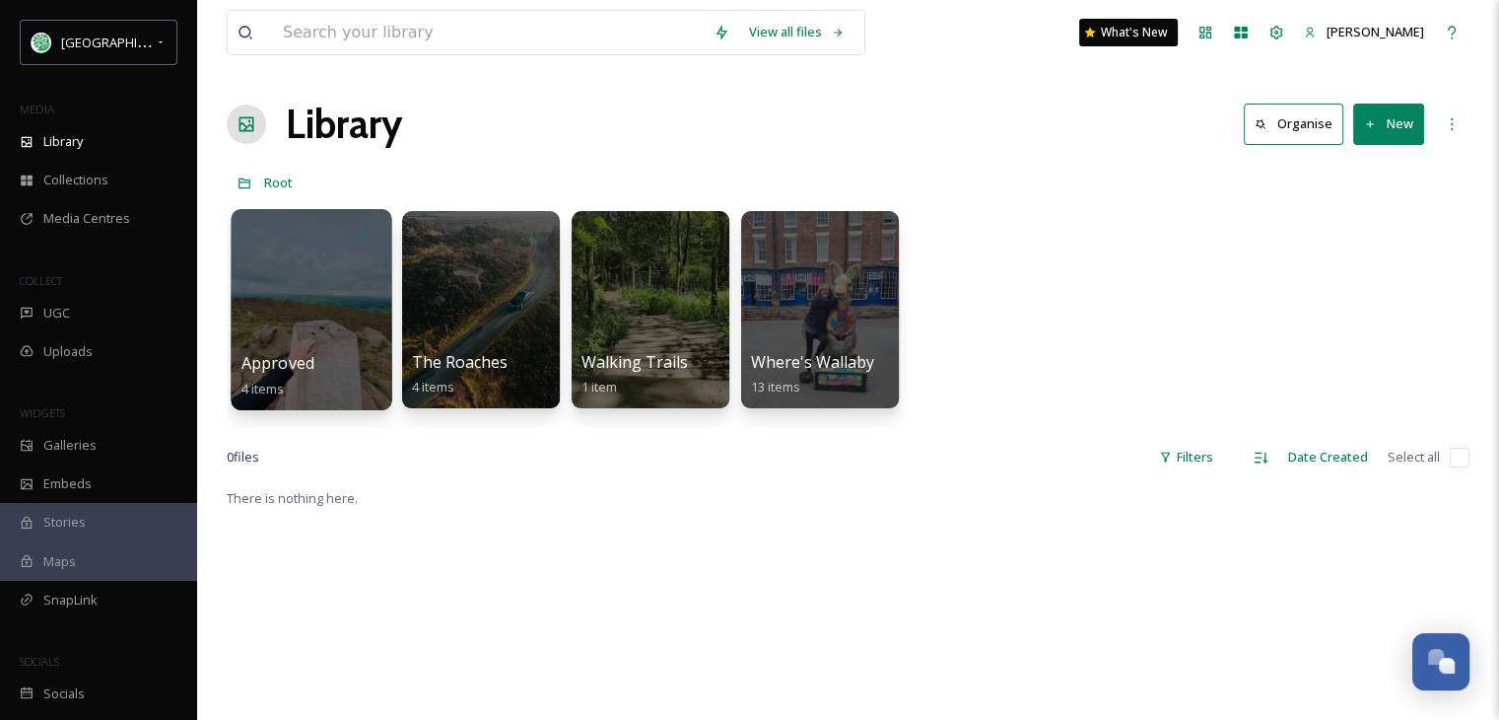
click at [331, 310] on div at bounding box center [311, 309] width 161 height 201
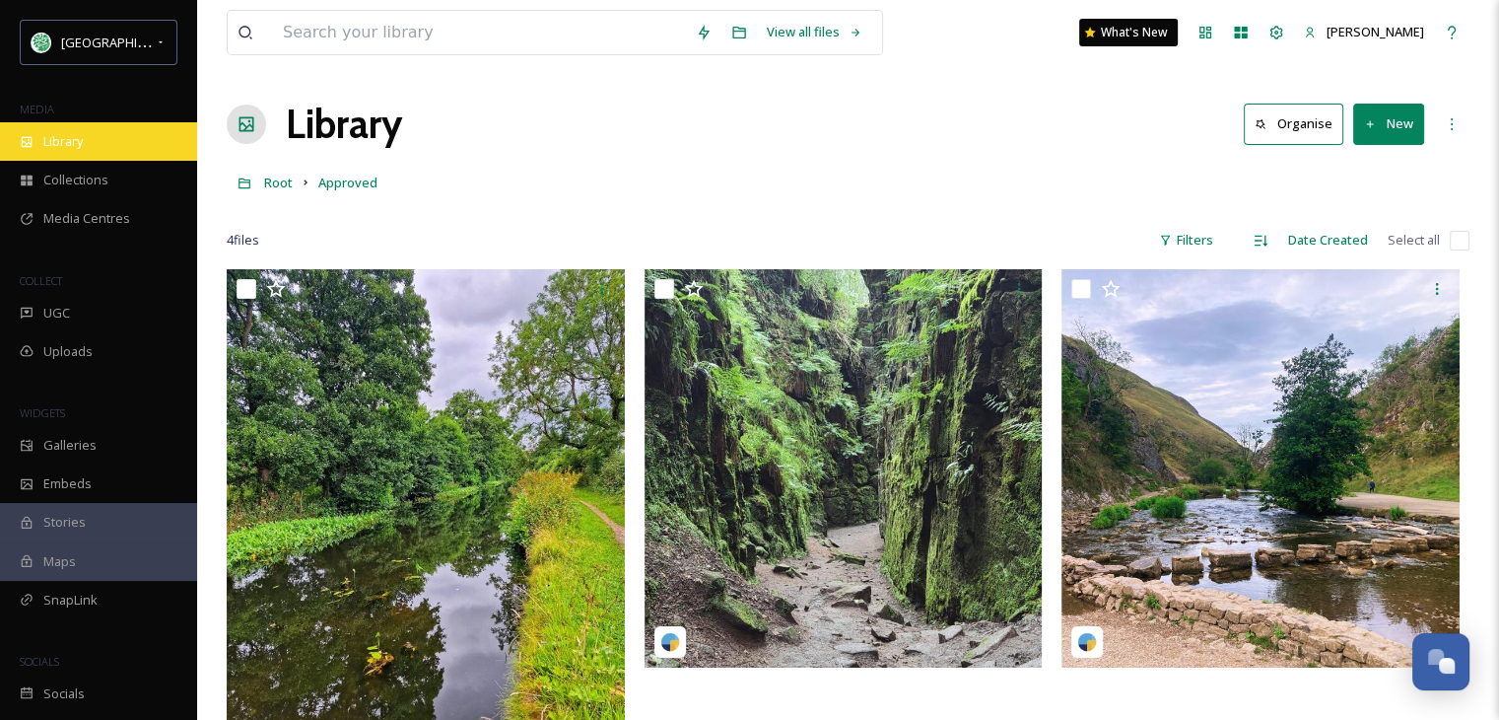
click at [69, 149] on span "Library" at bounding box center [62, 141] width 39 height 19
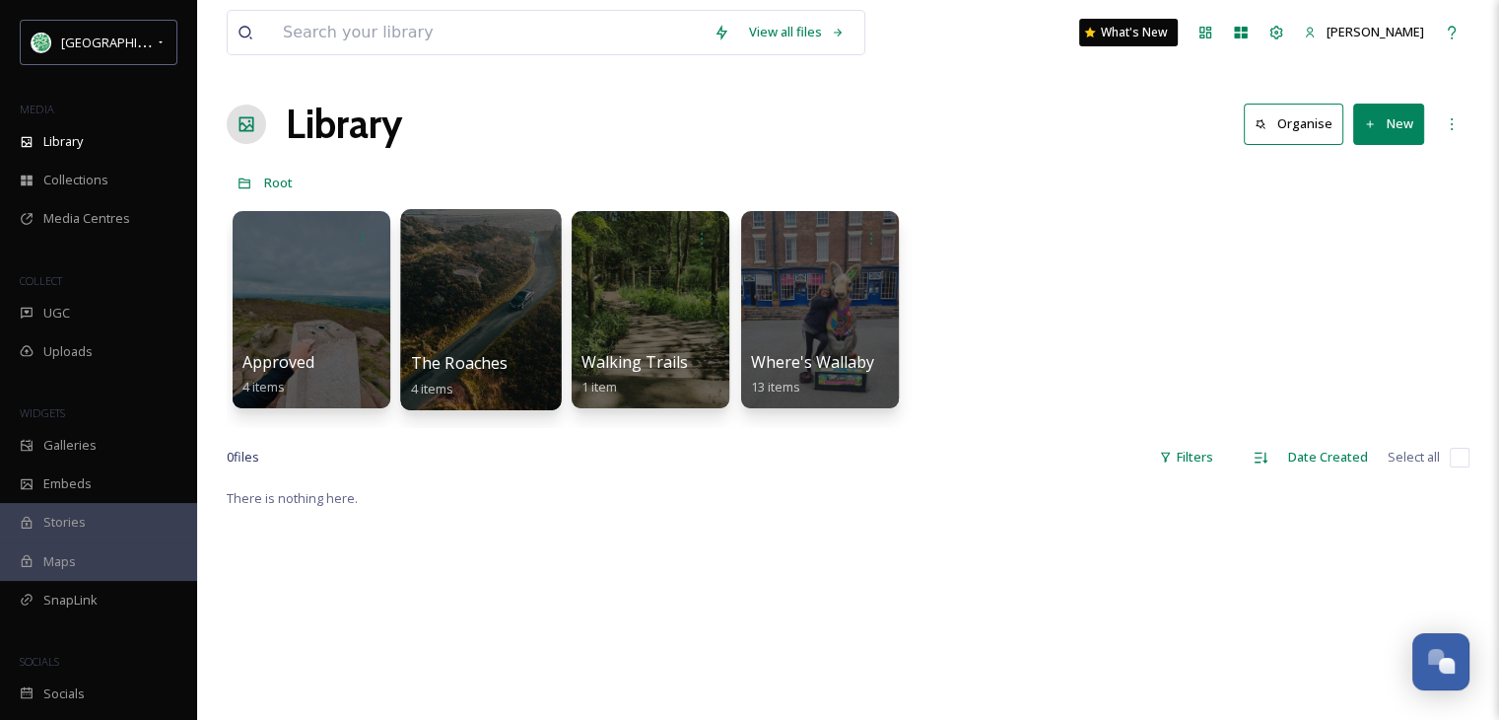
click at [472, 309] on div at bounding box center [480, 309] width 161 height 201
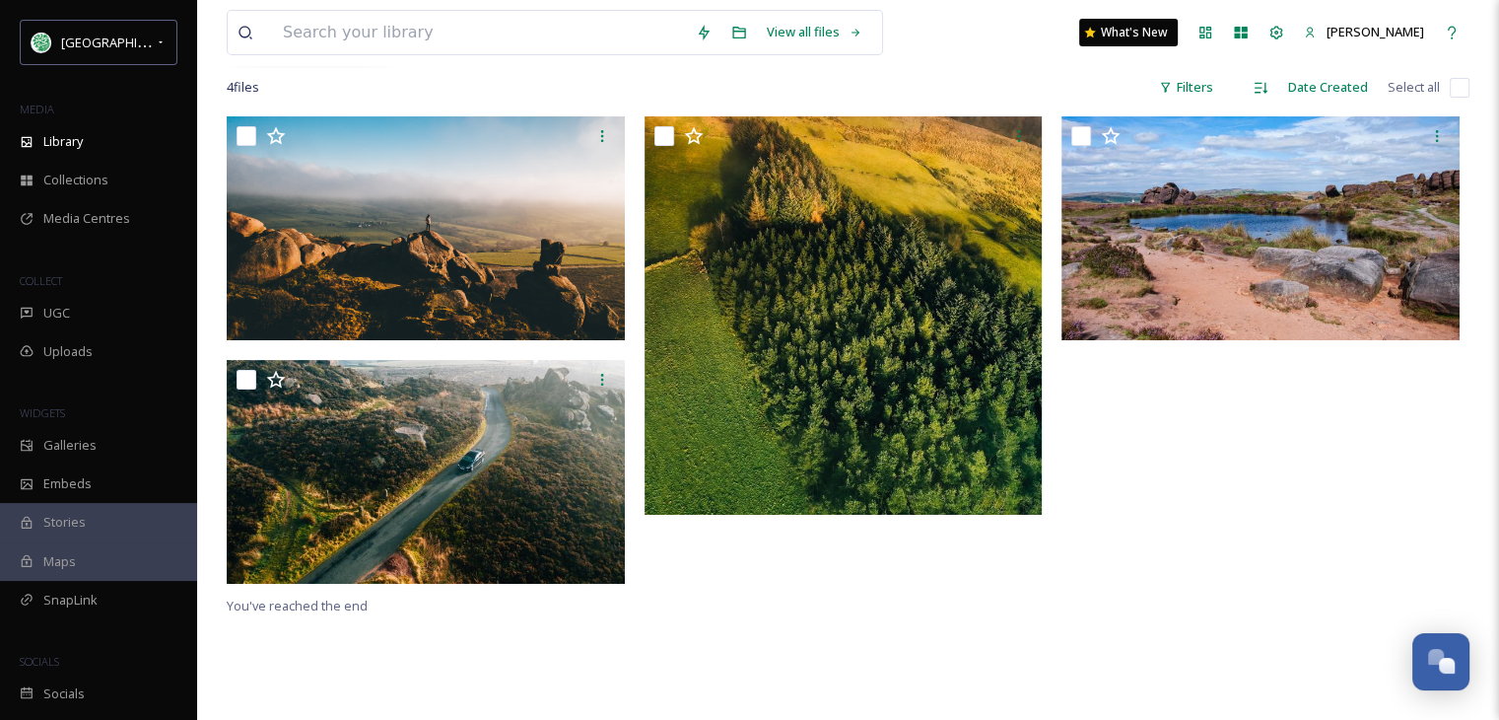
scroll to position [394, 0]
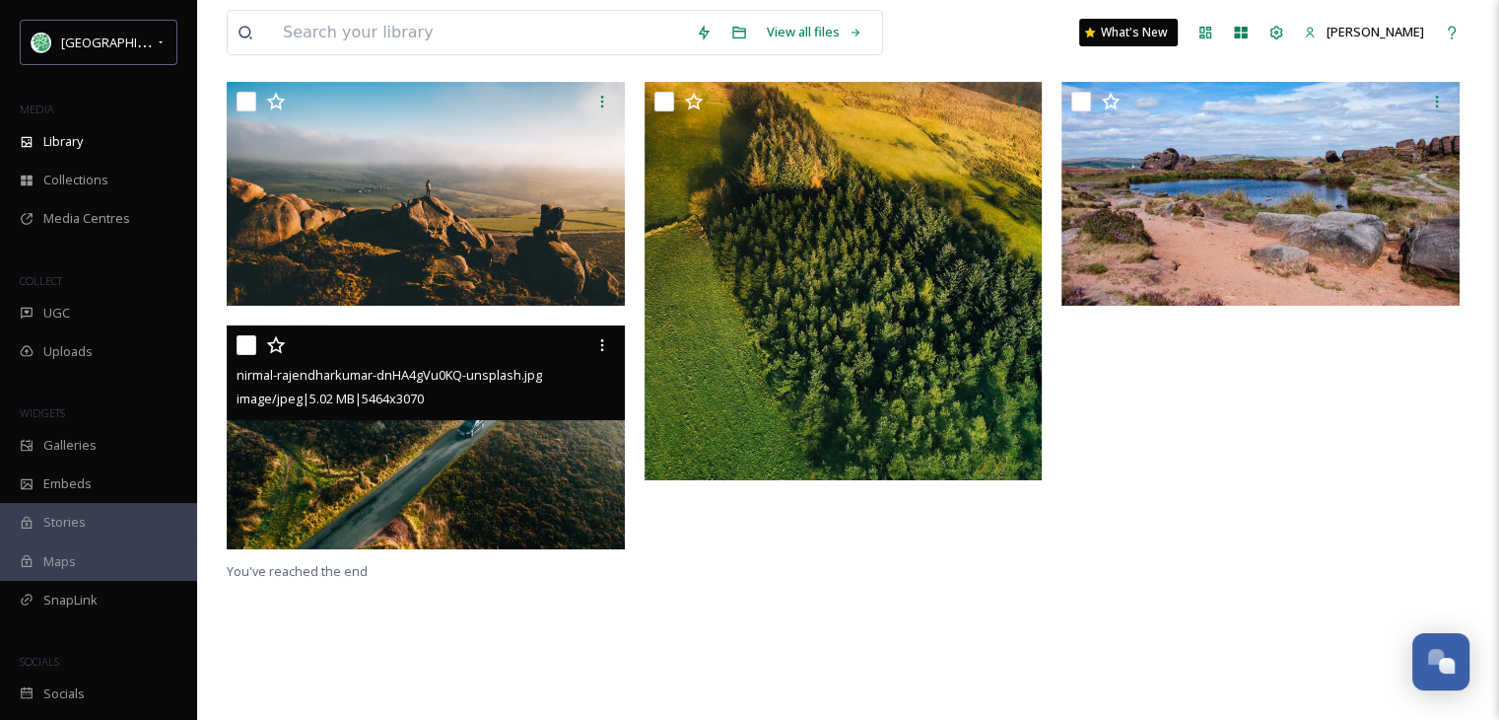
click at [382, 458] on img at bounding box center [426, 437] width 398 height 224
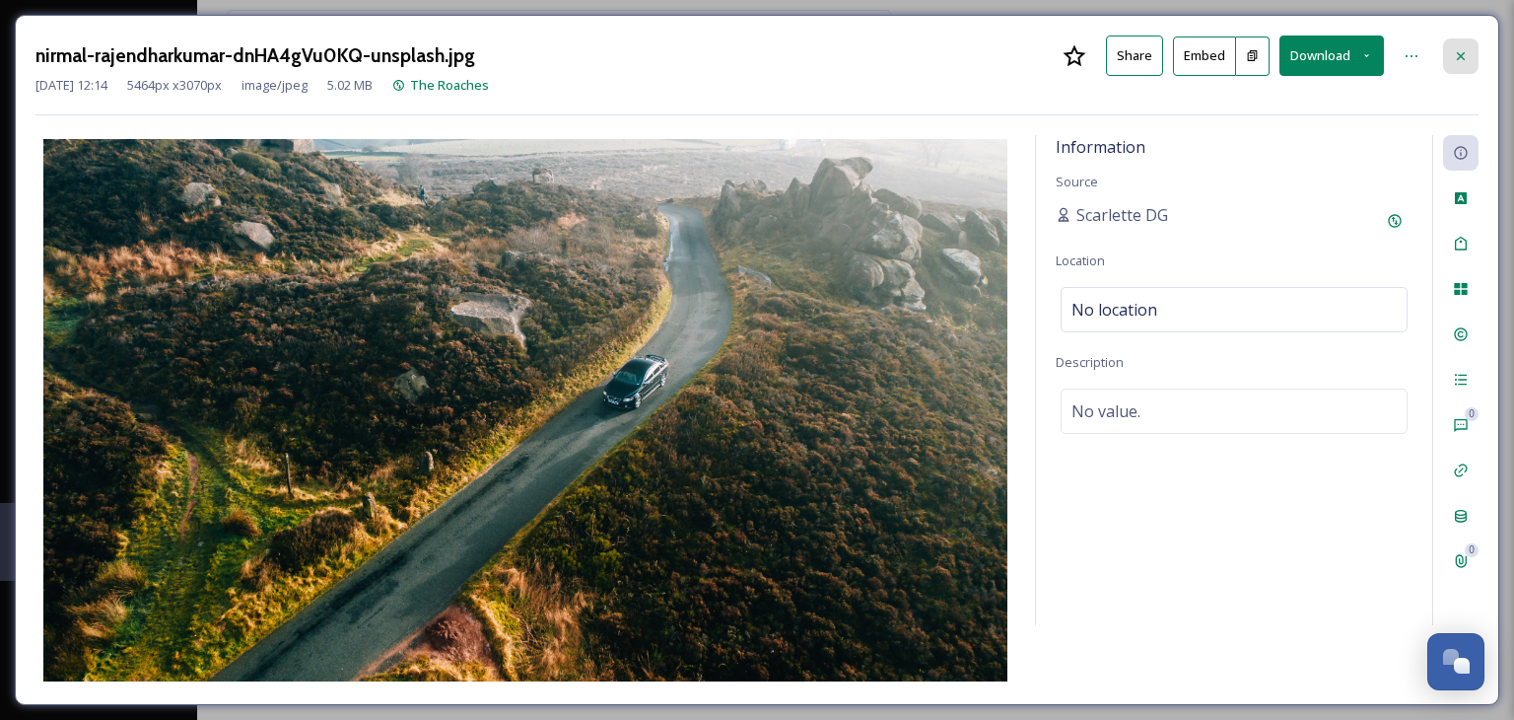
click at [1455, 49] on icon at bounding box center [1461, 56] width 16 height 16
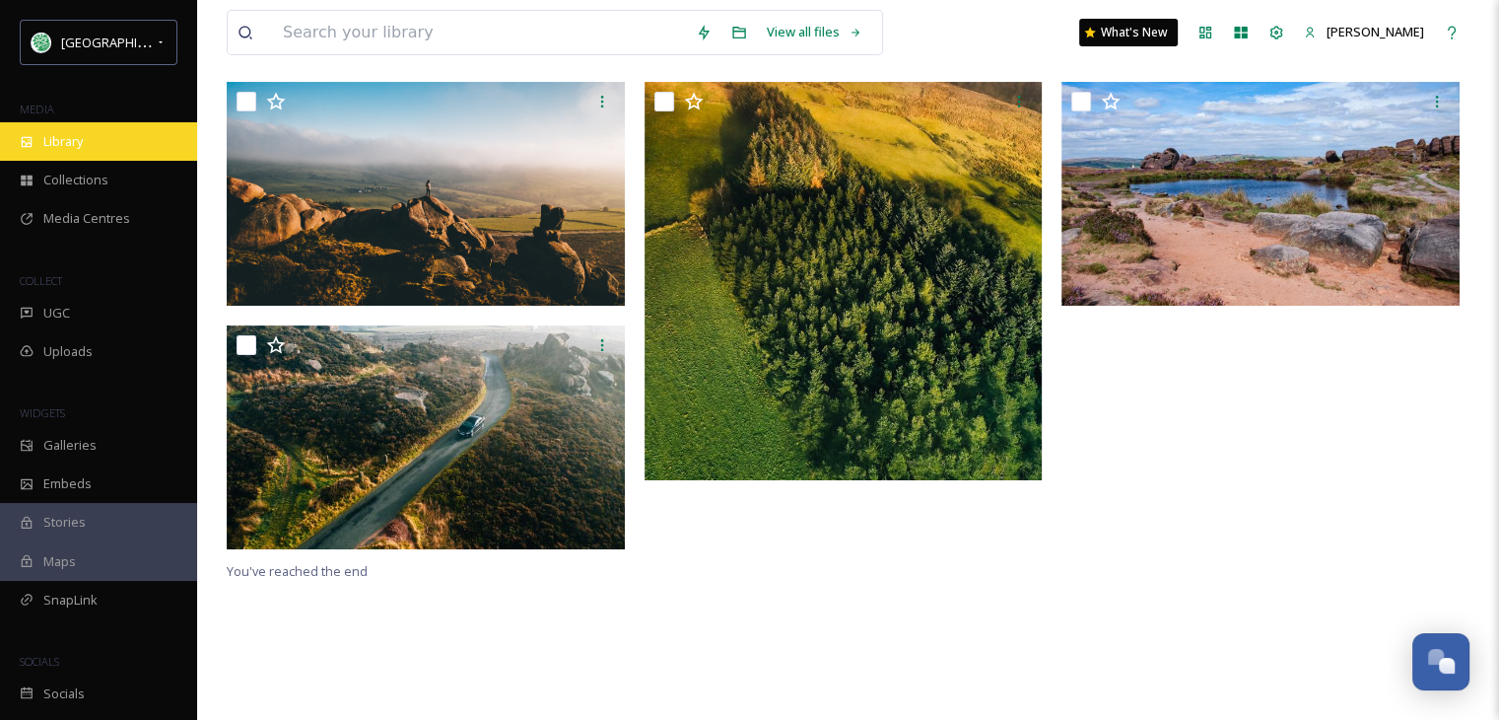
click at [61, 140] on span "Library" at bounding box center [62, 141] width 39 height 19
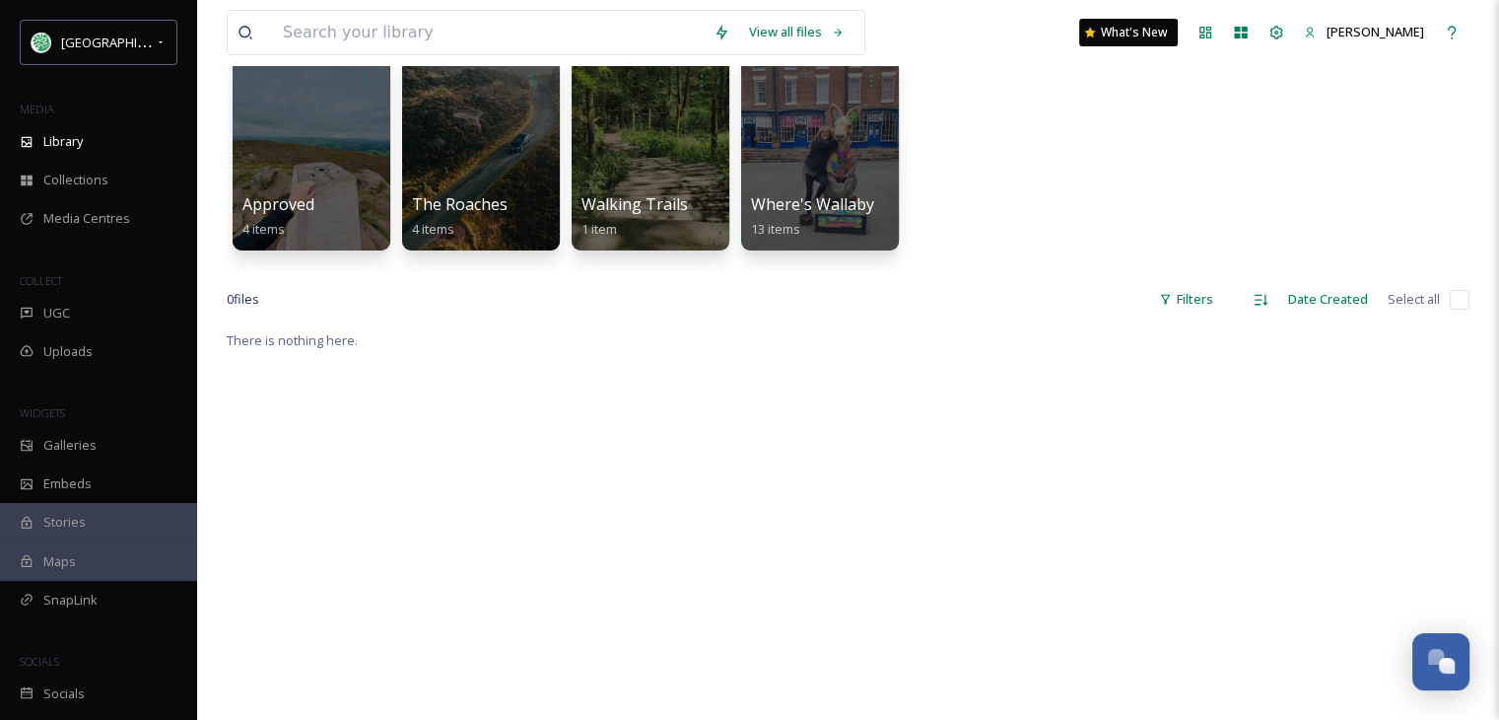
scroll to position [99, 0]
